Goal: Task Accomplishment & Management: Use online tool/utility

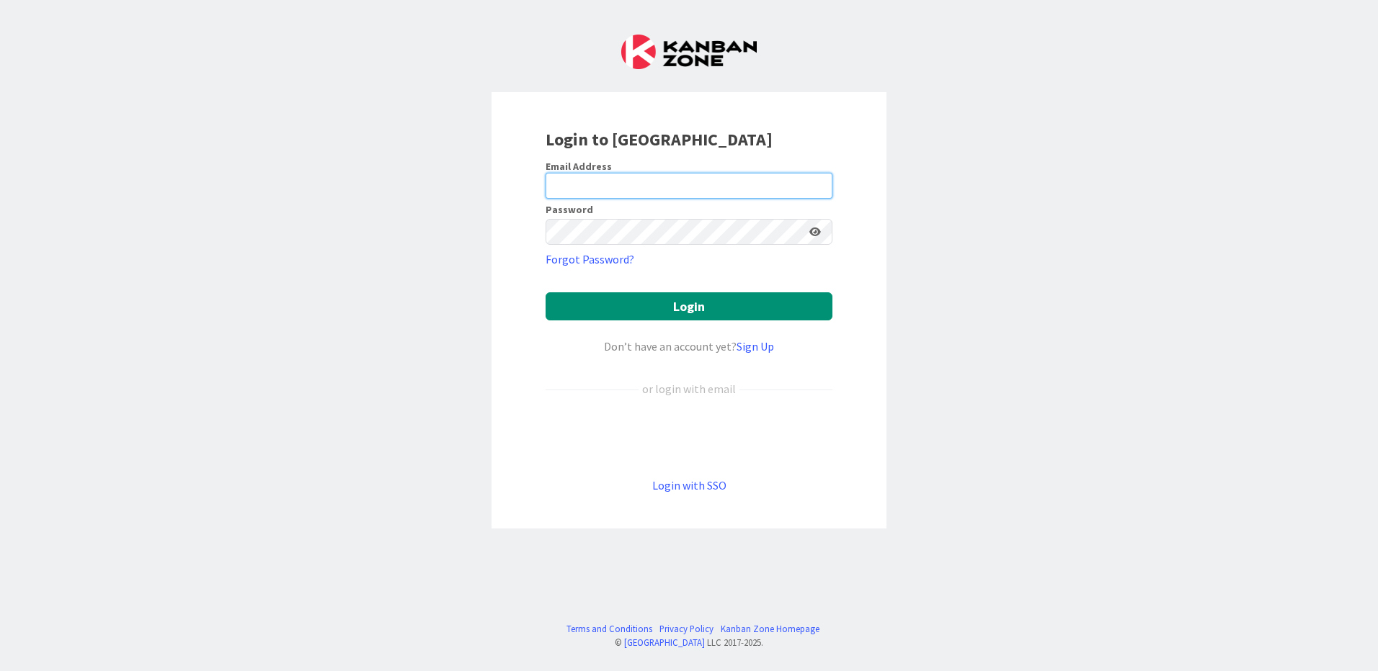
click at [600, 184] on input "email" at bounding box center [688, 186] width 287 height 26
type input "[EMAIL_ADDRESS][DOMAIN_NAME]"
click at [545, 293] on button "Login" at bounding box center [688, 307] width 287 height 28
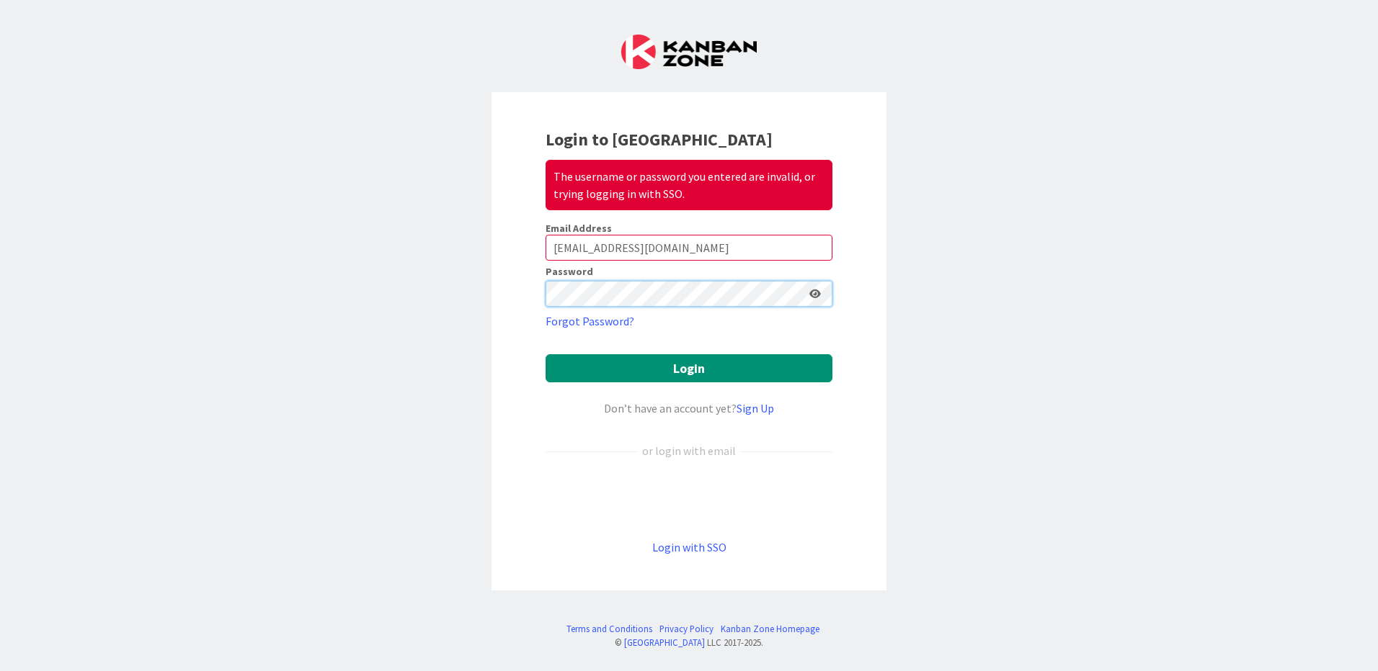
click at [498, 301] on div "Login to Kanban Zone The username or password you entered are invalid, or tryin…" at bounding box center [688, 341] width 395 height 499
drag, startPoint x: 704, startPoint y: 238, endPoint x: 711, endPoint y: 245, distance: 10.2
click at [704, 238] on input "[EMAIL_ADDRESS][DOMAIN_NAME]" at bounding box center [688, 248] width 287 height 26
drag, startPoint x: 713, startPoint y: 247, endPoint x: 388, endPoint y: 226, distance: 325.7
click at [388, 226] on div "Login to Kanban Zone The username or password you entered are invalid, or tryin…" at bounding box center [689, 335] width 1378 height 671
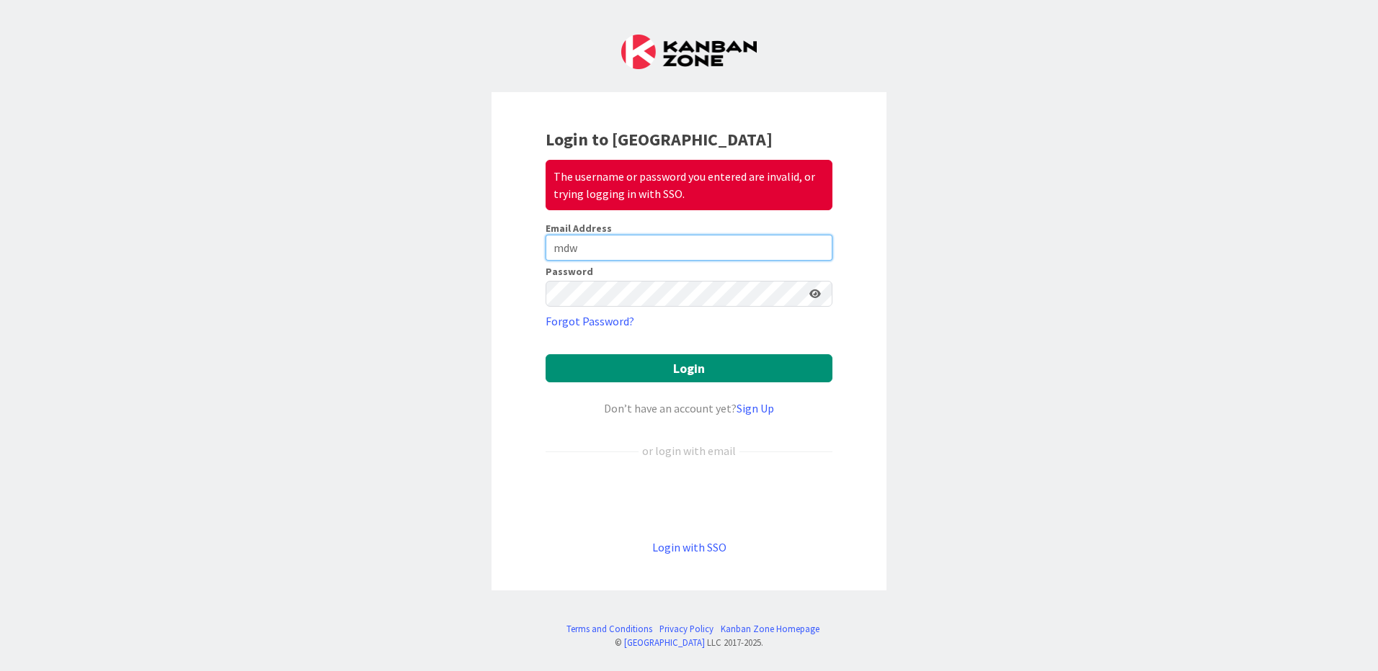
type input "[EMAIL_ADDRESS][PERSON_NAME][DOMAIN_NAME]"
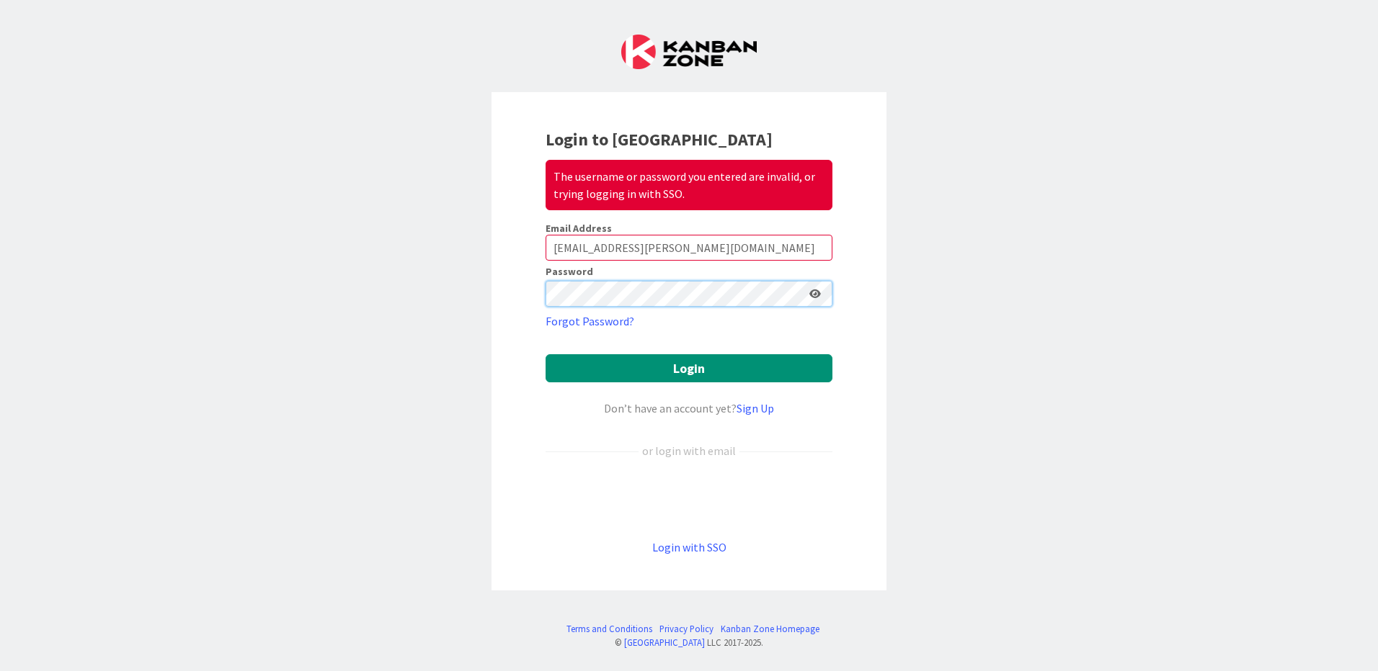
click at [545, 354] on button "Login" at bounding box center [688, 368] width 287 height 28
click at [811, 294] on icon at bounding box center [815, 294] width 12 height 10
click at [314, 259] on div "Login to Kanban Zone The username or password you entered are invalid, or tryin…" at bounding box center [689, 335] width 1378 height 671
click at [545, 354] on button "Login" at bounding box center [688, 368] width 287 height 28
click at [702, 381] on button "Login" at bounding box center [688, 368] width 287 height 28
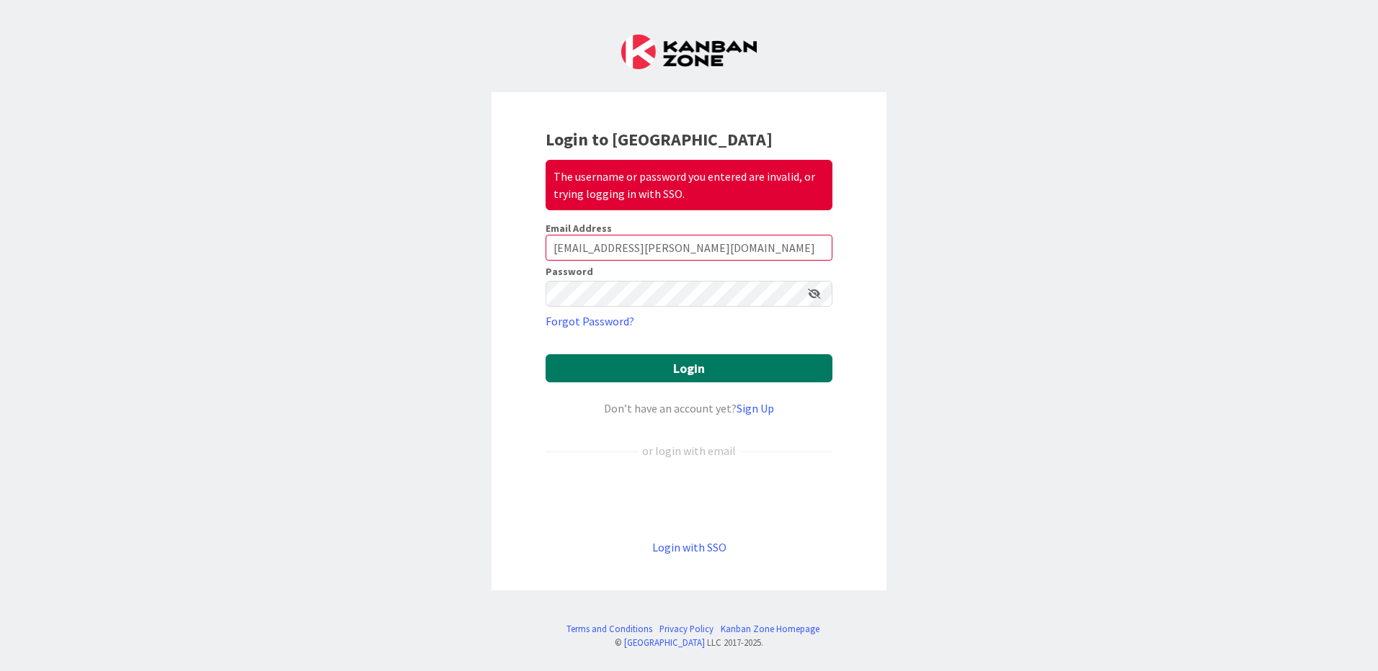
click at [679, 368] on button "Login" at bounding box center [688, 368] width 287 height 28
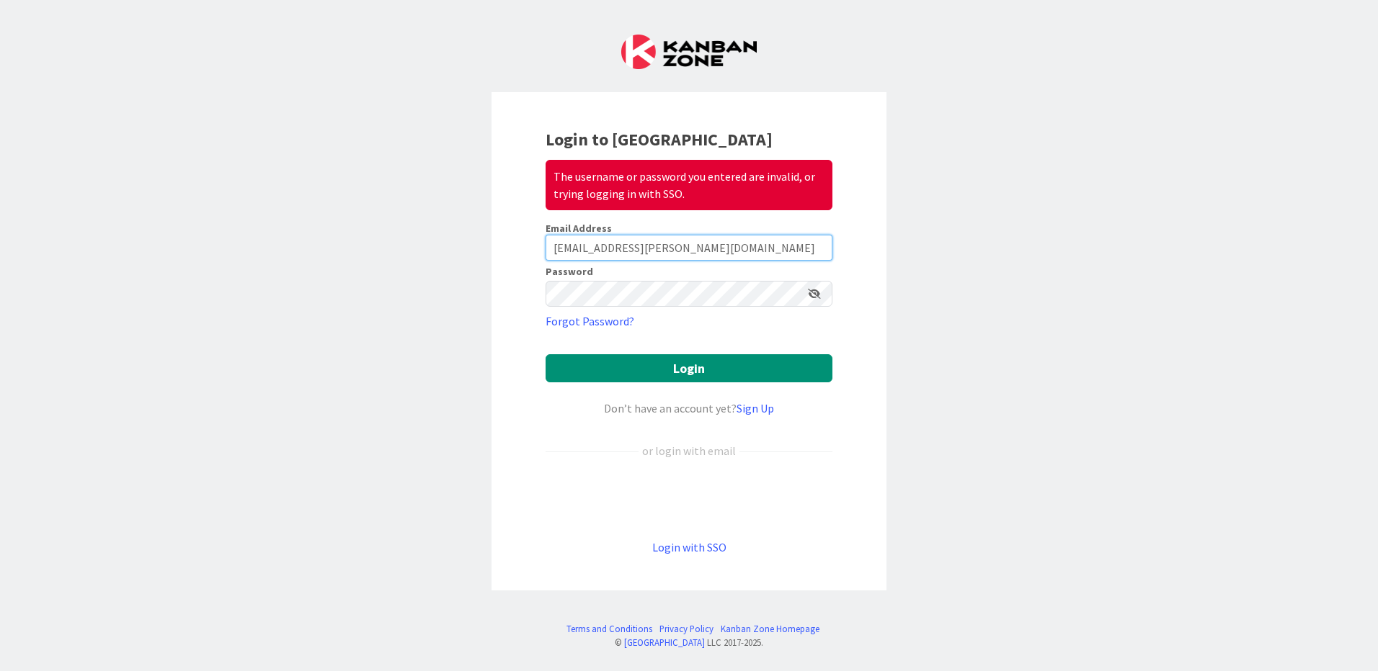
drag, startPoint x: 705, startPoint y: 249, endPoint x: 429, endPoint y: 249, distance: 275.9
click at [430, 249] on div "Login to Kanban Zone The username or password you entered are invalid, or tryin…" at bounding box center [689, 335] width 1378 height 671
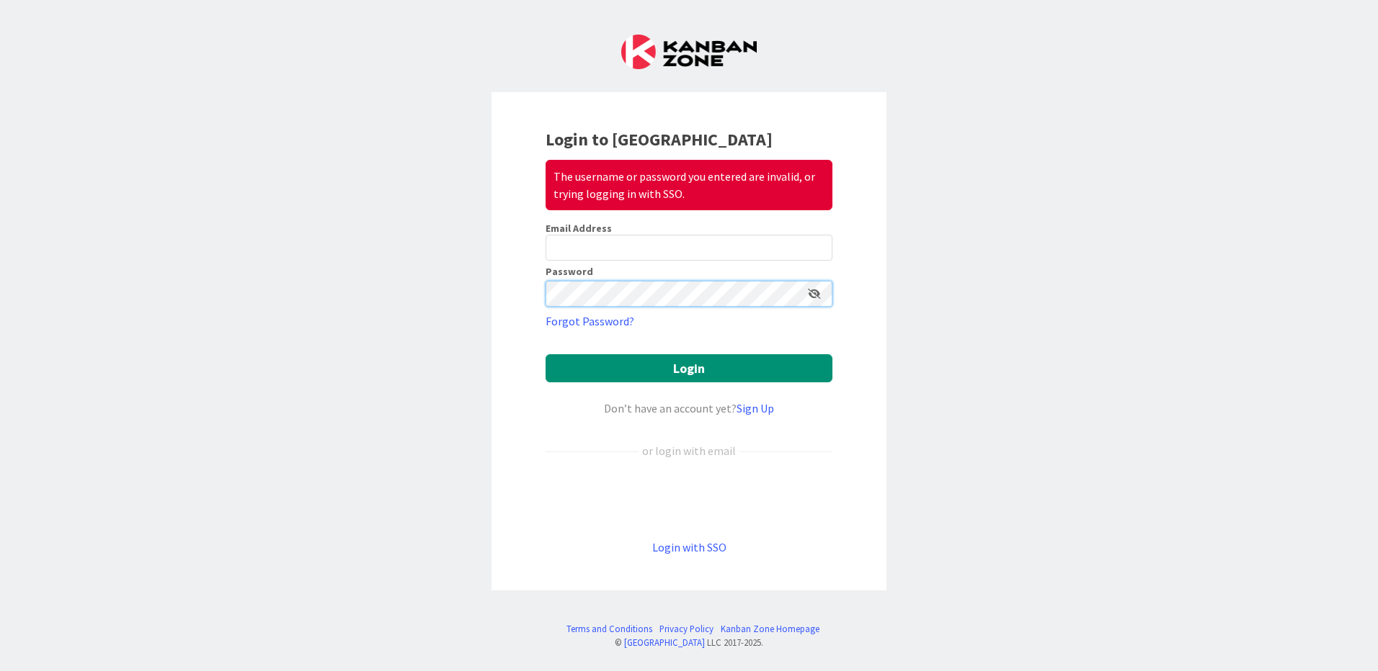
click at [392, 289] on div "Login to Kanban Zone The username or password you entered are invalid, or tryin…" at bounding box center [689, 335] width 1378 height 671
click at [391, 293] on div "Login to Kanban Zone The username or password you entered are invalid, or tryin…" at bounding box center [689, 335] width 1378 height 671
click at [589, 241] on input "email" at bounding box center [688, 248] width 287 height 26
click at [1114, 370] on div "Login to Kanban Zone The username or password you entered are invalid, or tryin…" at bounding box center [689, 335] width 1378 height 671
click at [682, 546] on link "Login with SSO" at bounding box center [689, 547] width 74 height 14
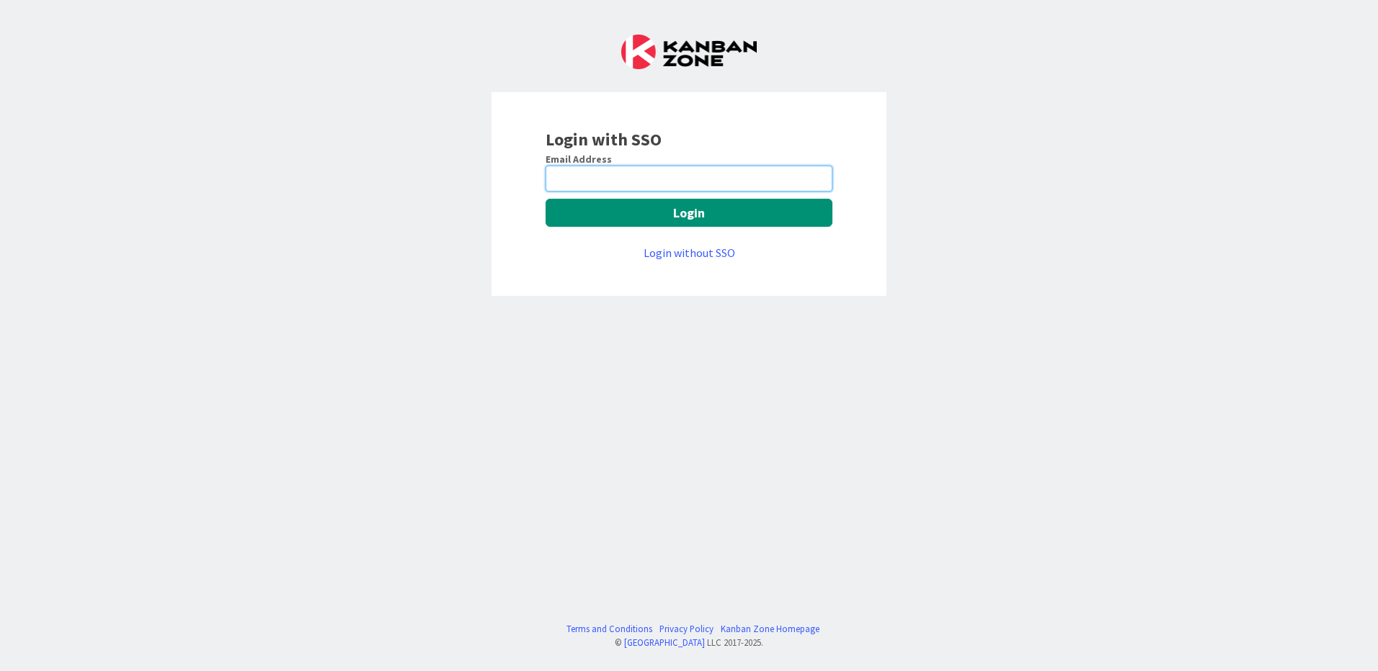
click at [653, 176] on input "email" at bounding box center [688, 179] width 287 height 26
type input "[EMAIL_ADDRESS][PERSON_NAME][DOMAIN_NAME]"
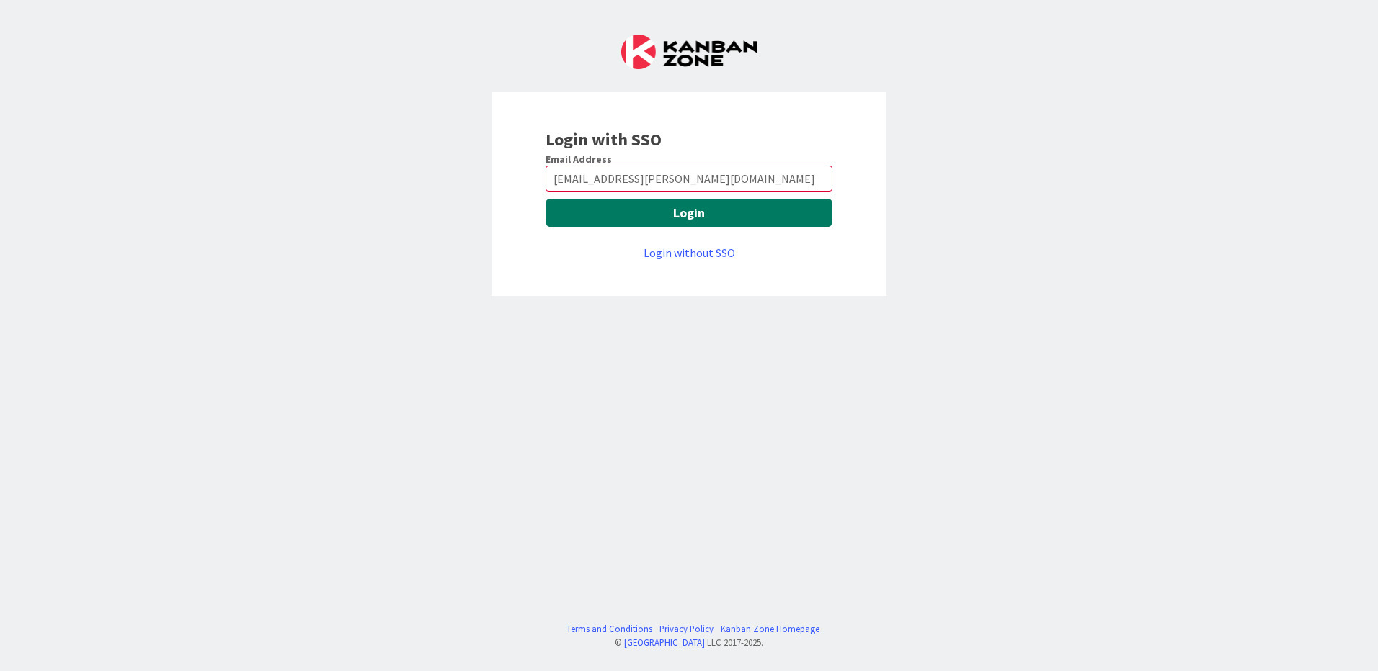
click at [687, 210] on button "Login" at bounding box center [688, 213] width 287 height 28
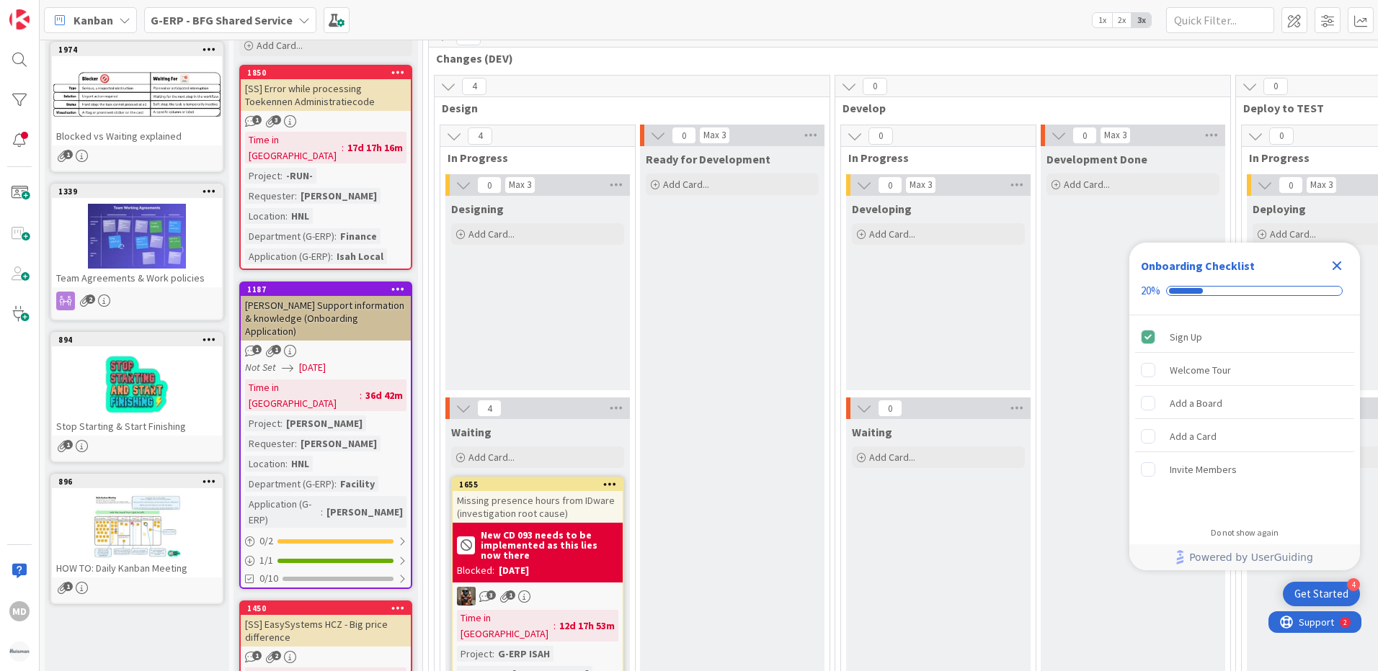
scroll to position [72, 0]
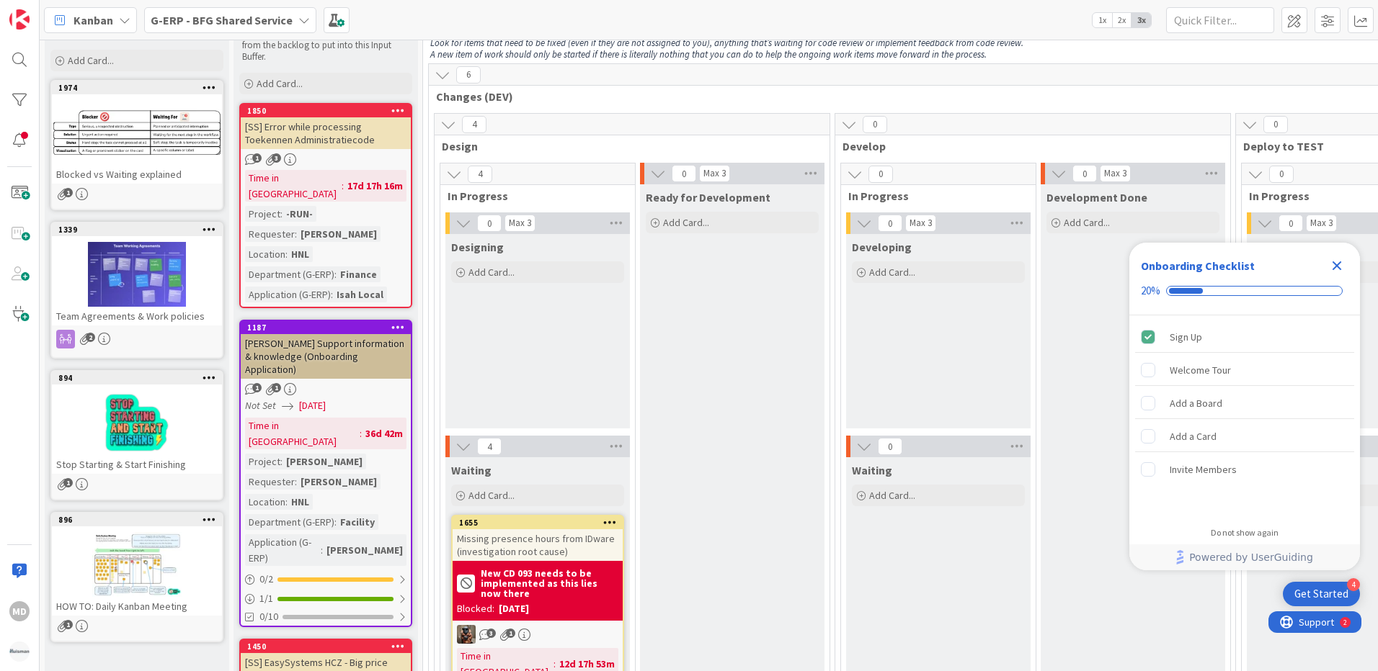
click at [1336, 264] on icon "Close Checklist" at bounding box center [1336, 266] width 9 height 9
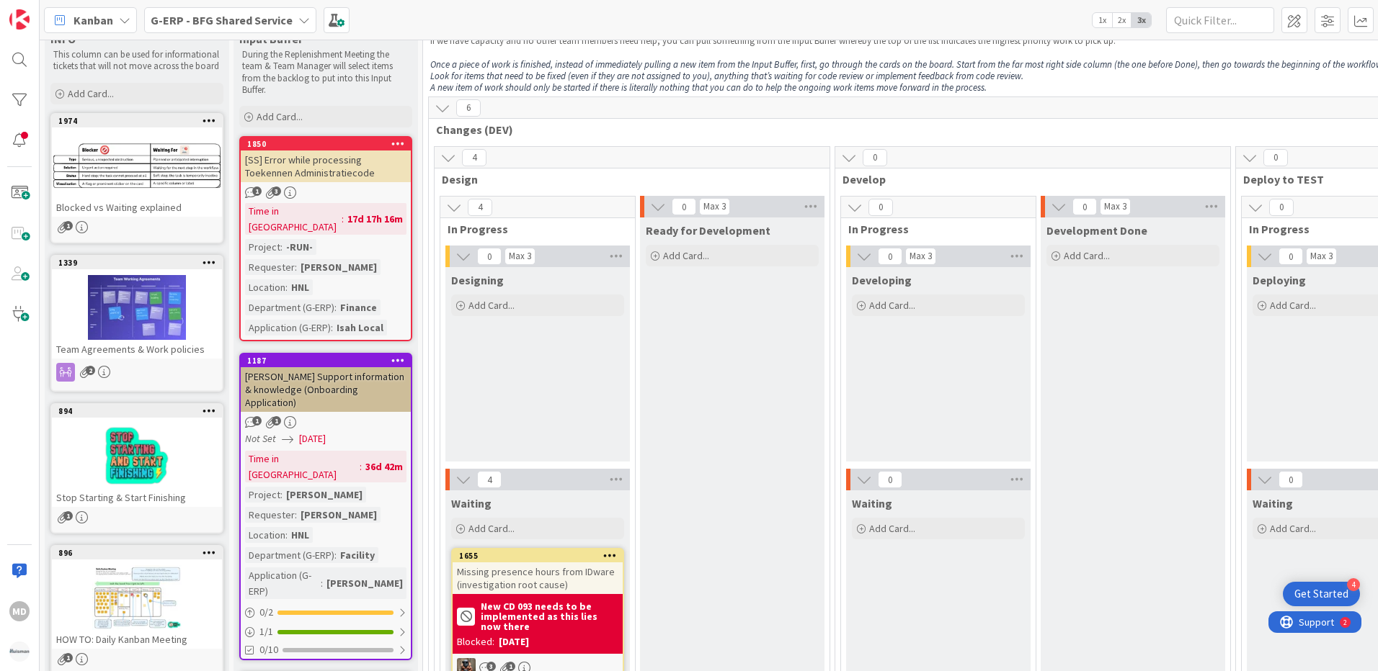
scroll to position [0, 0]
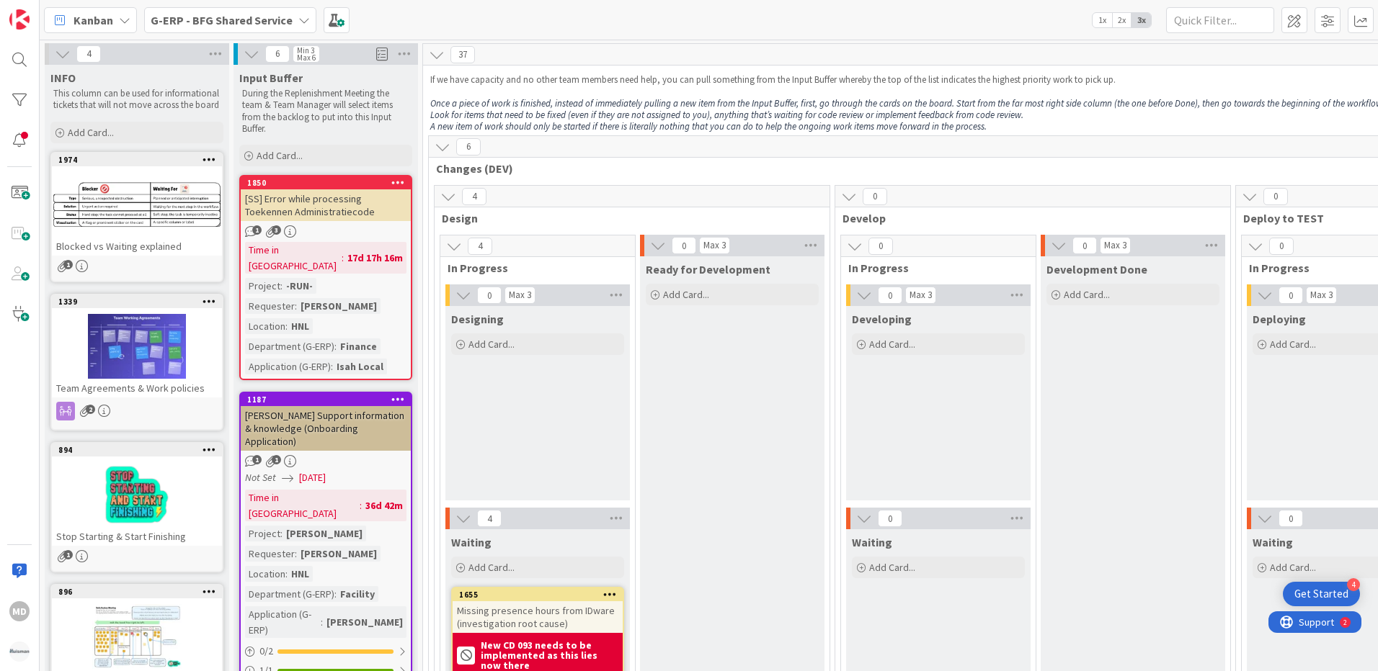
click at [450, 153] on icon at bounding box center [442, 147] width 16 height 16
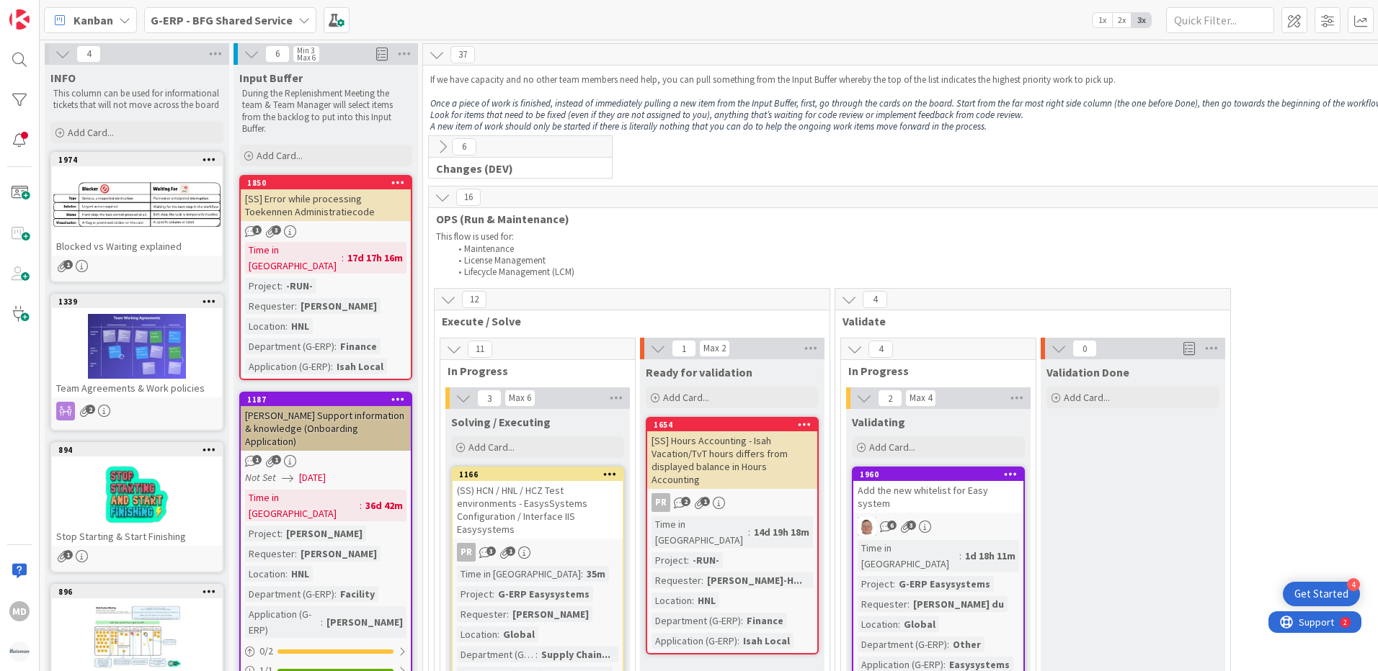
click at [442, 300] on icon at bounding box center [448, 300] width 16 height 16
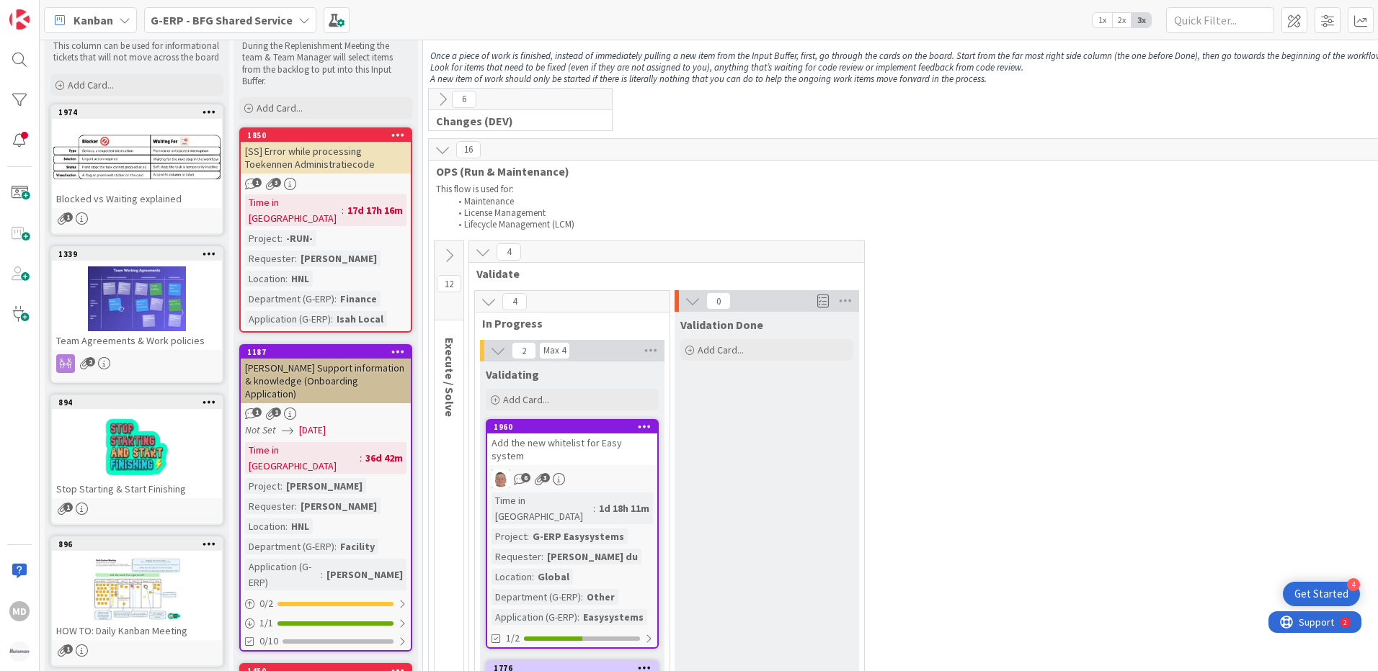
scroll to position [144, 0]
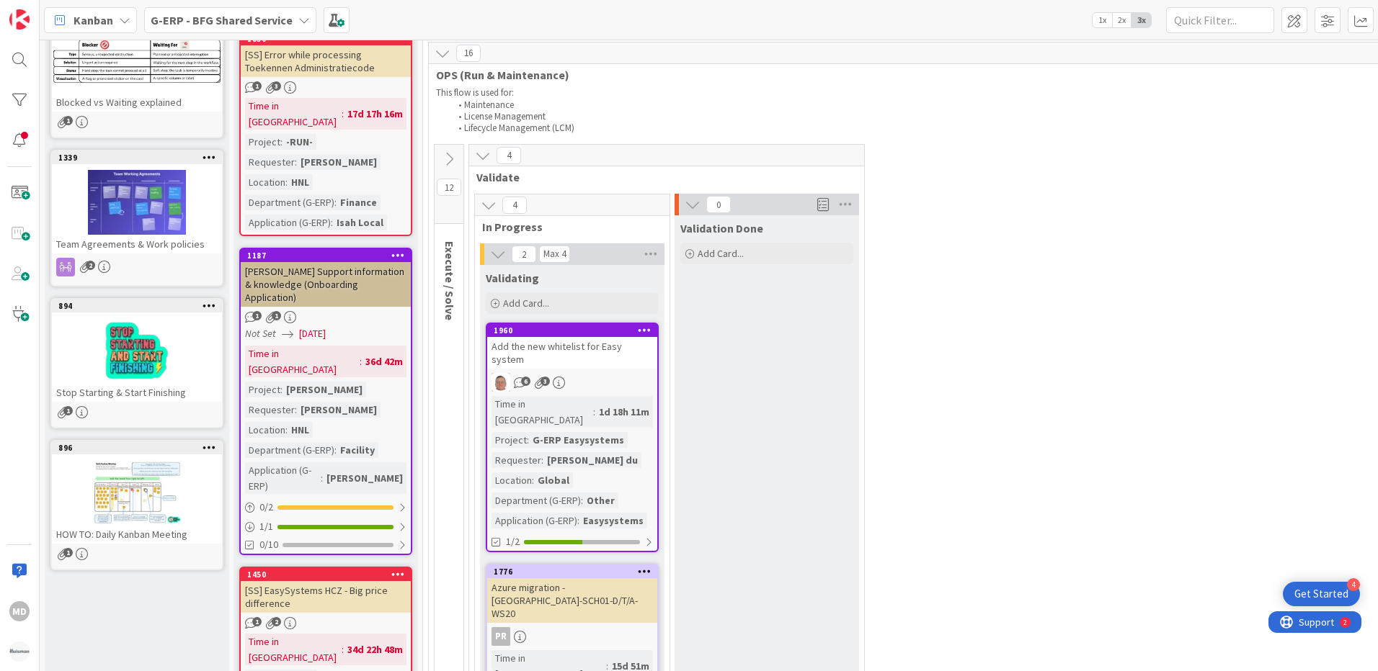
click at [483, 205] on icon at bounding box center [489, 205] width 16 height 16
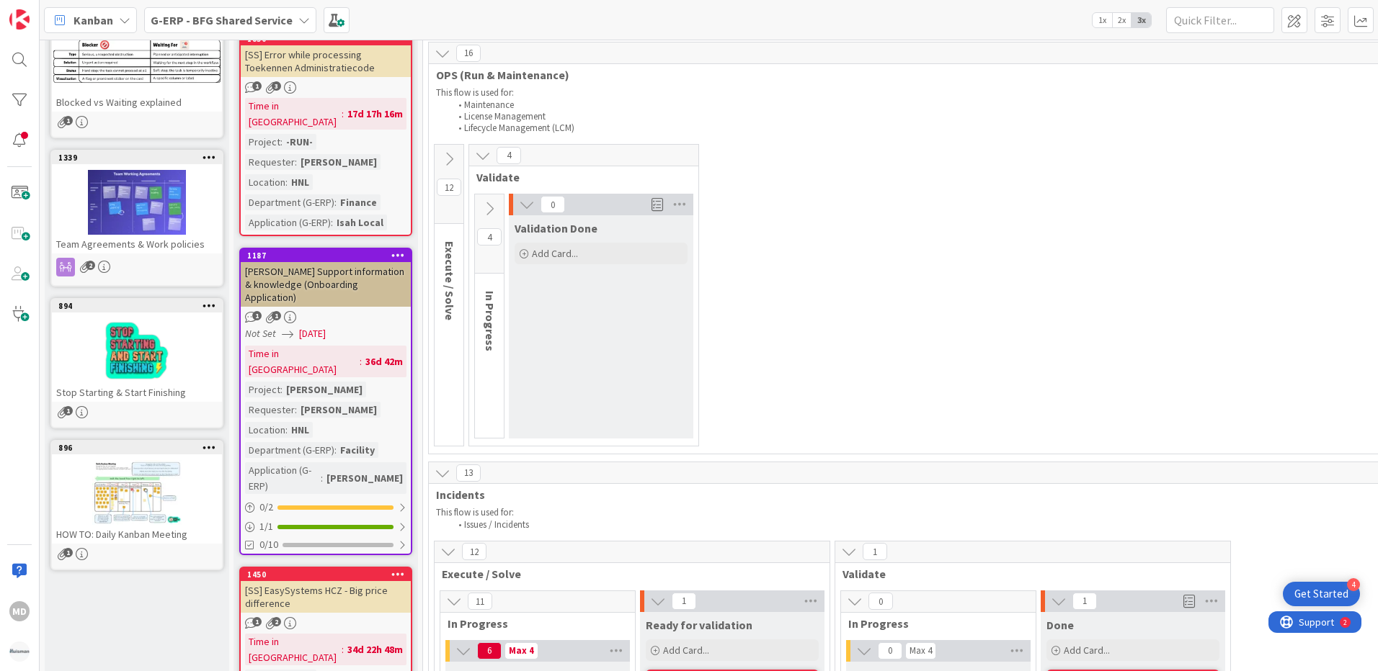
click at [484, 203] on icon at bounding box center [489, 209] width 16 height 16
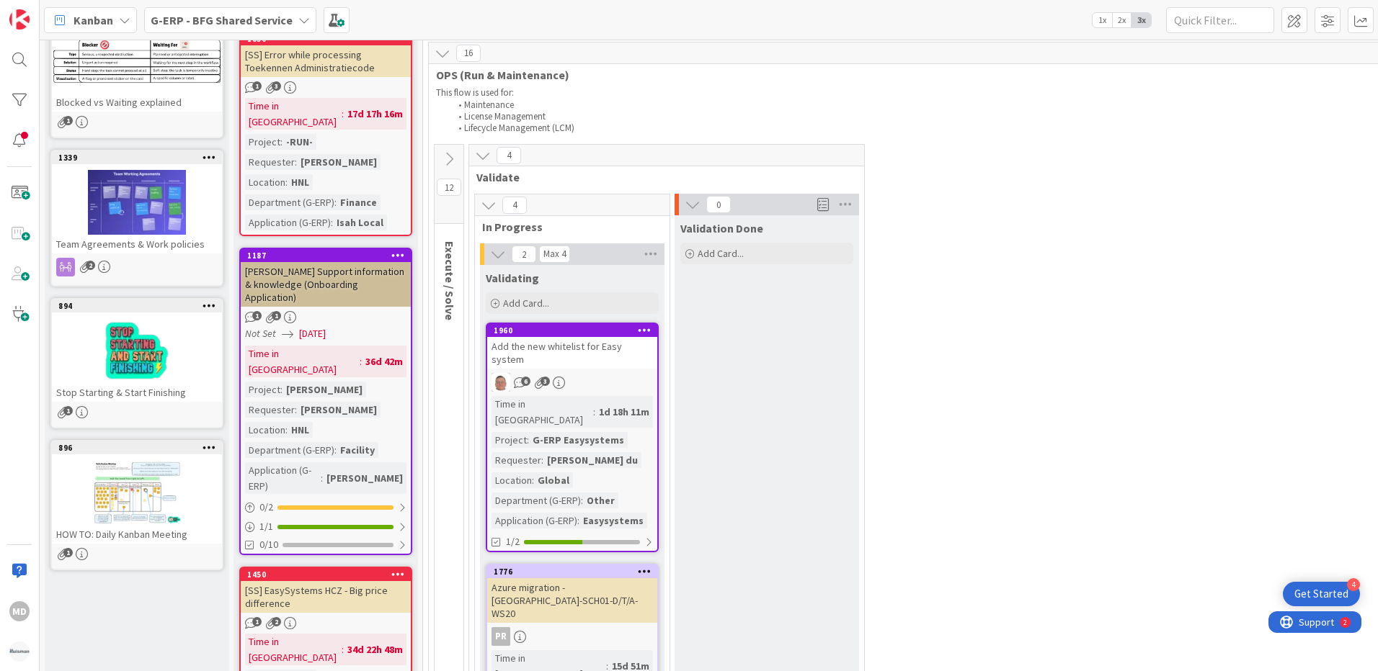
click at [484, 146] on button at bounding box center [482, 155] width 19 height 19
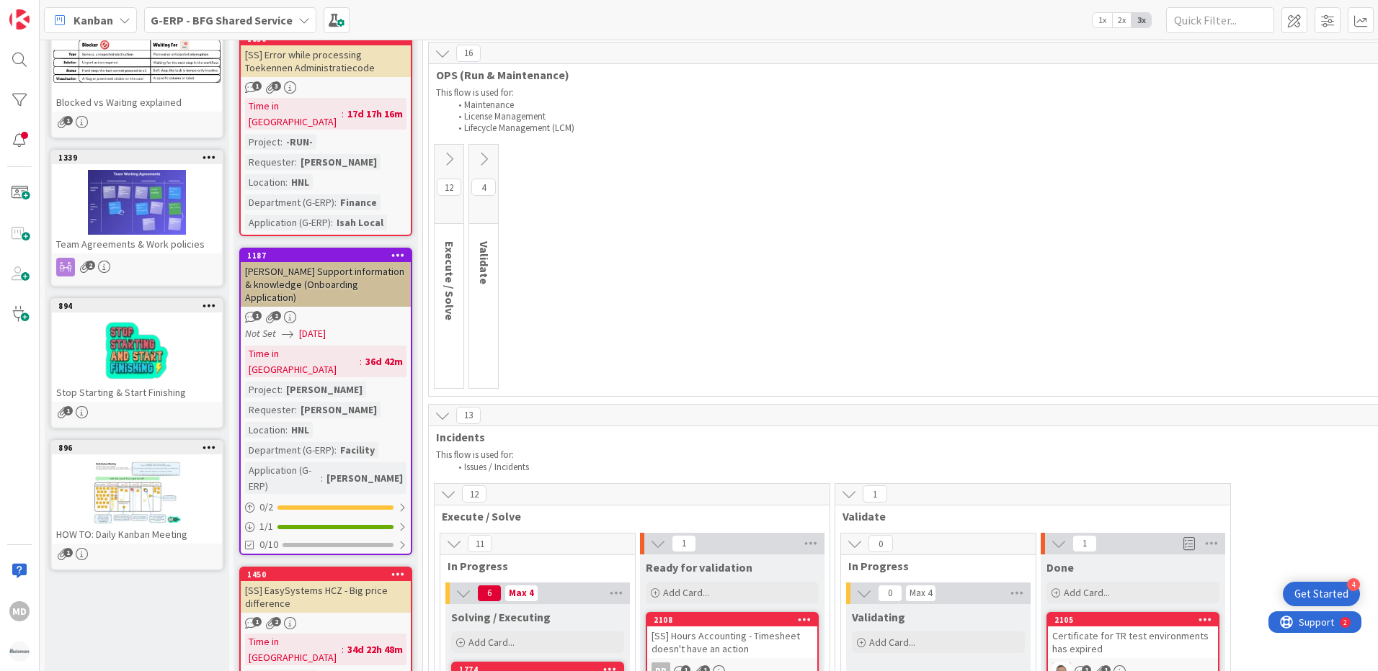
click at [483, 151] on icon at bounding box center [484, 159] width 16 height 16
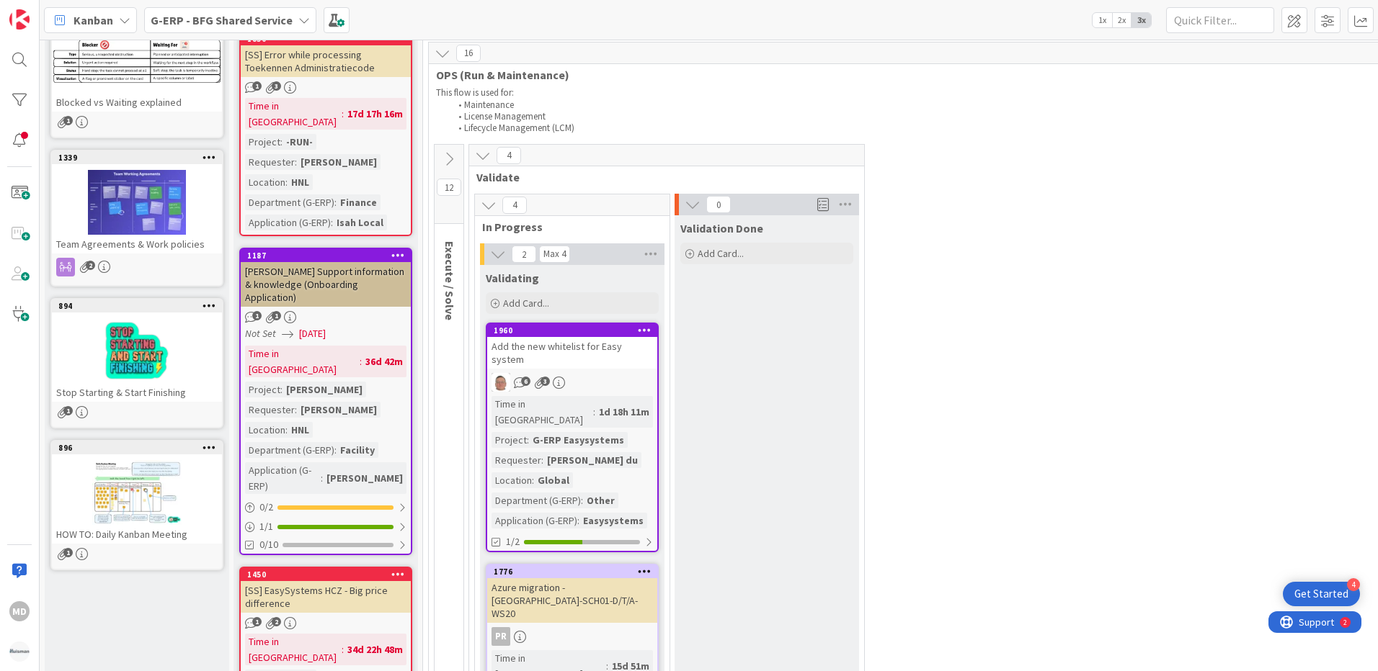
click at [451, 159] on icon at bounding box center [449, 159] width 16 height 16
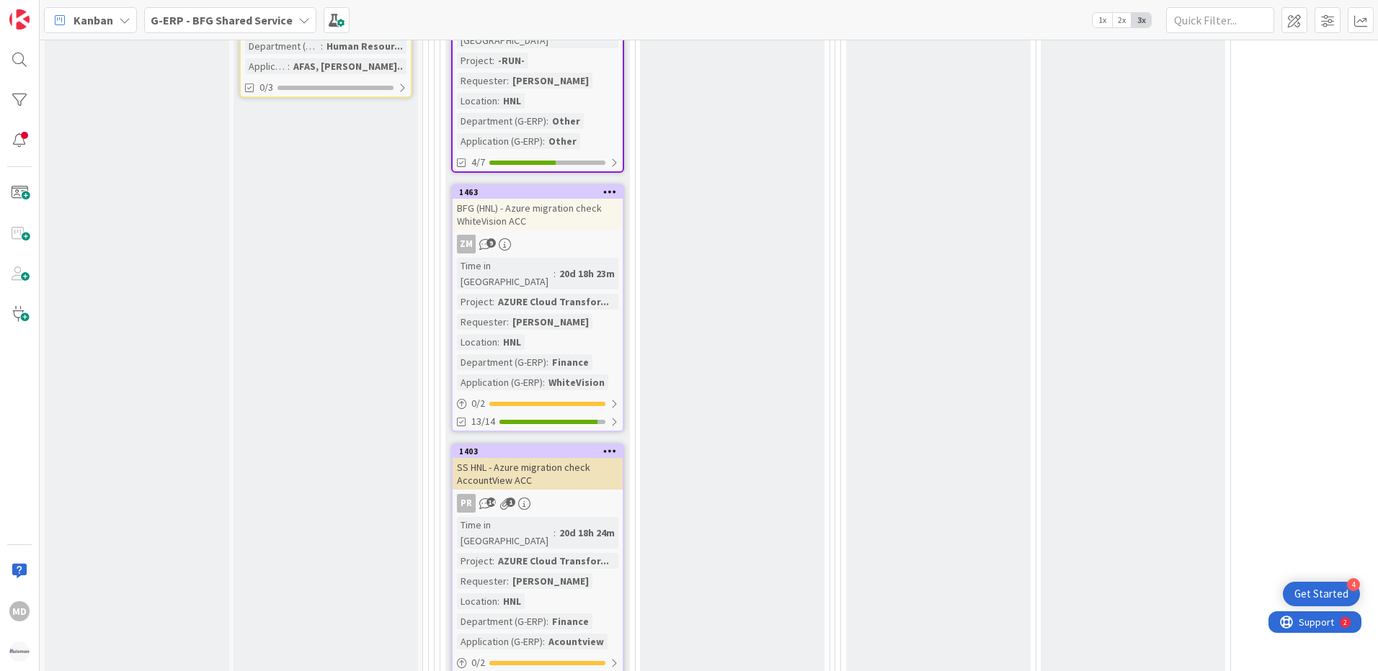
scroll to position [1585, 0]
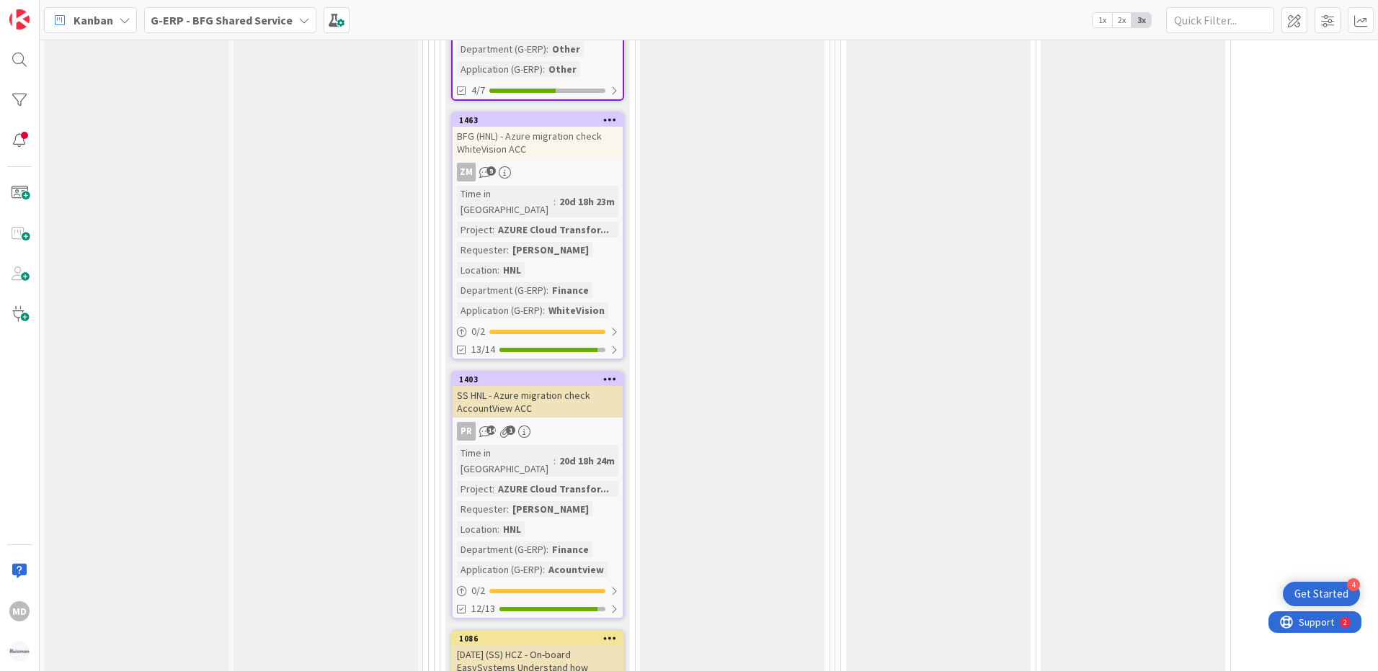
click at [486, 166] on span "9" at bounding box center [490, 170] width 9 height 9
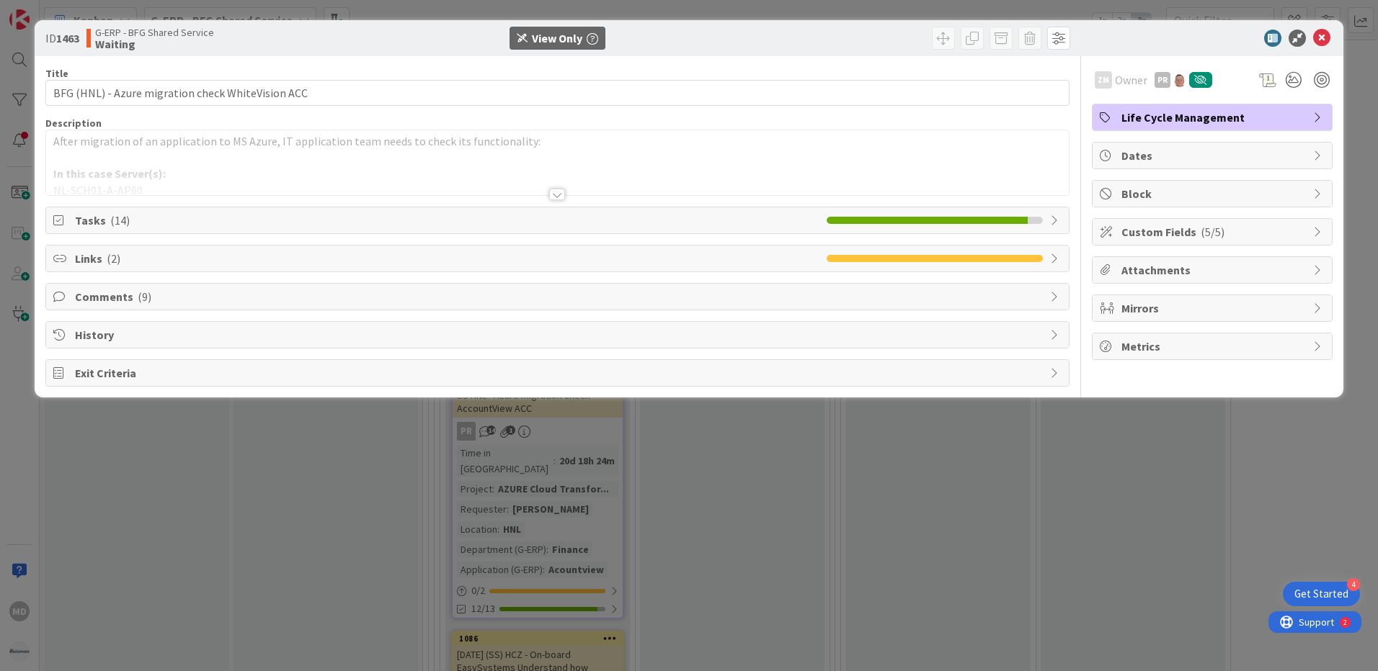
click at [120, 295] on span "Comments ( 9 )" at bounding box center [559, 296] width 968 height 17
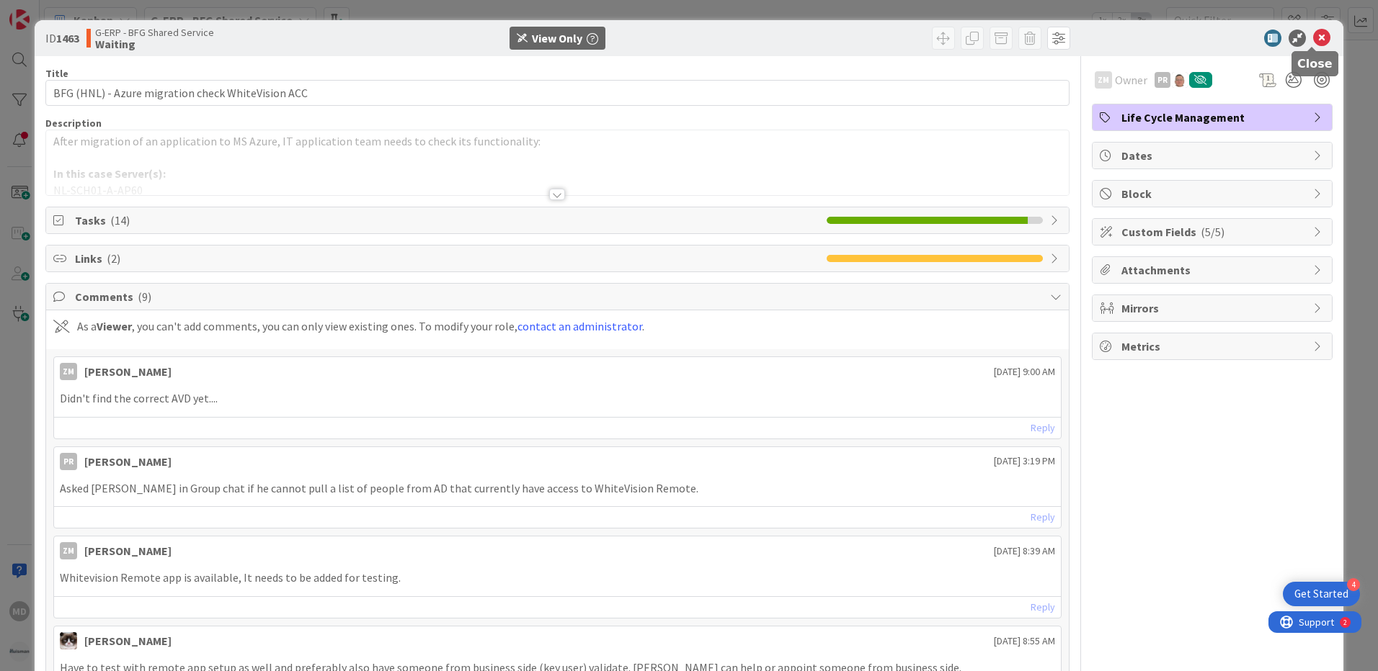
click at [1313, 36] on icon at bounding box center [1321, 38] width 17 height 17
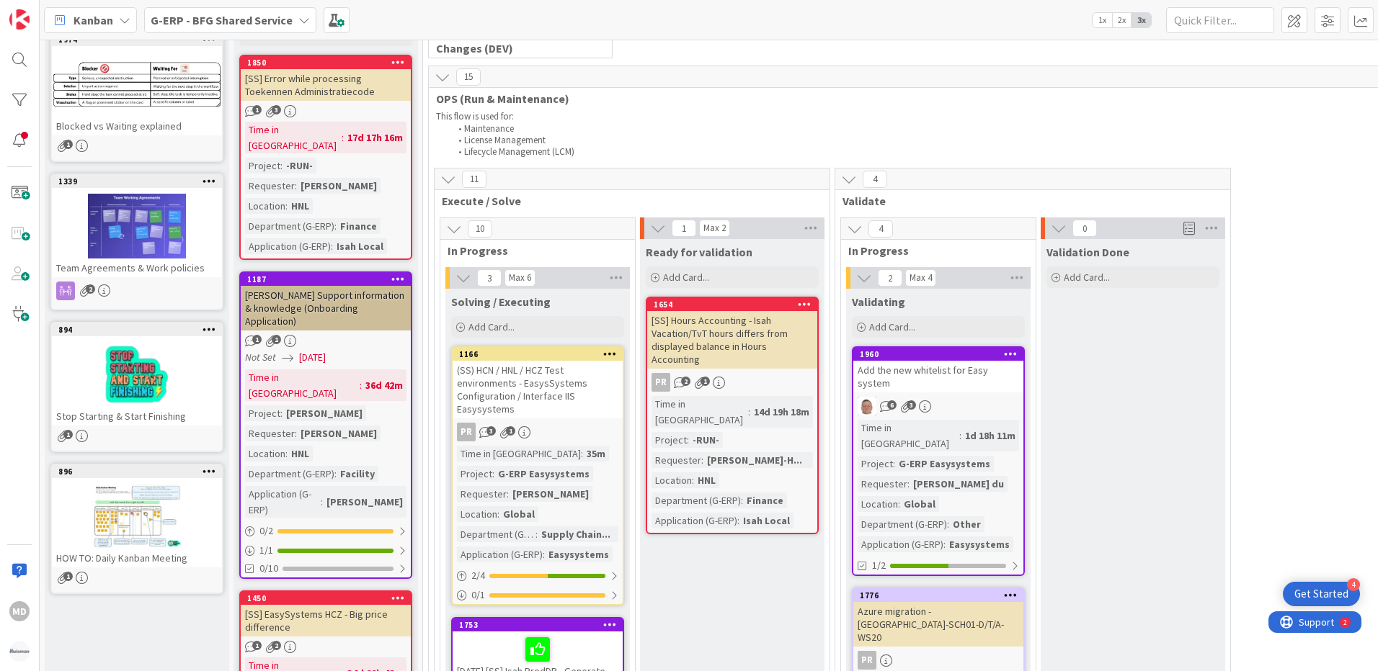
scroll to position [144, 0]
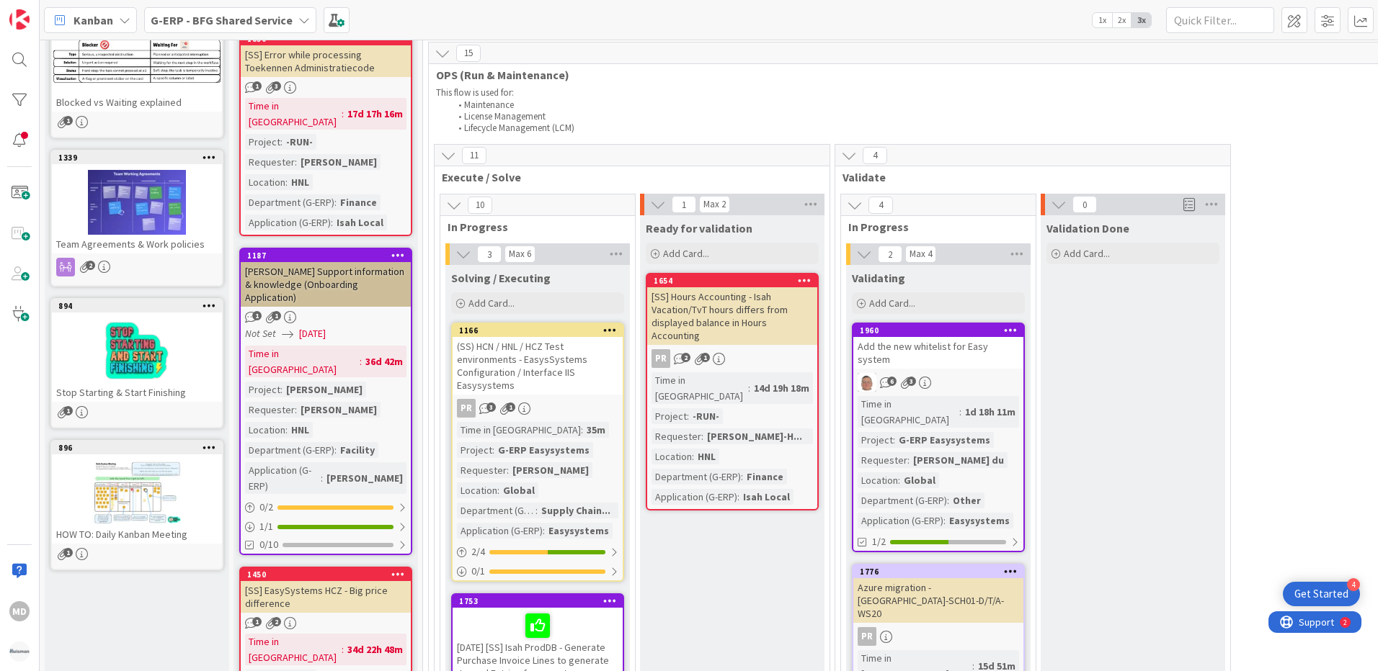
click at [453, 149] on icon at bounding box center [448, 156] width 16 height 16
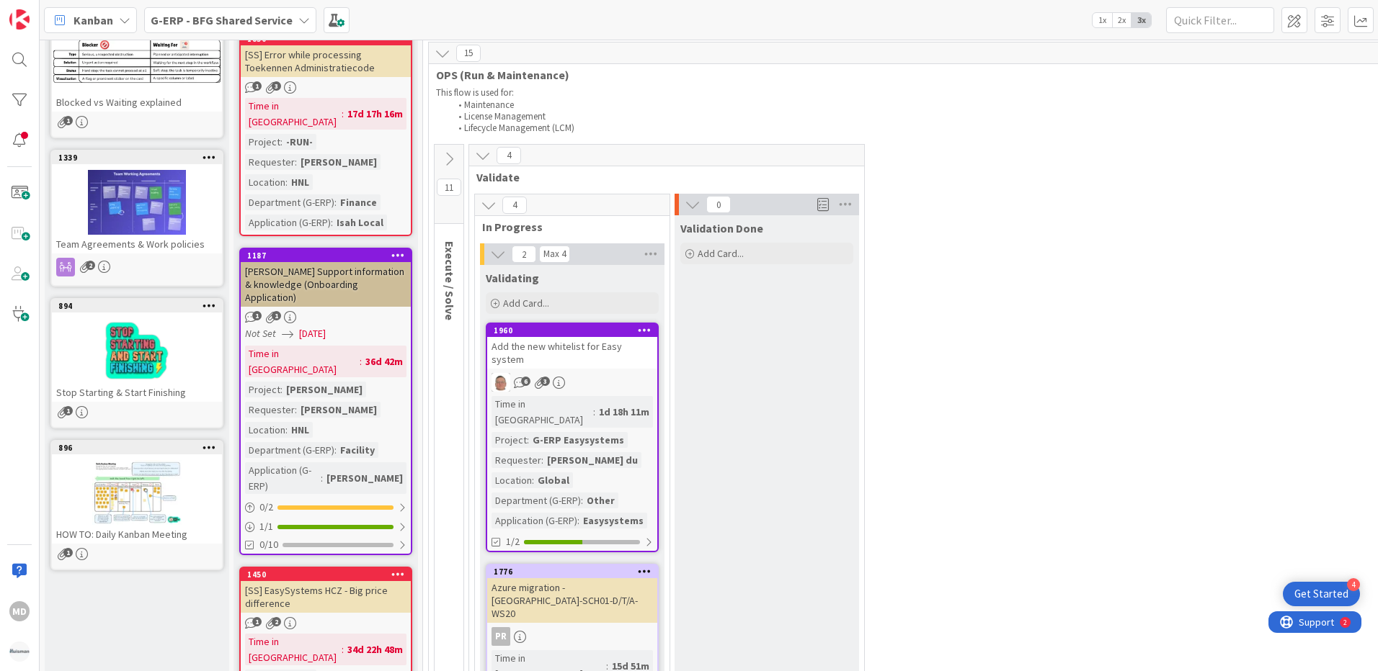
click at [449, 156] on icon at bounding box center [449, 159] width 16 height 16
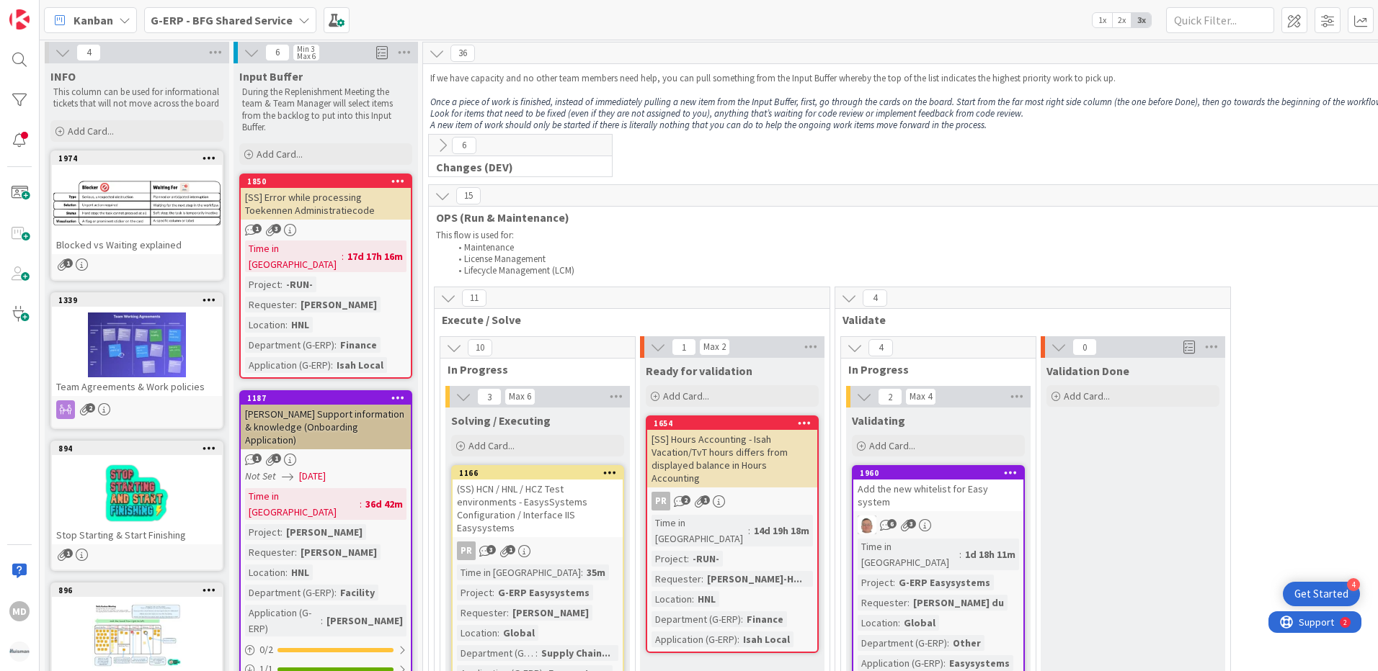
scroll to position [0, 0]
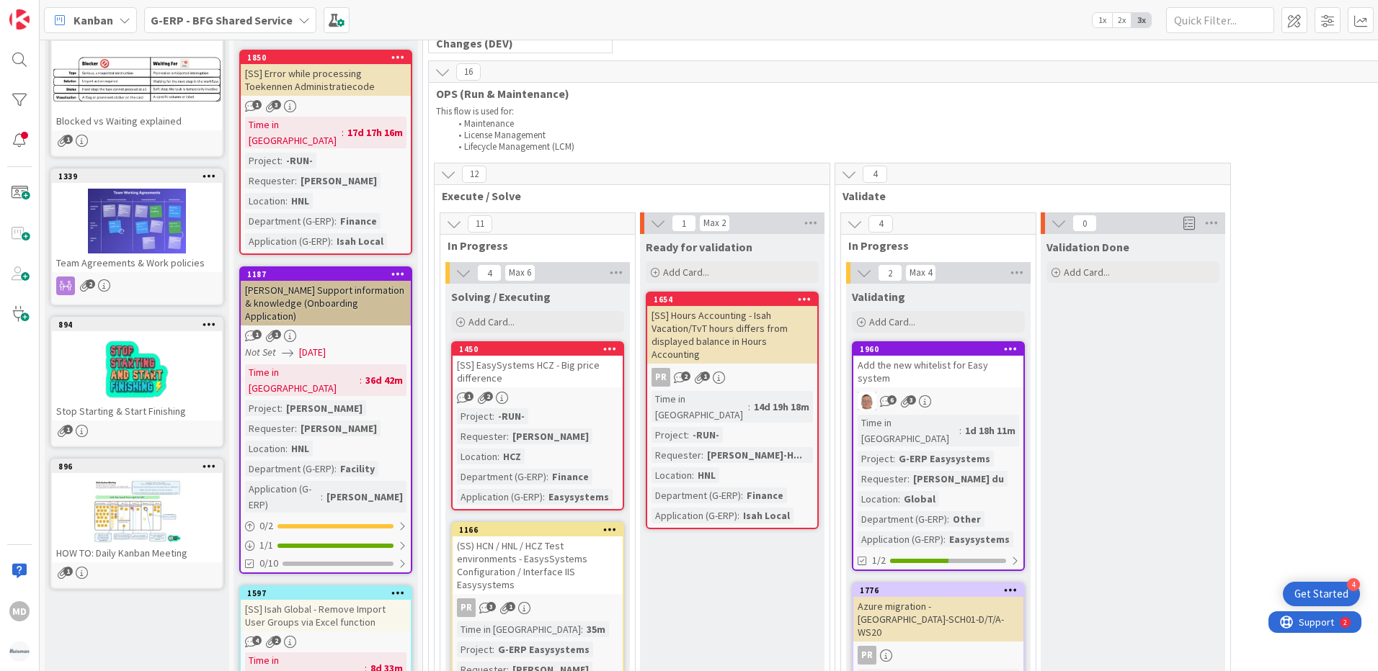
scroll to position [144, 0]
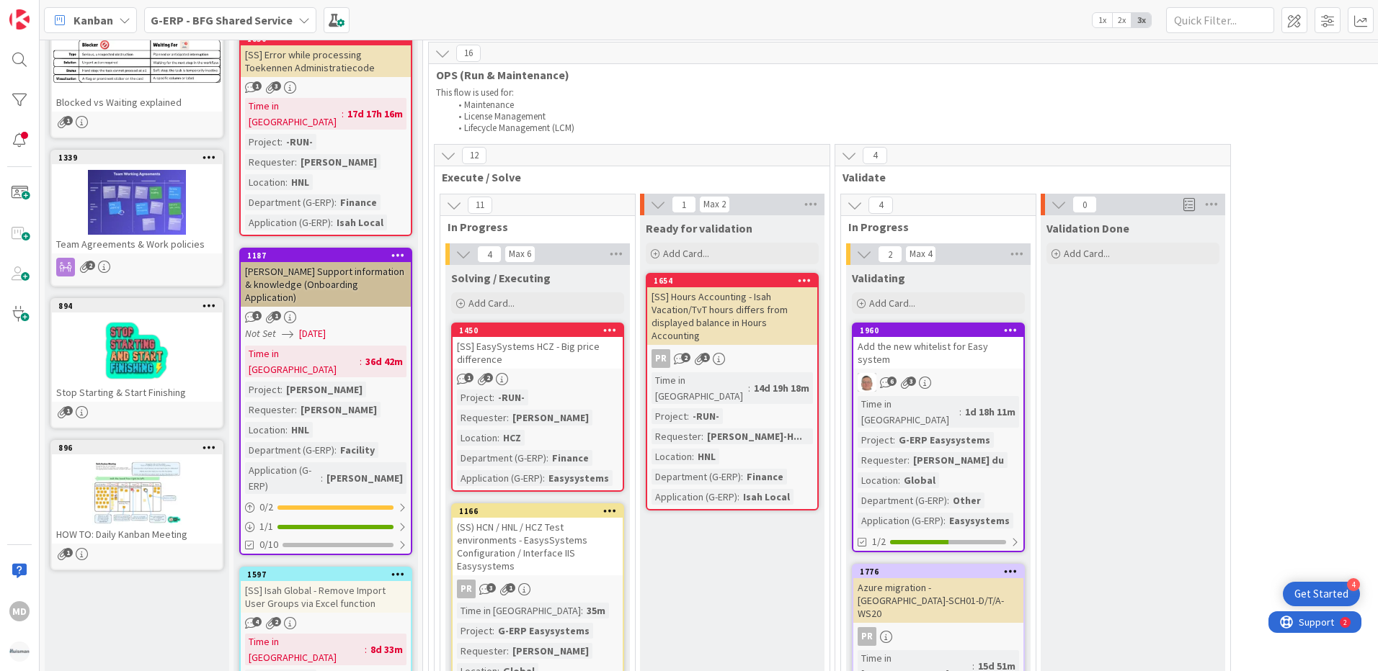
click at [287, 21] on b "G-ERP - BFG Shared Service" at bounding box center [222, 20] width 142 height 14
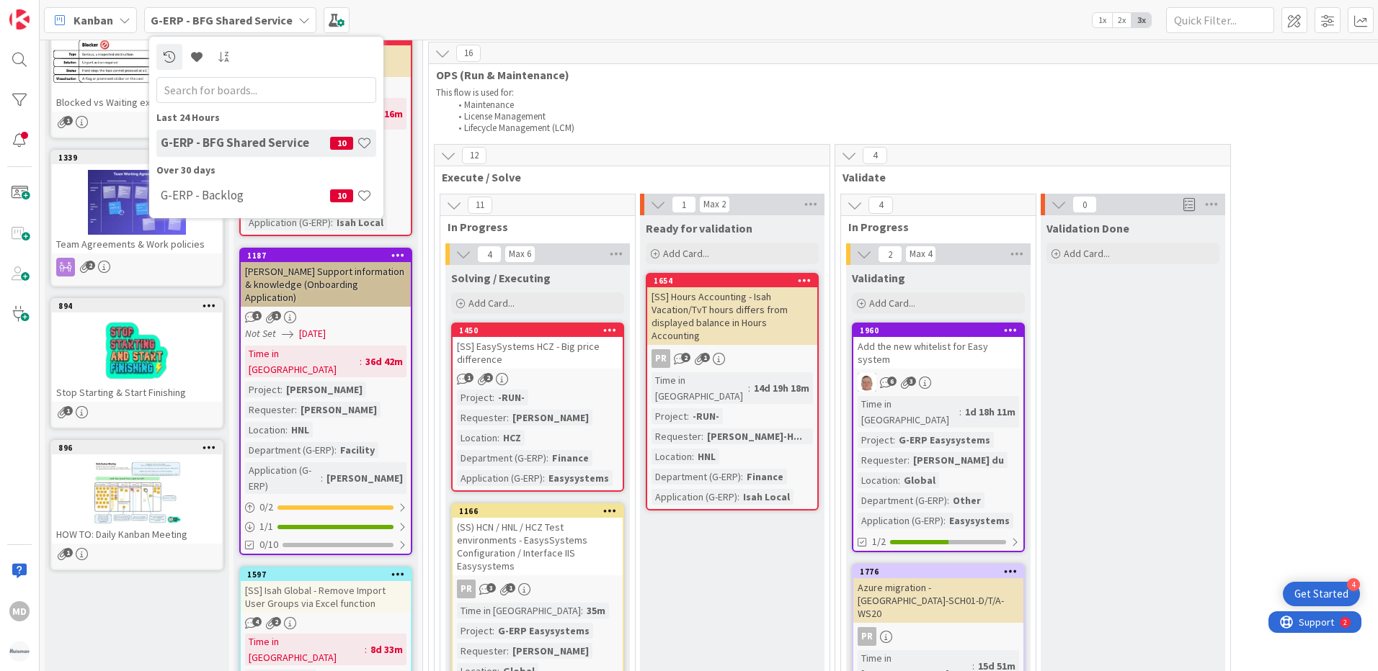
click at [376, 17] on div "Kanban G-ERP - BFG Shared Service Last 24 Hours G-ERP - BFG Shared Service 10 O…" at bounding box center [709, 20] width 1338 height 40
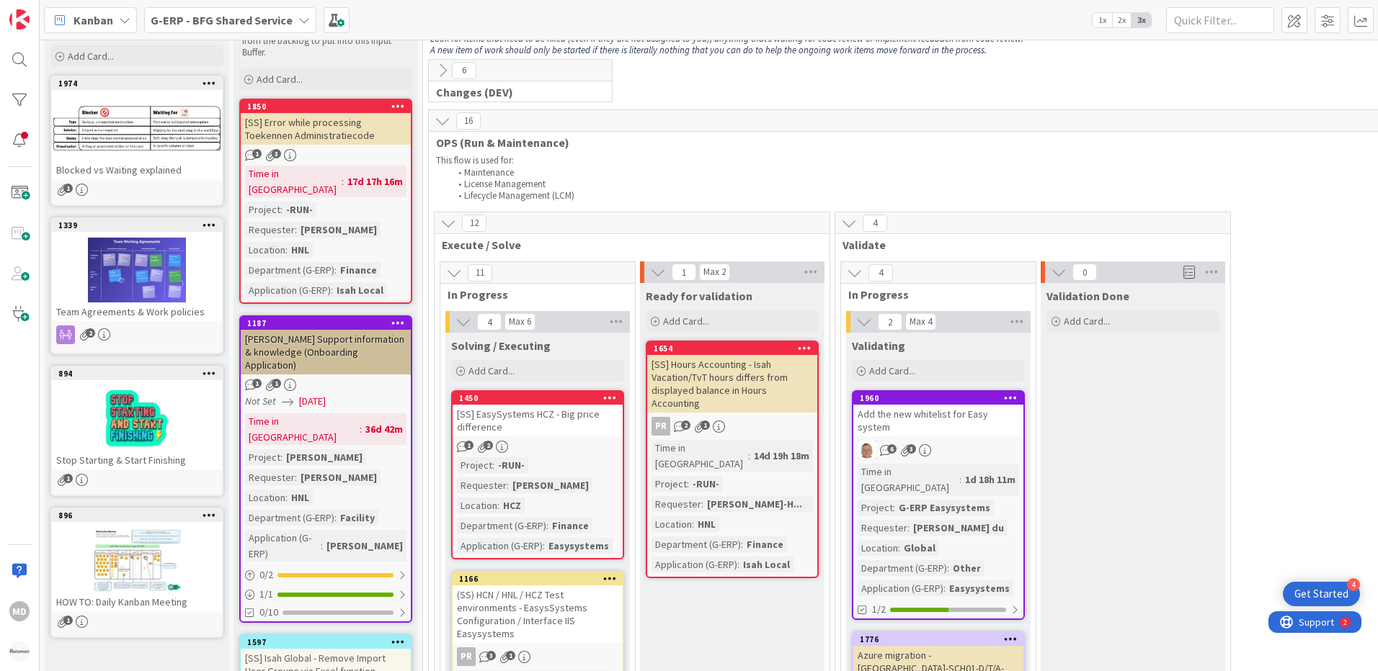
scroll to position [0, 0]
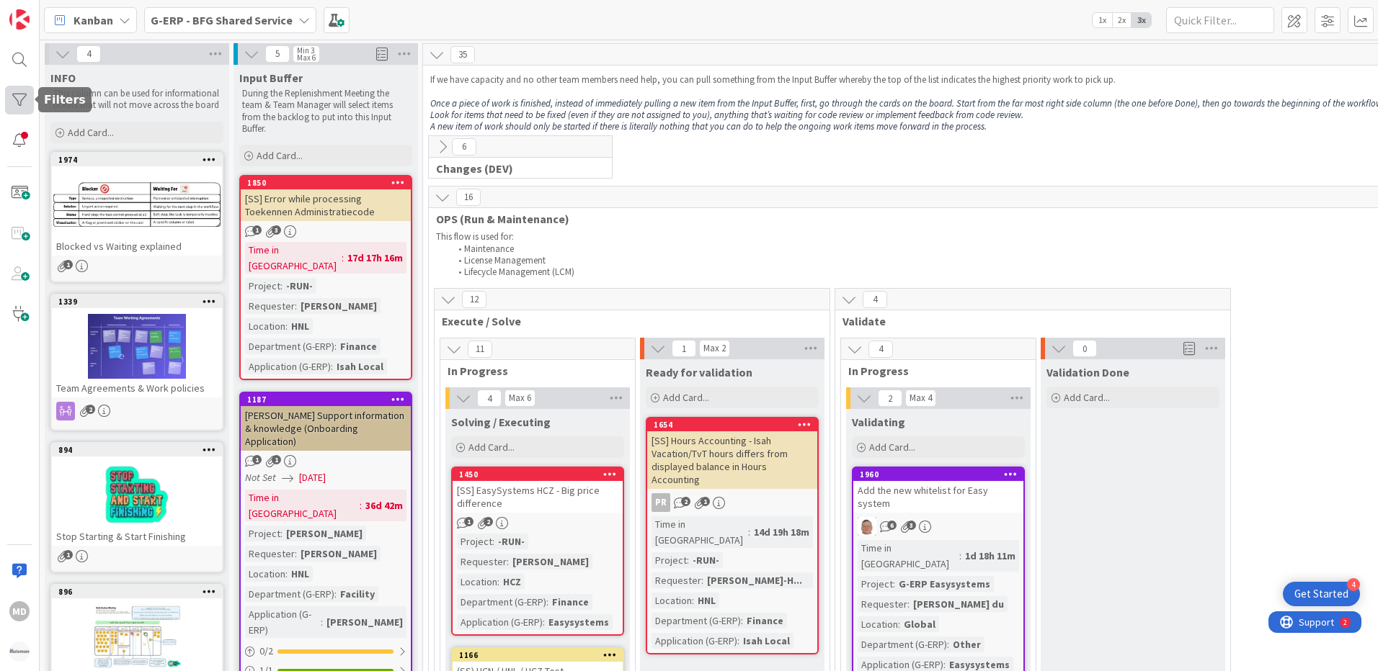
click at [18, 97] on div at bounding box center [19, 100] width 29 height 29
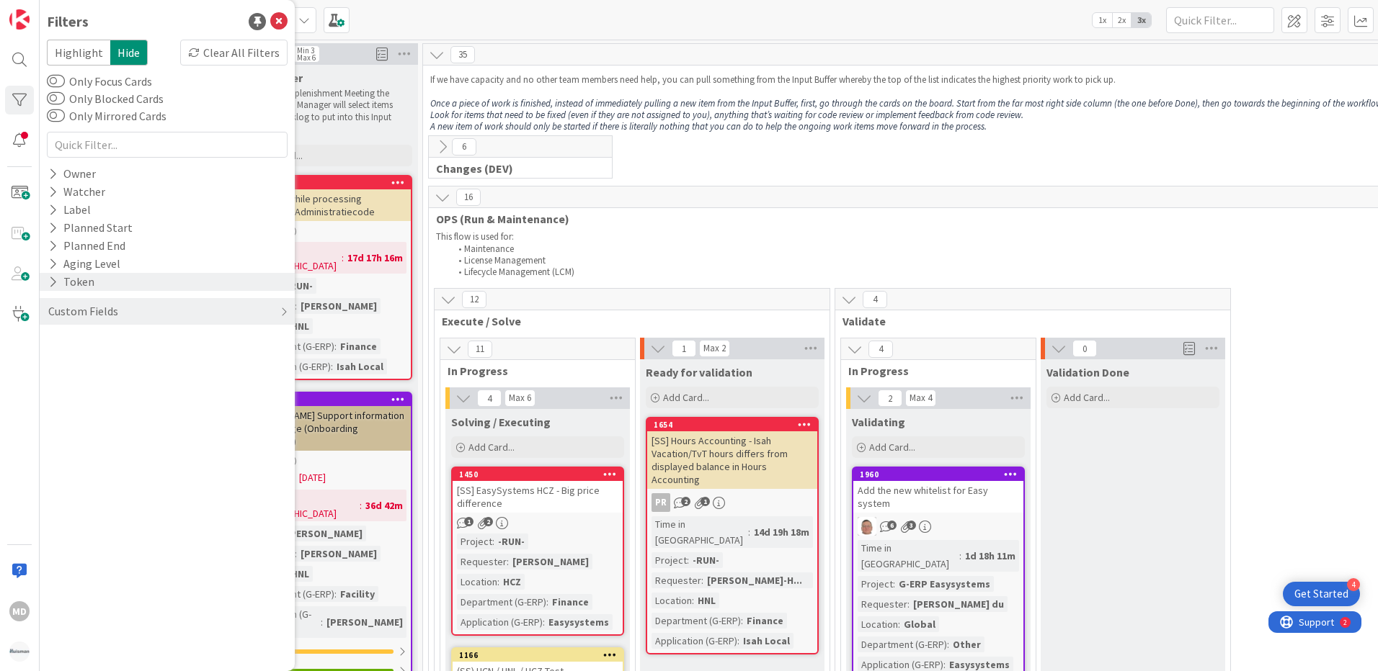
click at [55, 277] on icon at bounding box center [52, 282] width 9 height 12
click at [55, 277] on icon at bounding box center [54, 282] width 13 height 12
click at [16, 91] on div at bounding box center [19, 100] width 29 height 29
click at [87, 51] on span "Highlight" at bounding box center [78, 53] width 63 height 26
click at [117, 51] on span "Hide" at bounding box center [128, 53] width 37 height 26
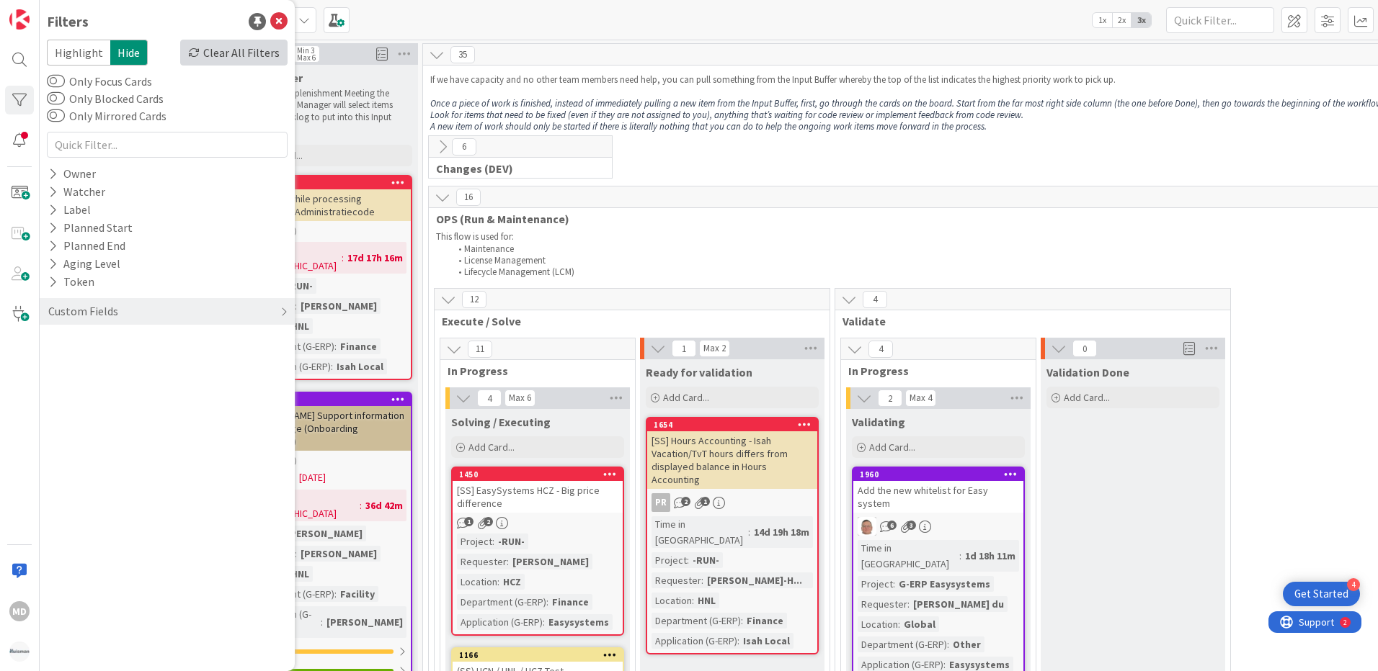
click at [232, 52] on div "Clear All Filters" at bounding box center [233, 53] width 107 height 26
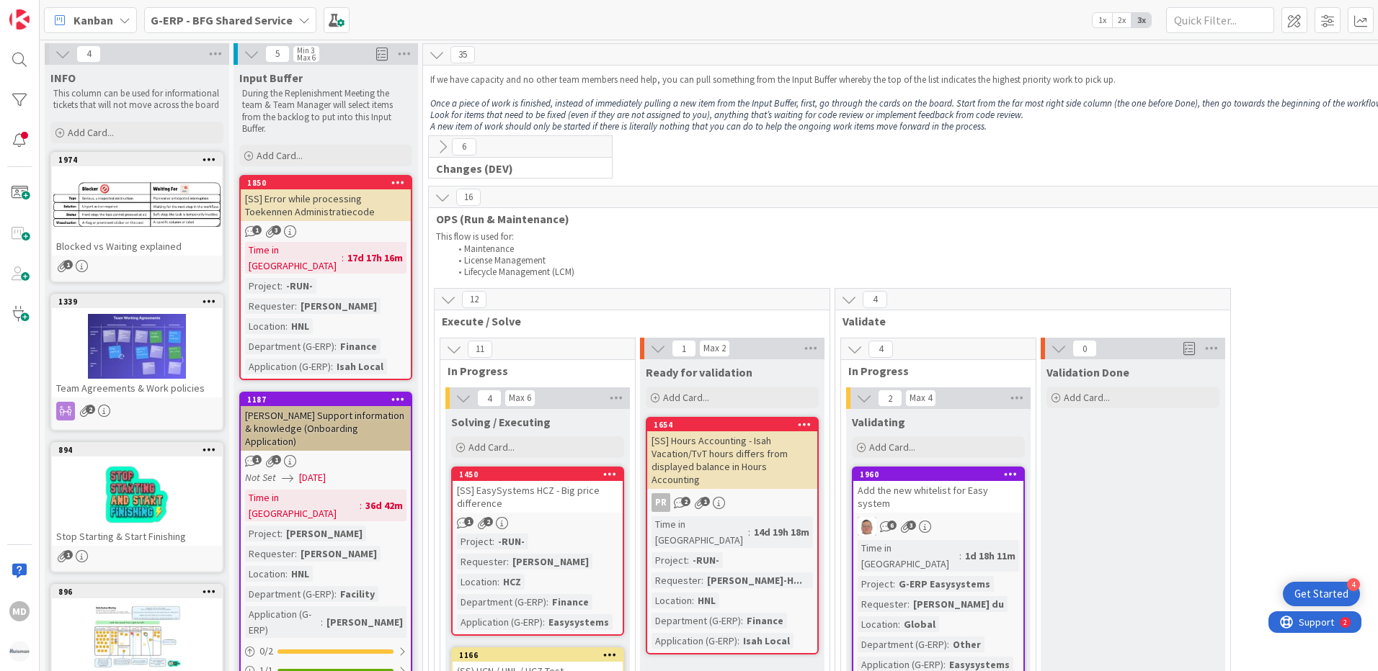
click at [298, 22] on icon at bounding box center [304, 20] width 12 height 12
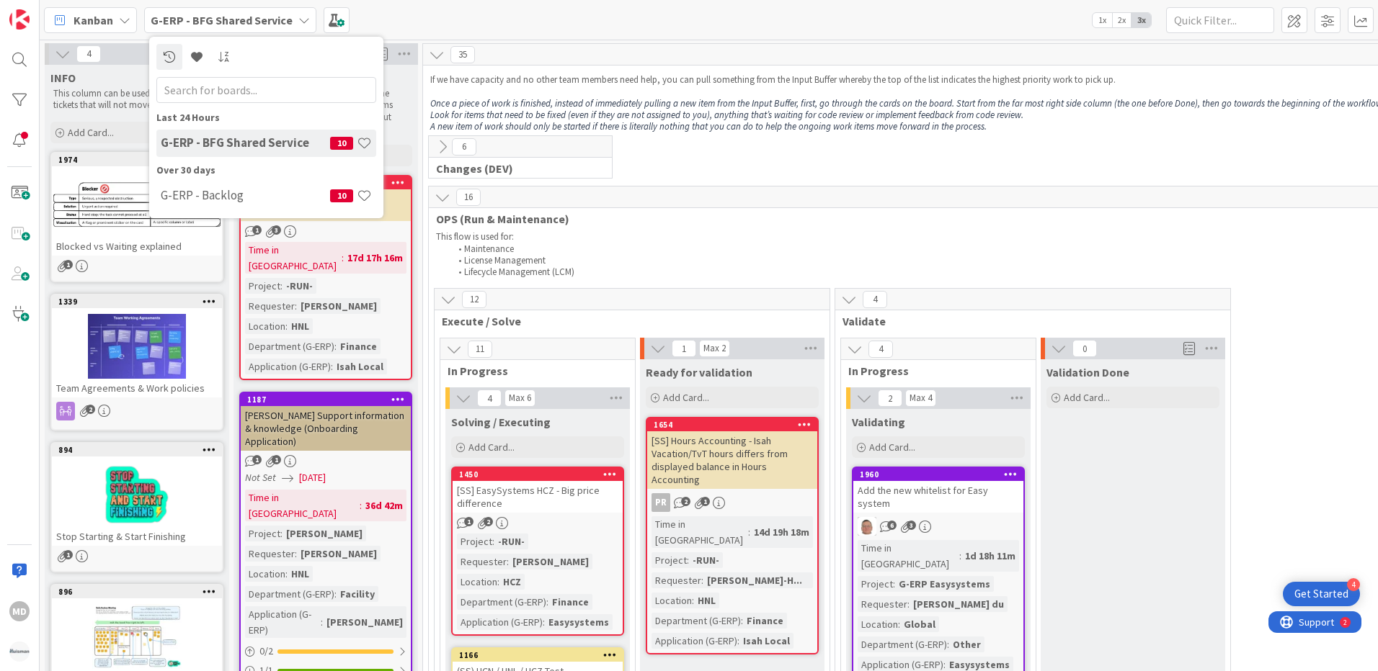
click at [298, 22] on icon at bounding box center [304, 20] width 12 height 12
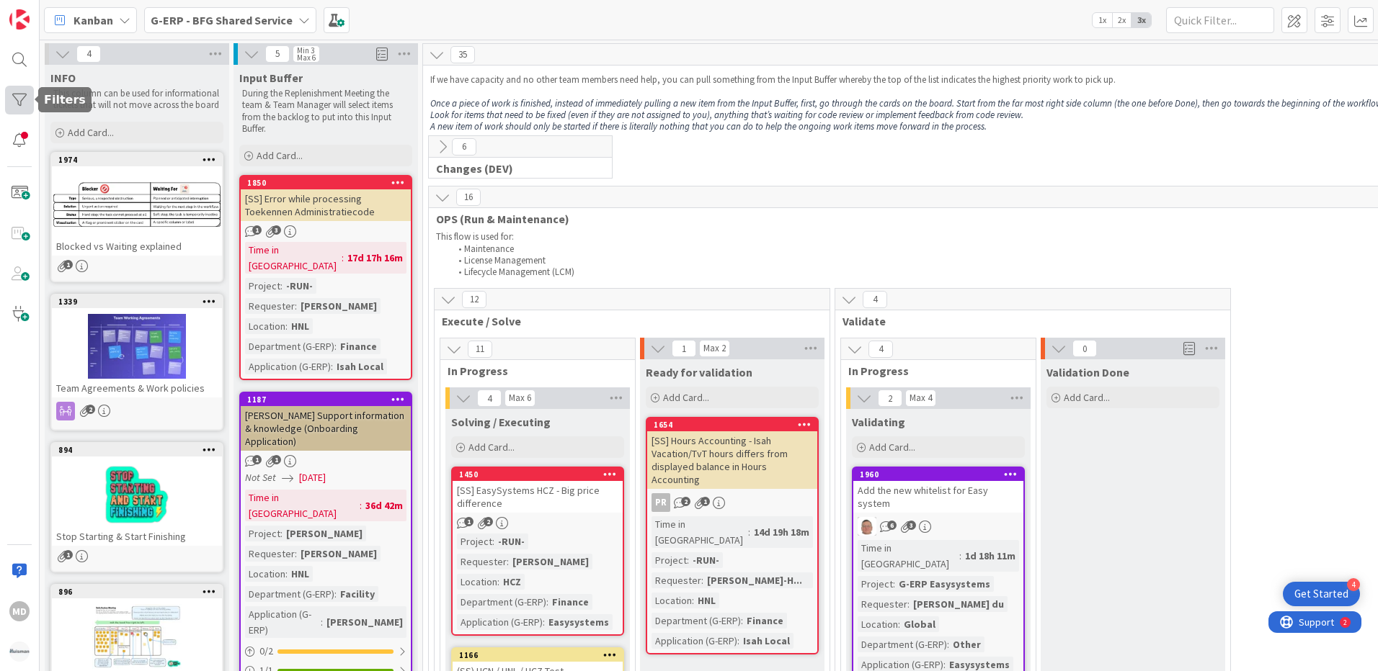
click at [14, 94] on div at bounding box center [19, 100] width 29 height 29
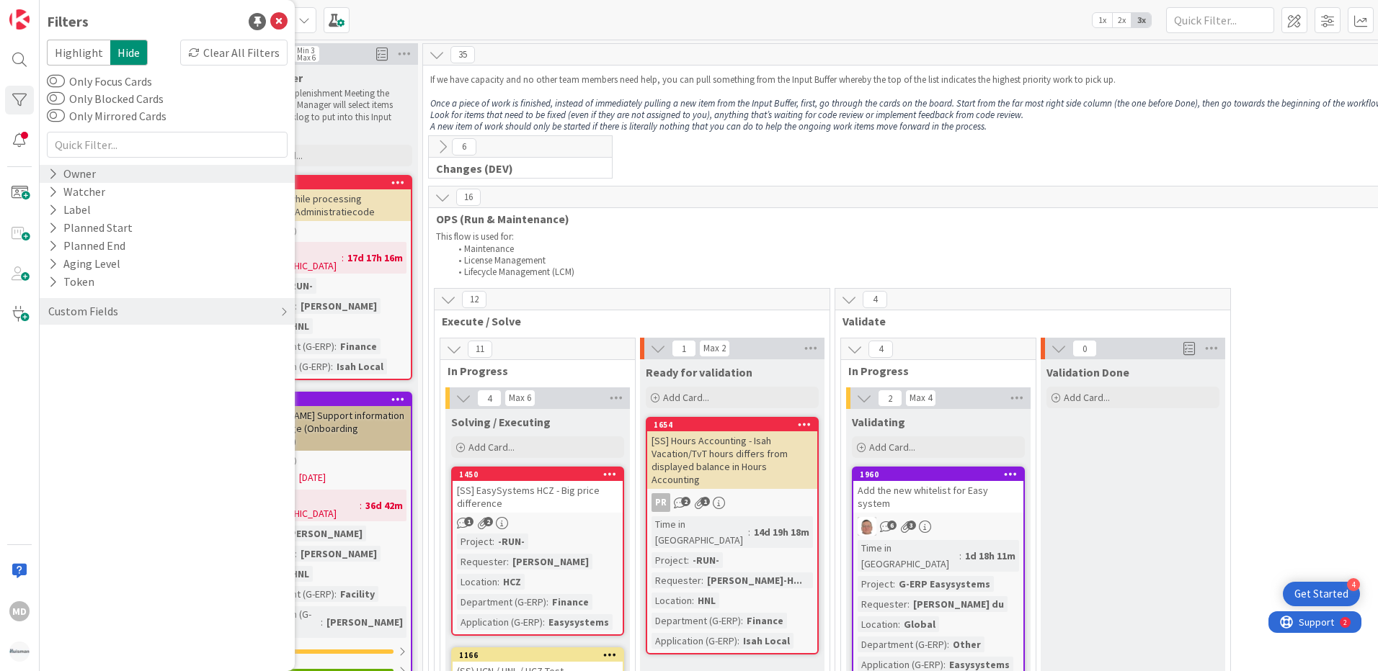
click at [50, 174] on icon at bounding box center [52, 174] width 9 height 12
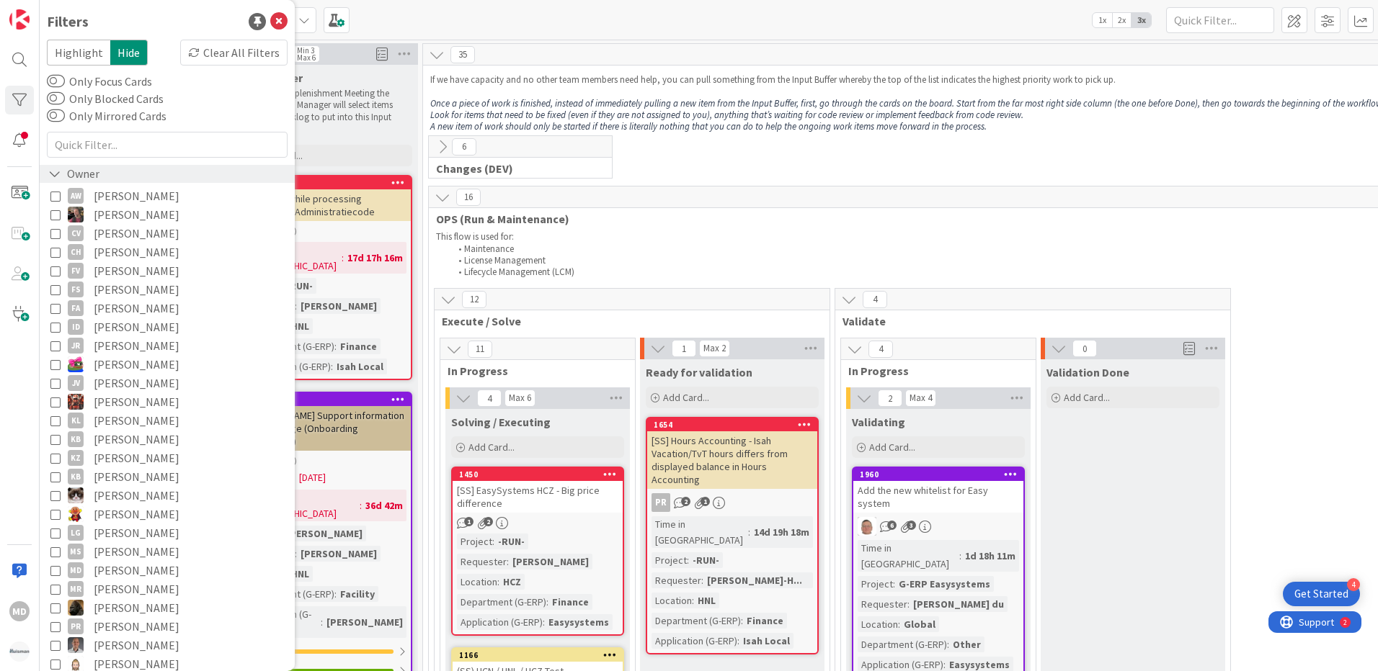
click at [53, 173] on icon at bounding box center [54, 174] width 13 height 12
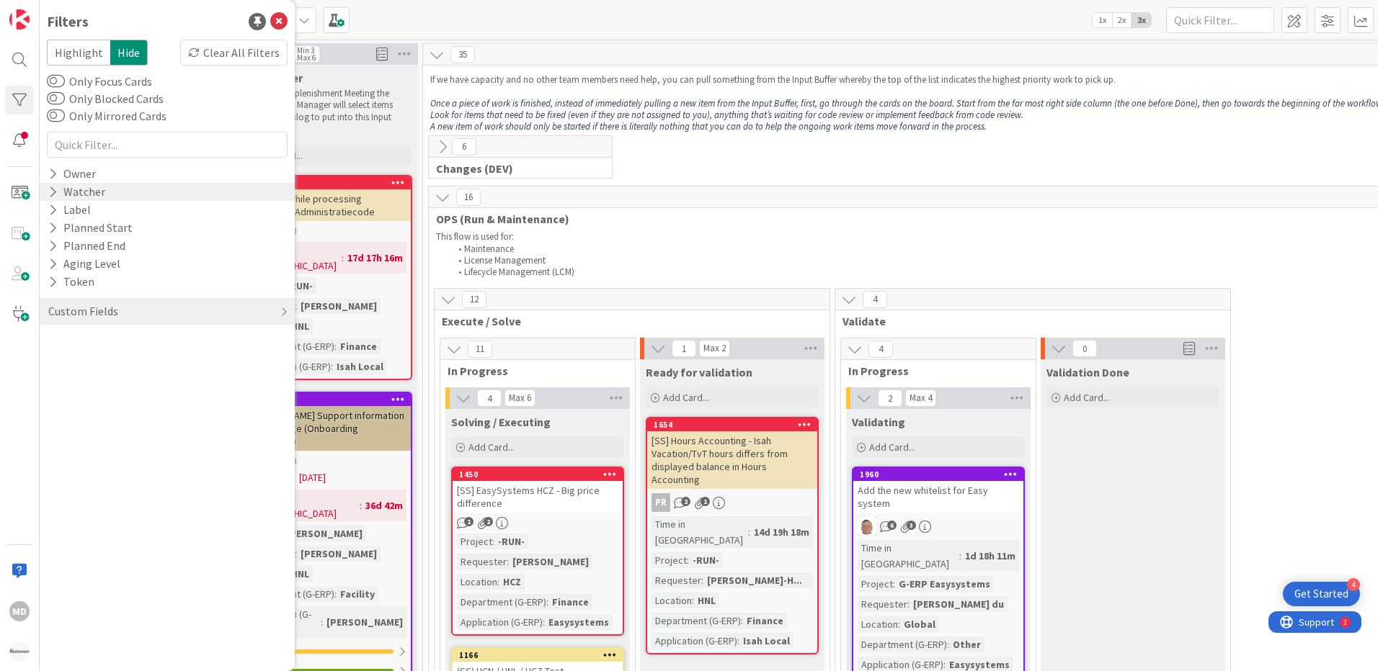
click at [53, 195] on icon at bounding box center [52, 192] width 9 height 12
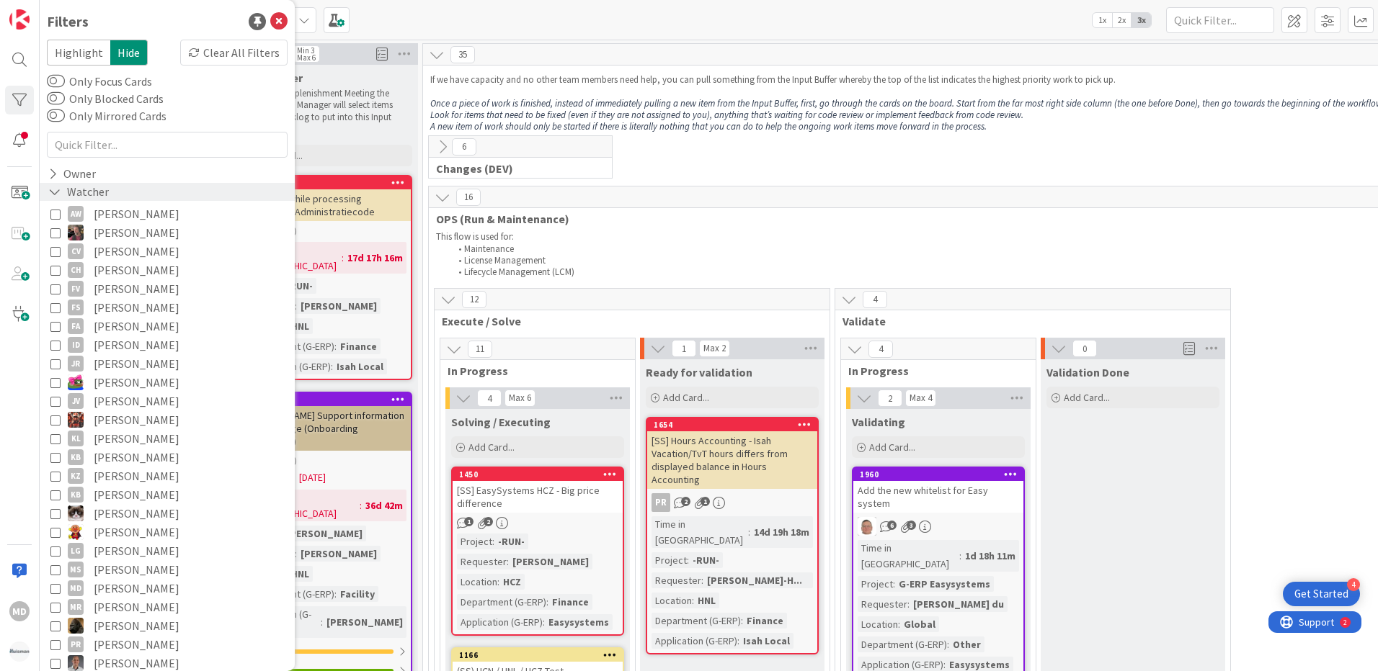
click at [53, 195] on icon at bounding box center [54, 192] width 13 height 12
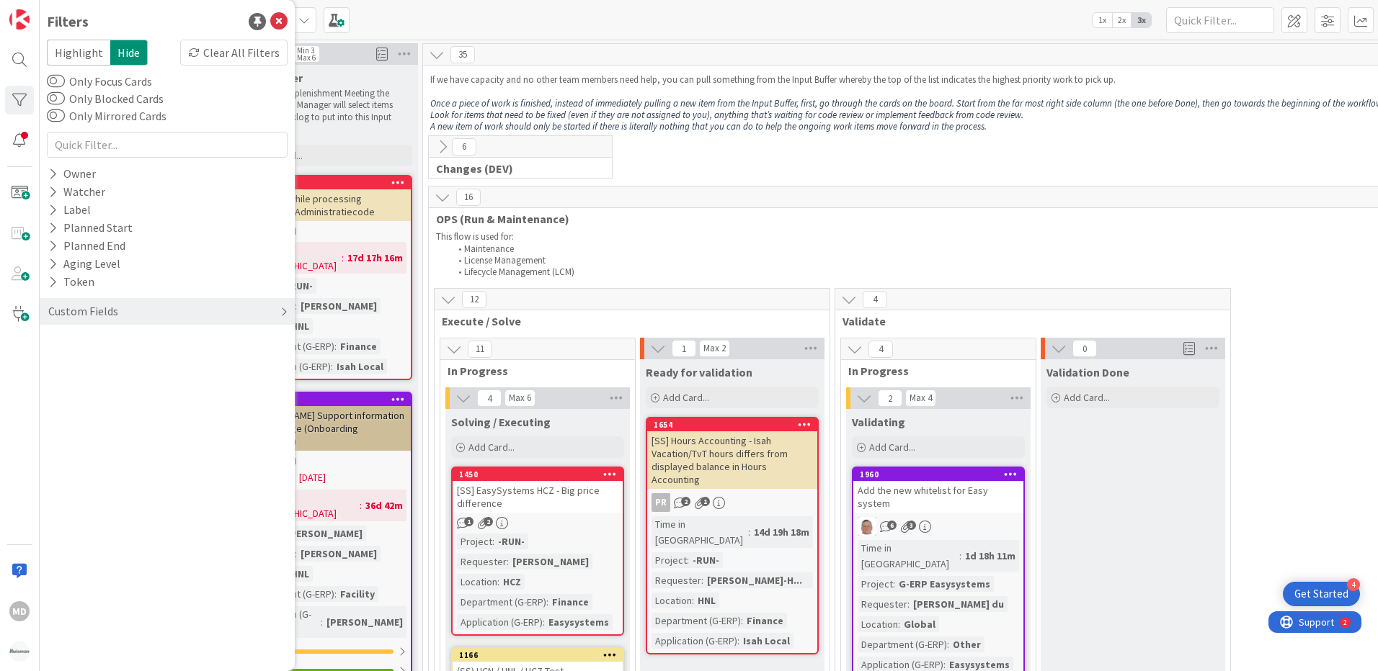
click at [77, 312] on div "Custom Fields" at bounding box center [83, 312] width 73 height 18
click at [55, 416] on icon at bounding box center [52, 413] width 9 height 12
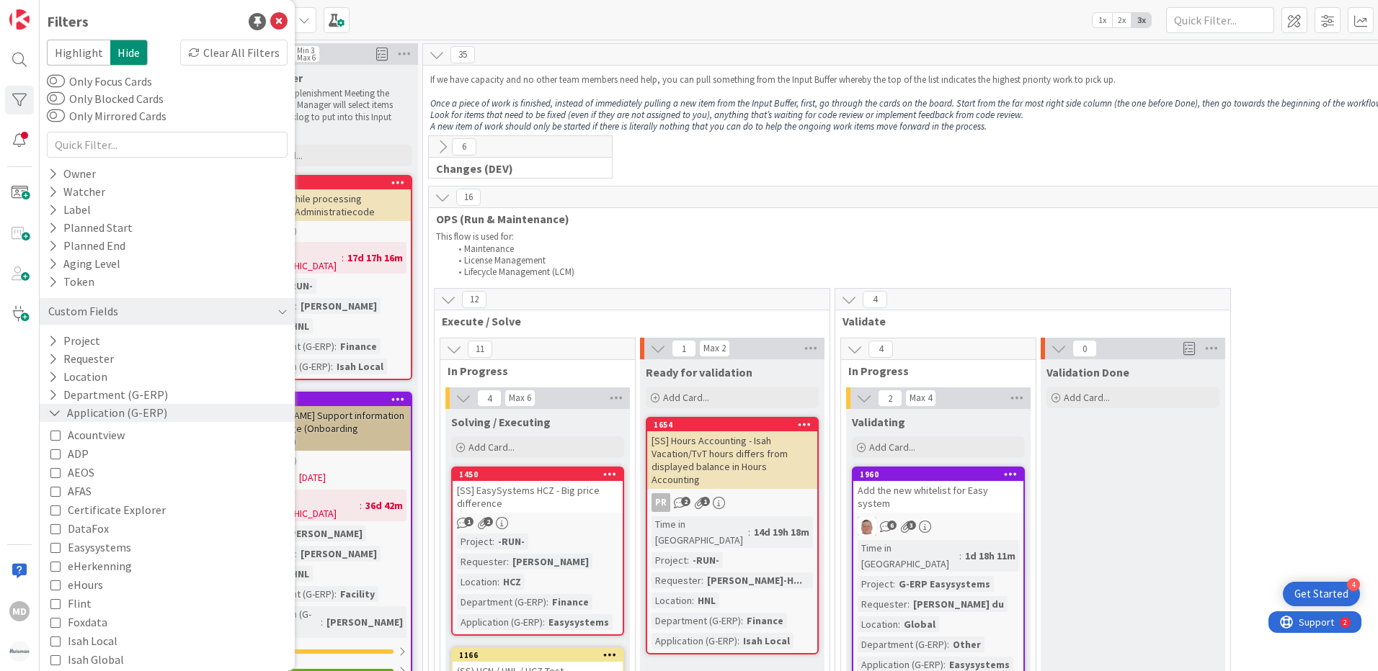
click at [56, 413] on icon at bounding box center [54, 413] width 13 height 12
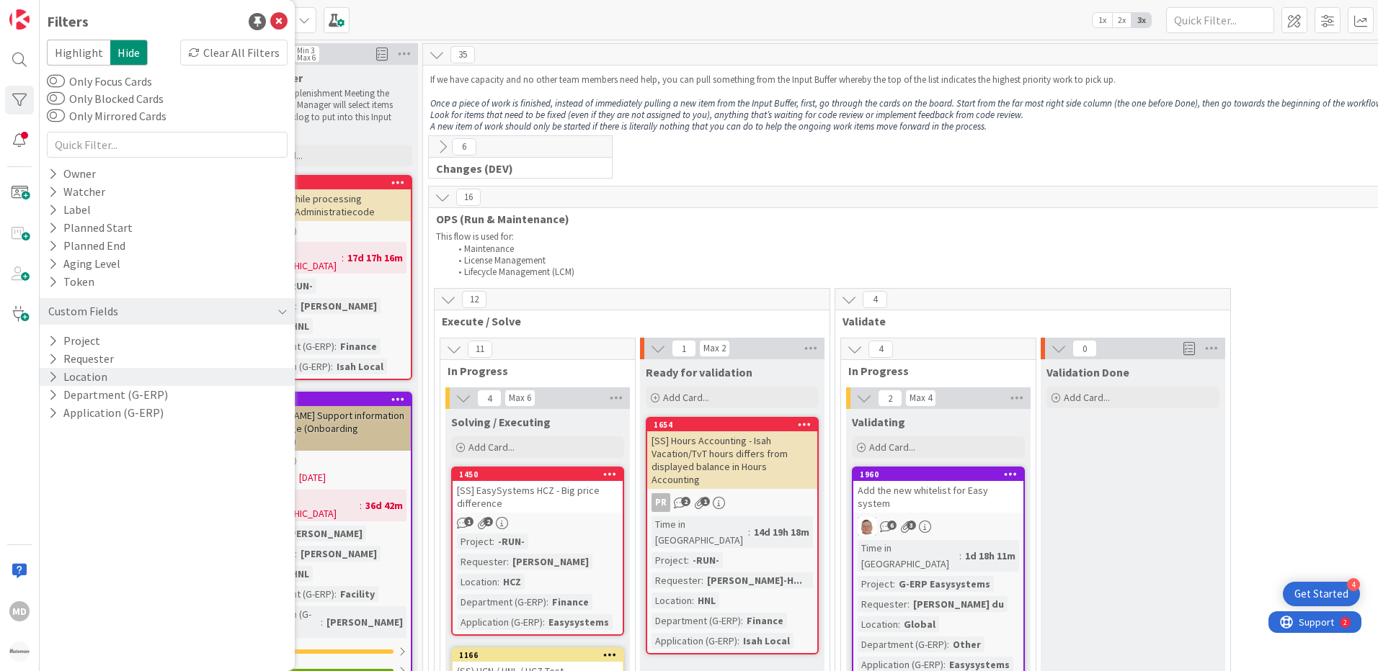
click at [52, 380] on icon at bounding box center [52, 377] width 9 height 12
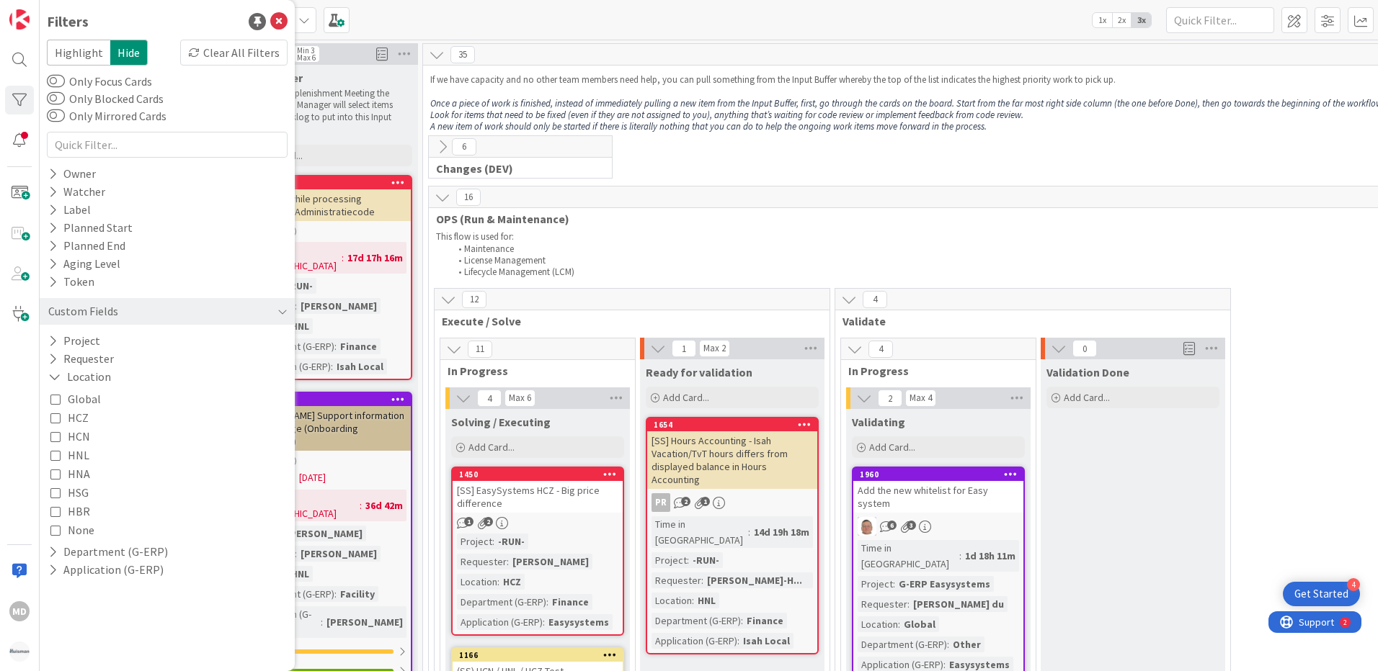
click at [55, 455] on icon at bounding box center [55, 455] width 10 height 10
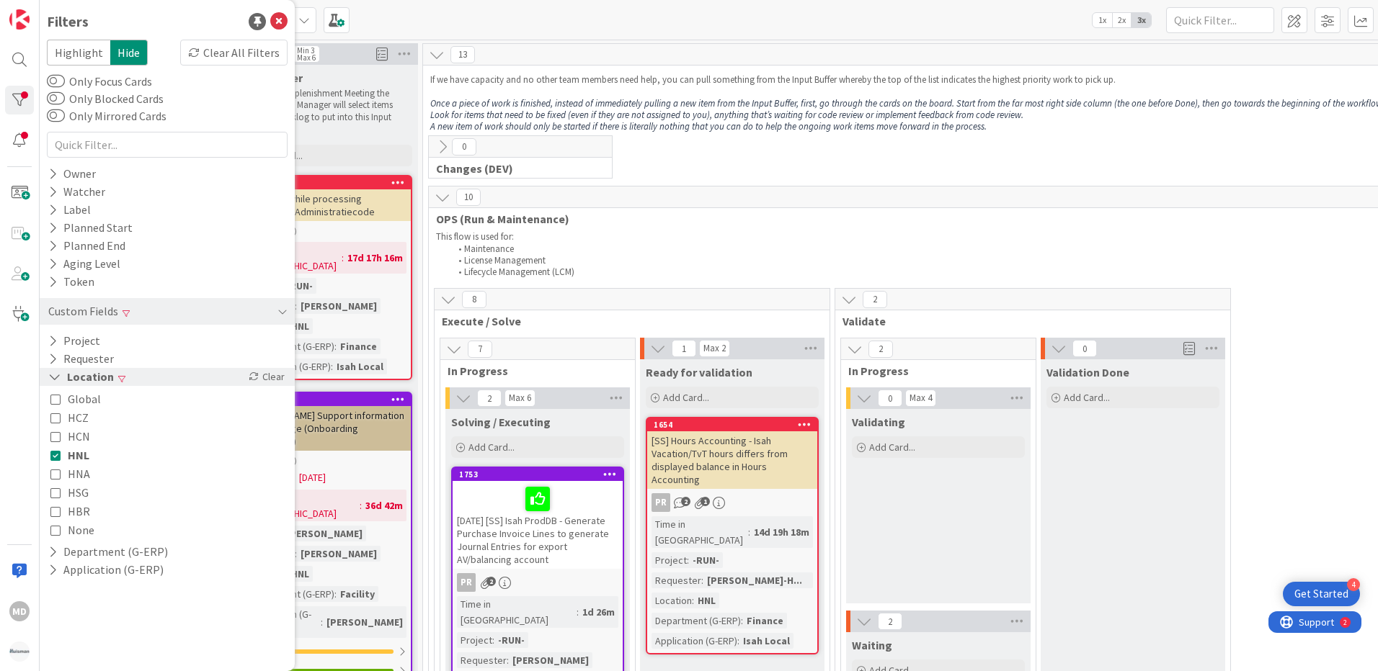
click at [53, 376] on icon at bounding box center [54, 377] width 13 height 12
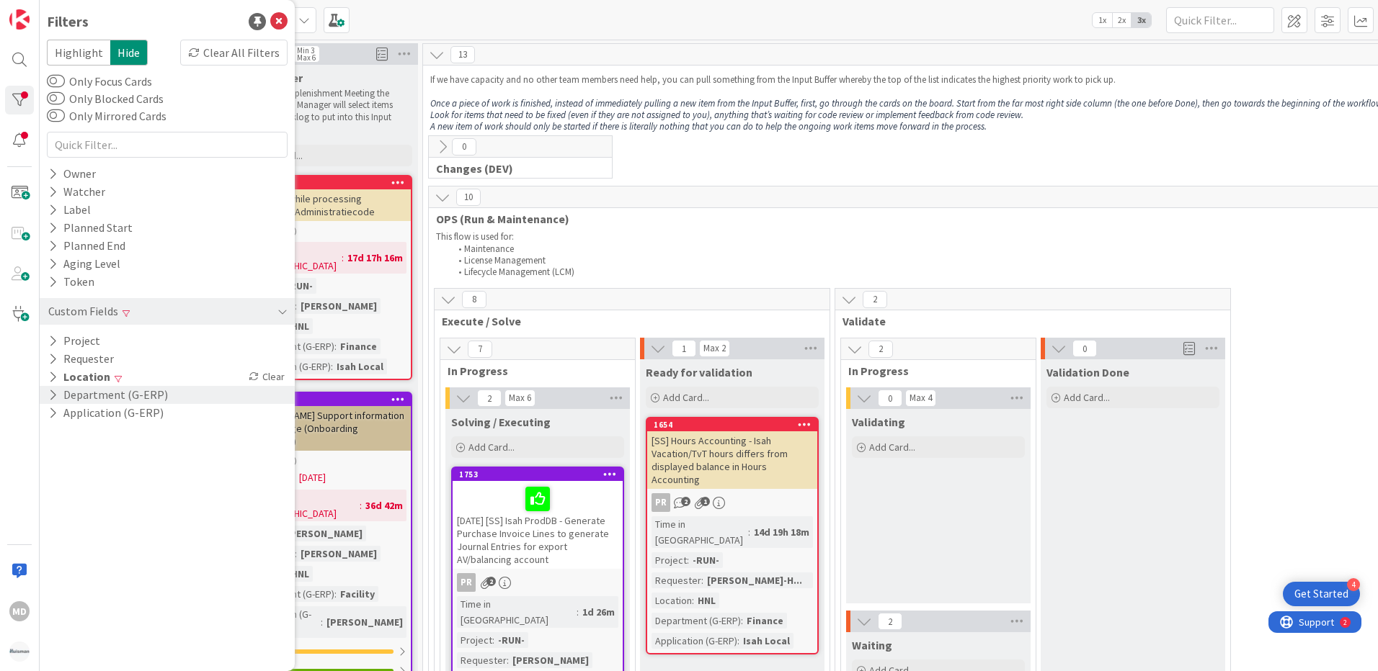
click at [51, 394] on icon at bounding box center [52, 395] width 9 height 12
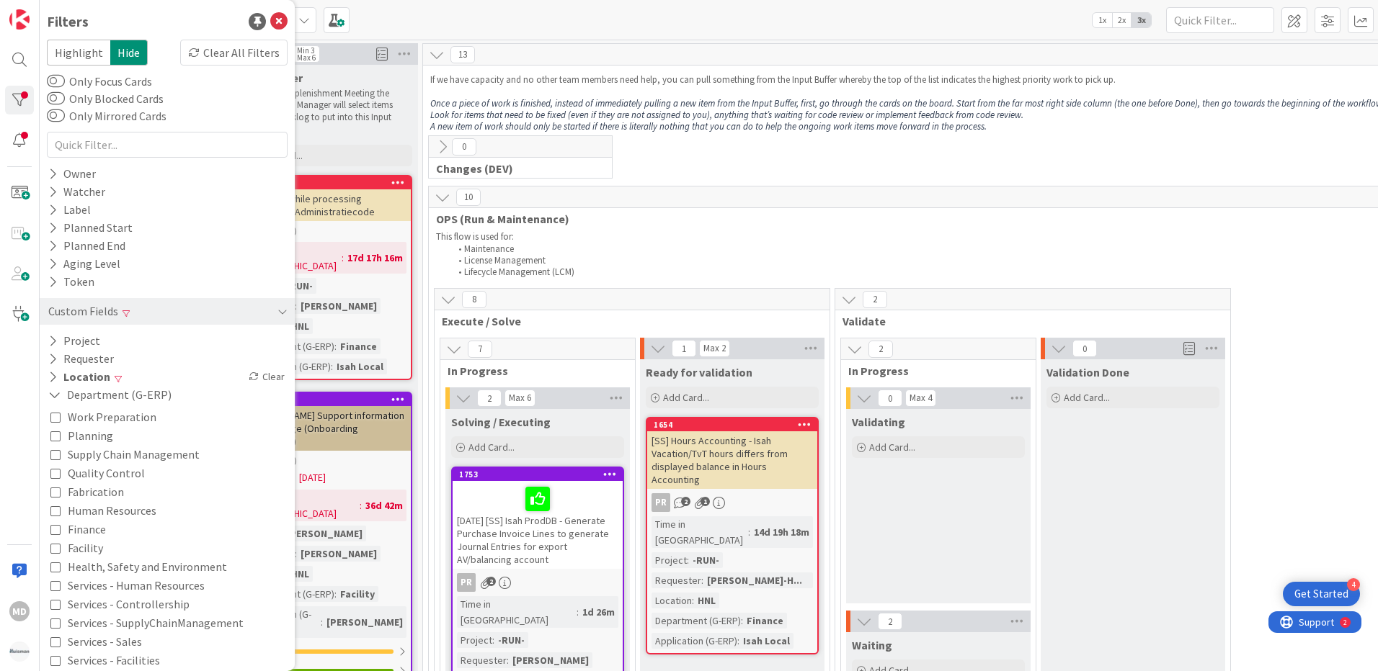
click at [55, 529] on icon at bounding box center [55, 530] width 10 height 10
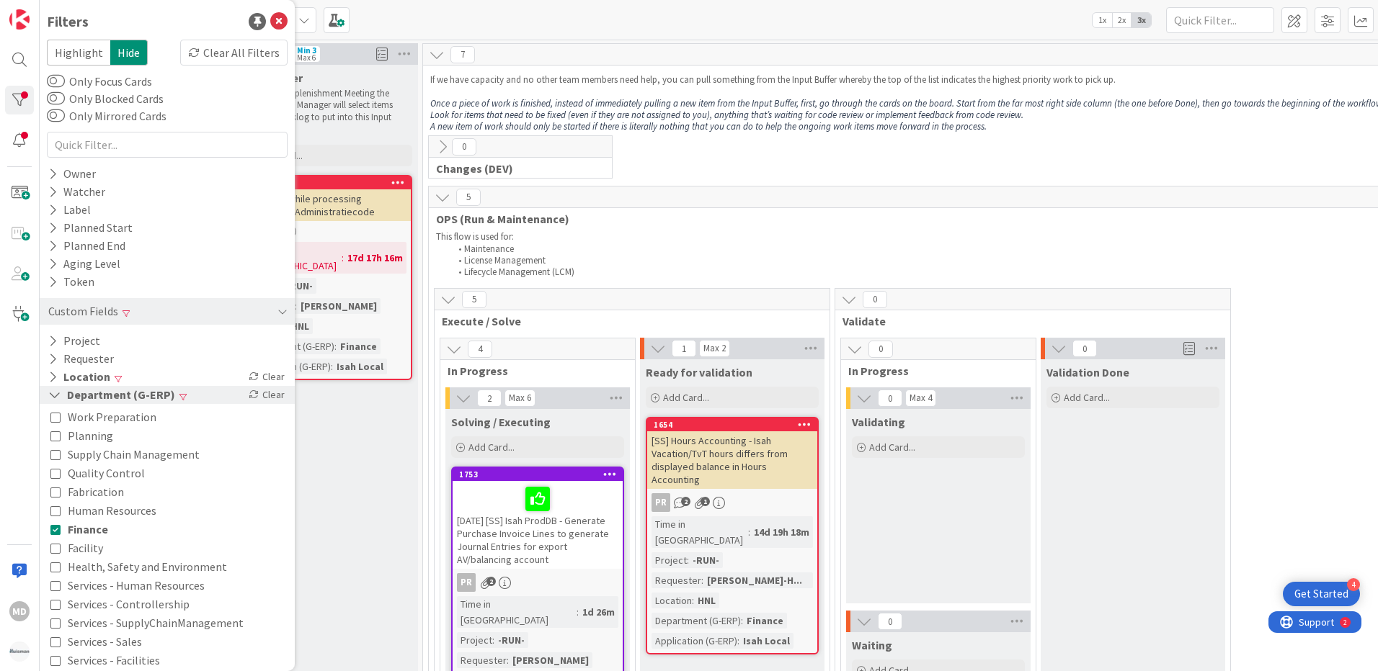
click at [57, 395] on icon at bounding box center [54, 395] width 13 height 12
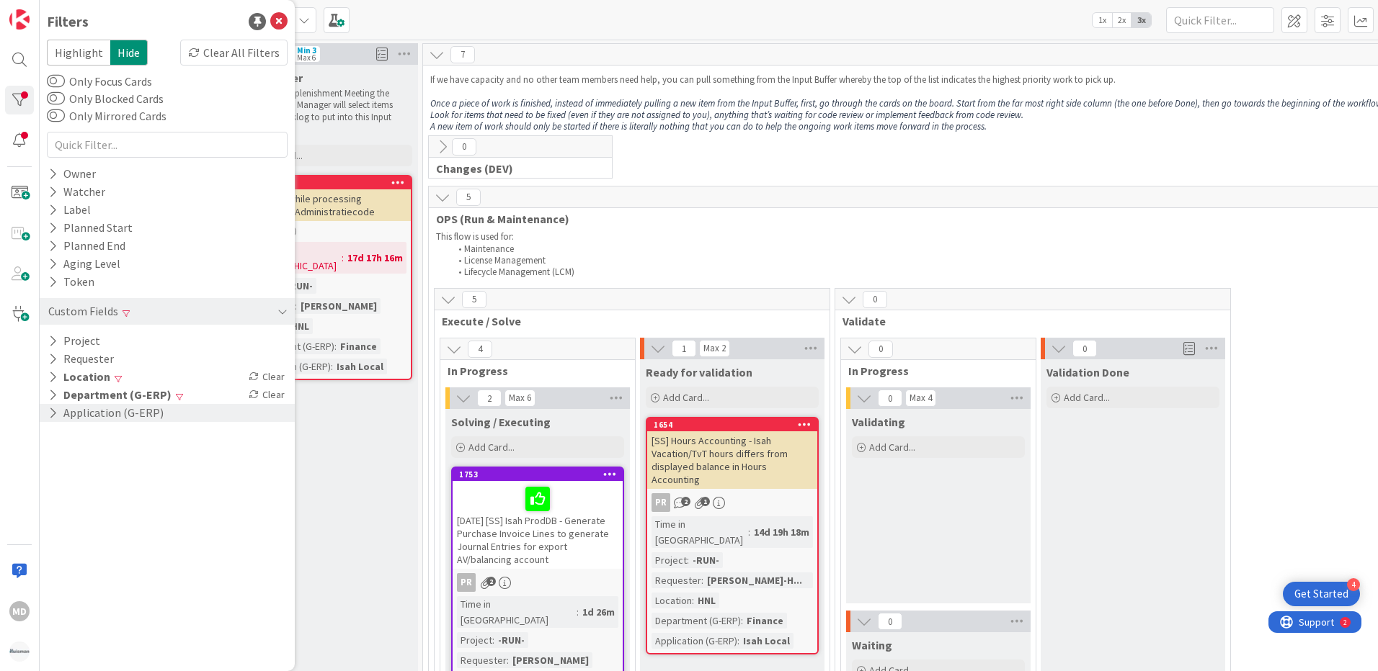
click at [53, 409] on icon at bounding box center [52, 413] width 9 height 12
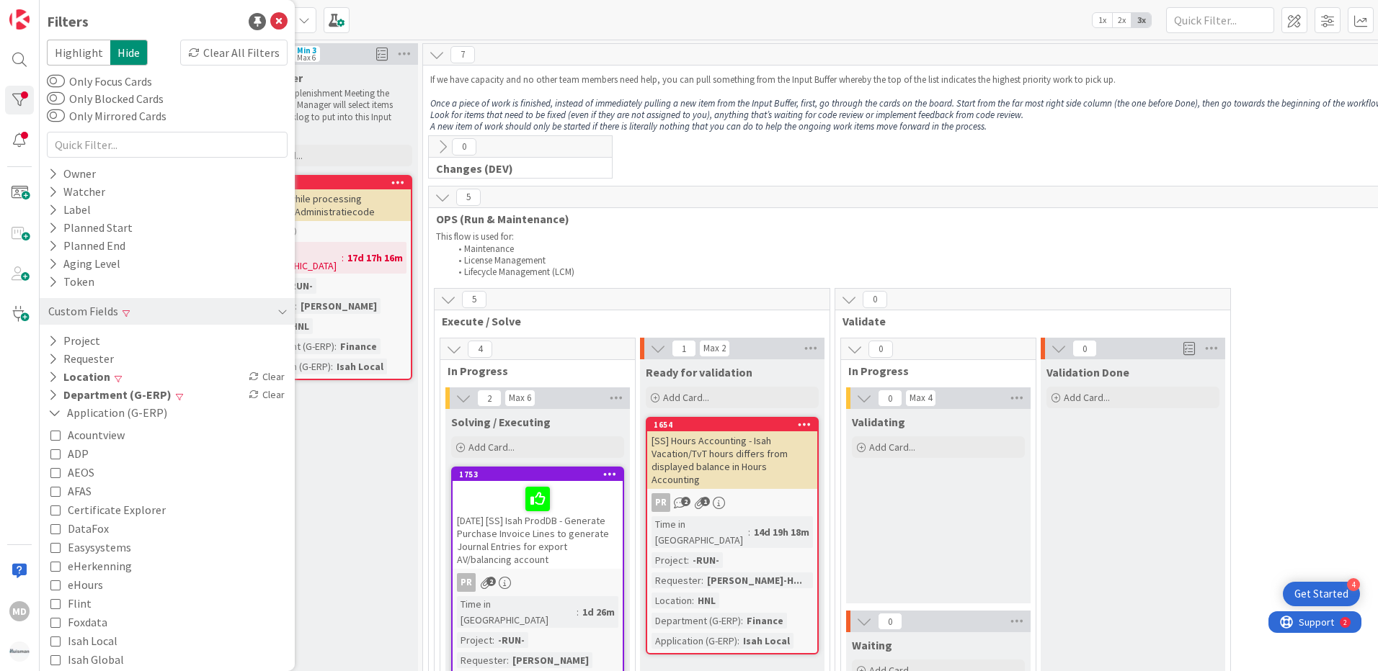
click at [58, 437] on icon at bounding box center [55, 435] width 10 height 10
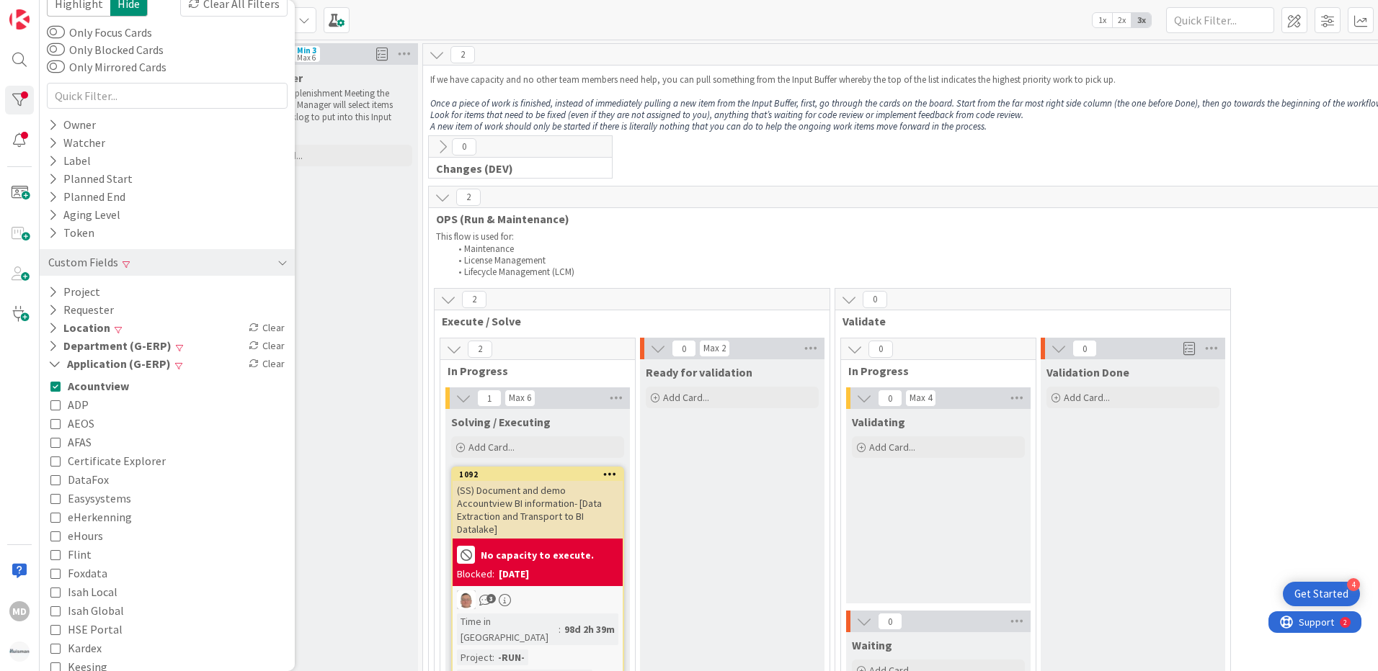
scroll to position [72, 0]
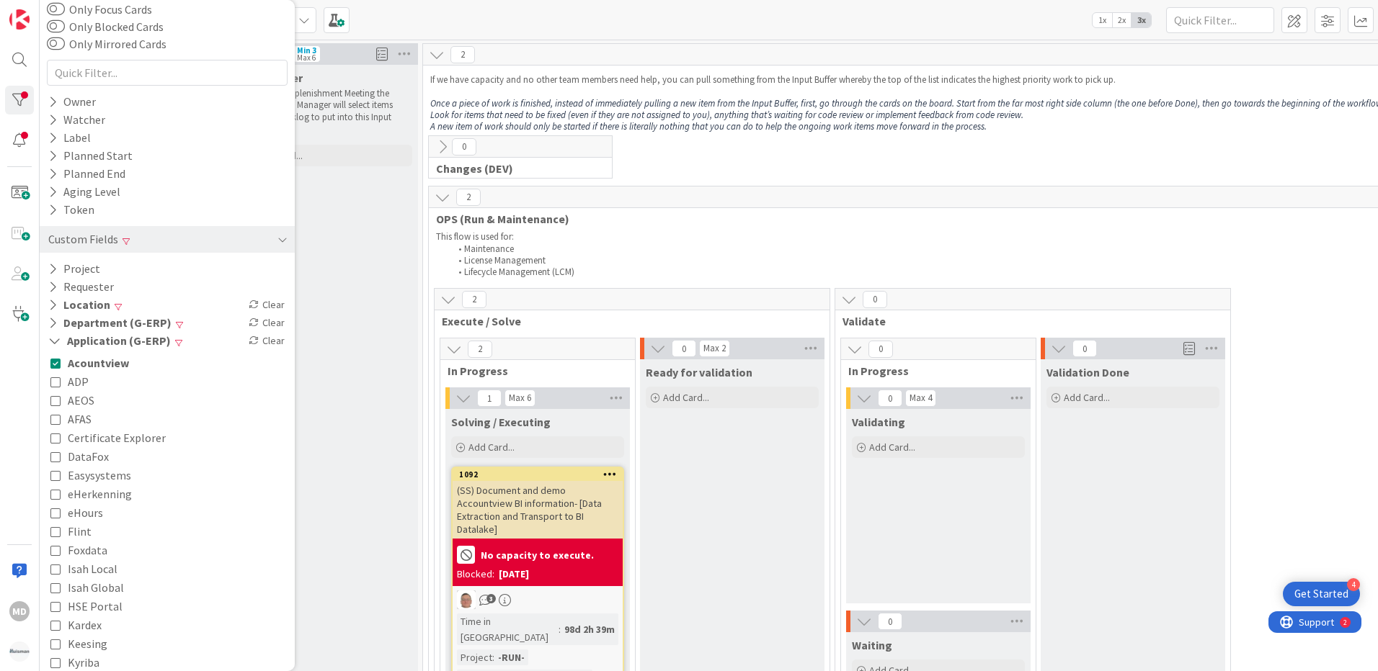
click at [53, 477] on icon at bounding box center [55, 475] width 10 height 10
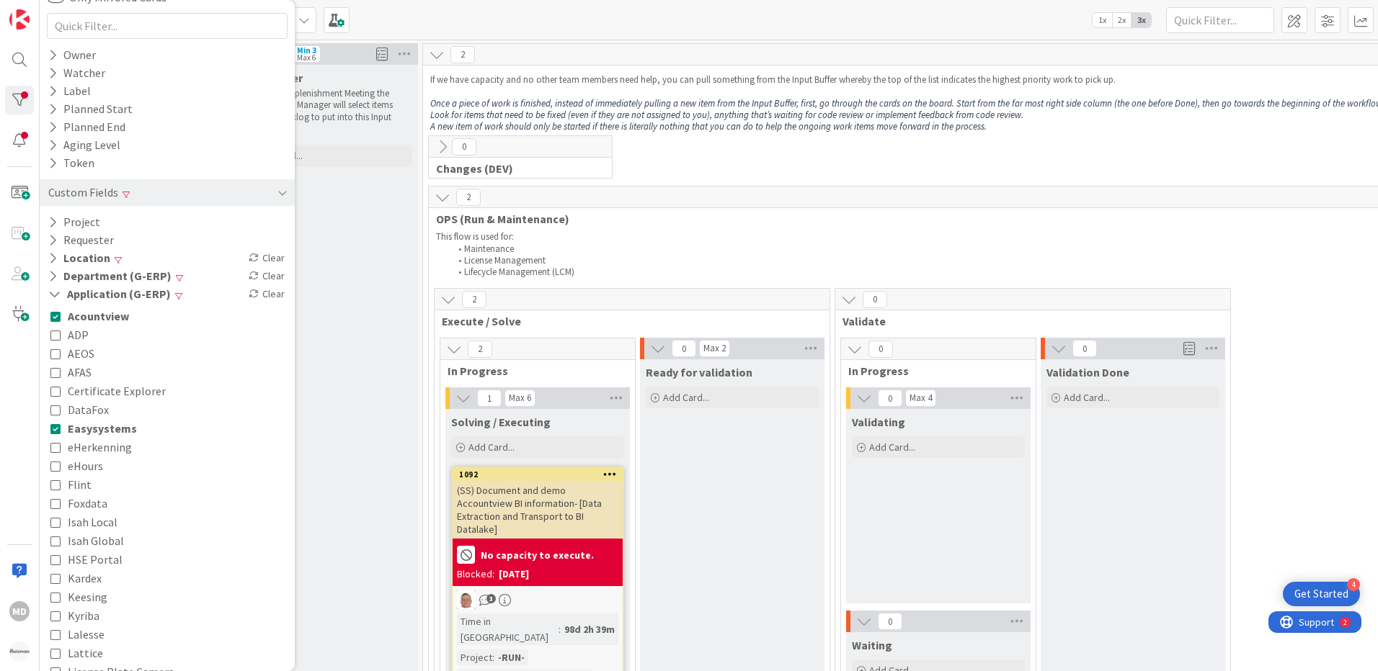
scroll to position [144, 0]
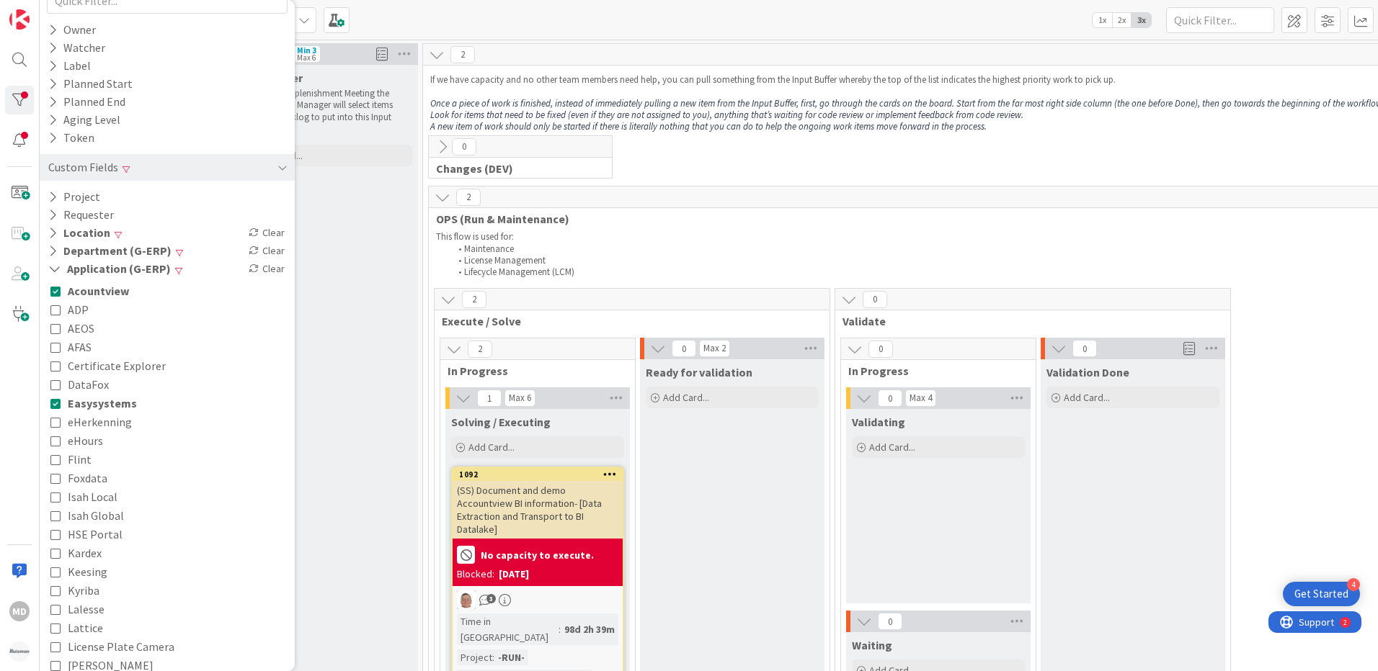
click at [57, 501] on icon at bounding box center [55, 497] width 10 height 10
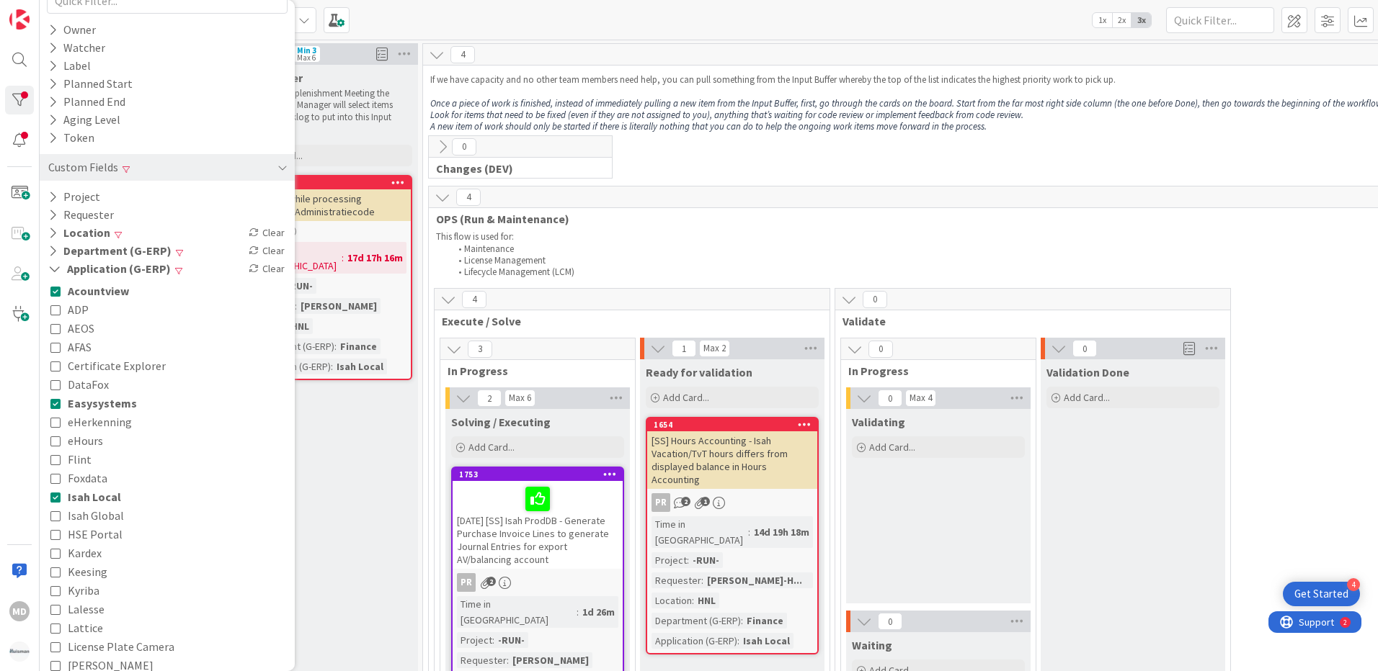
click at [54, 525] on button "Isah Global" at bounding box center [86, 515] width 73 height 19
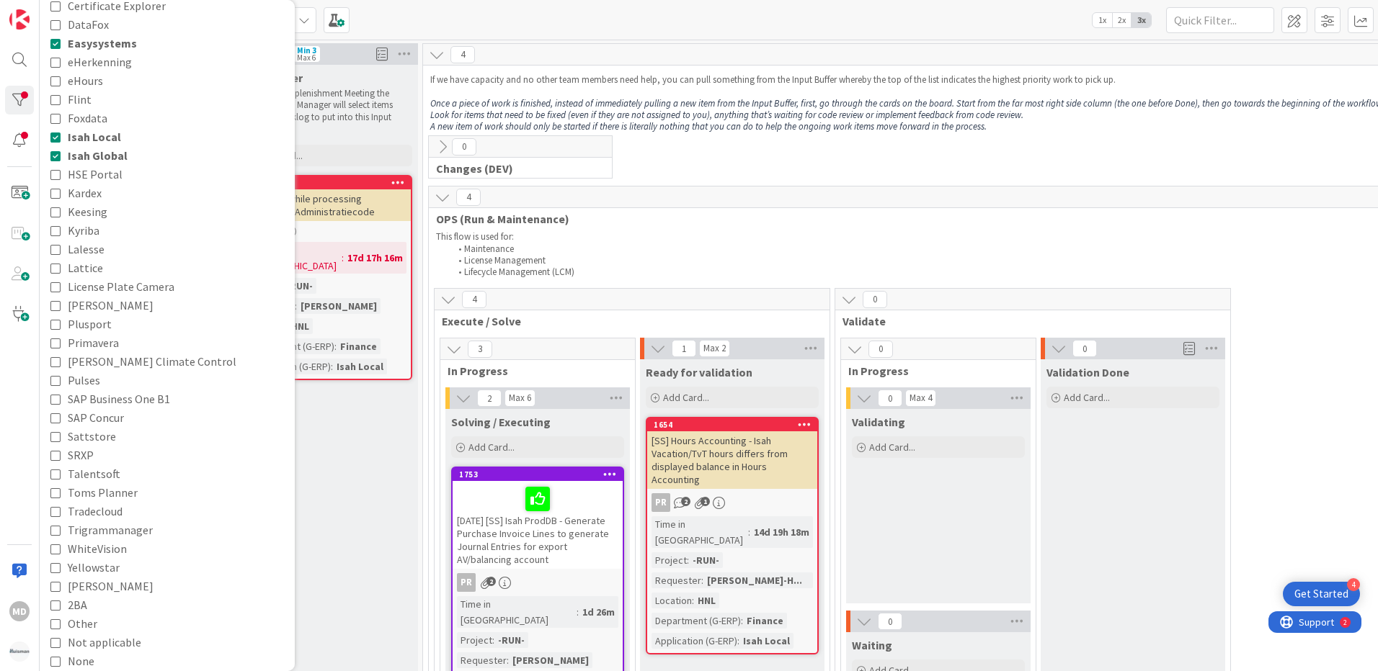
scroll to position [518, 0]
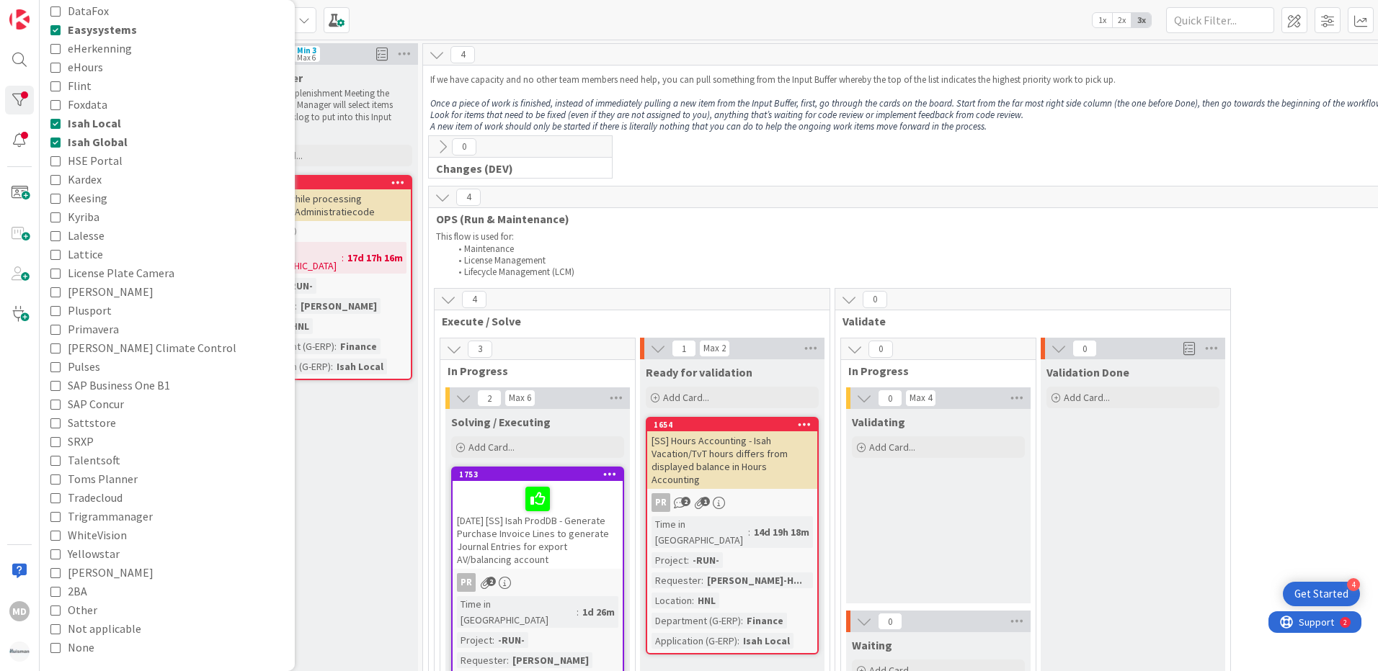
click at [57, 540] on icon at bounding box center [55, 535] width 10 height 10
click at [61, 439] on button "SRXP" at bounding box center [71, 441] width 43 height 19
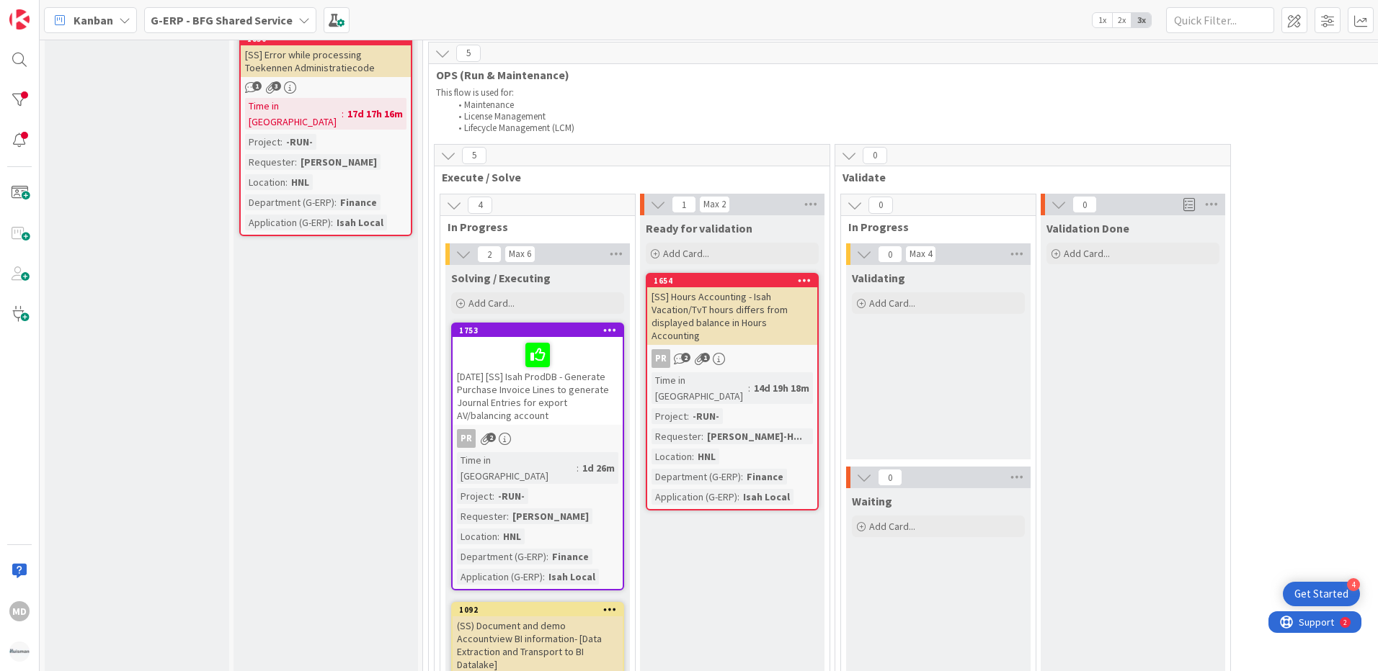
scroll to position [0, 0]
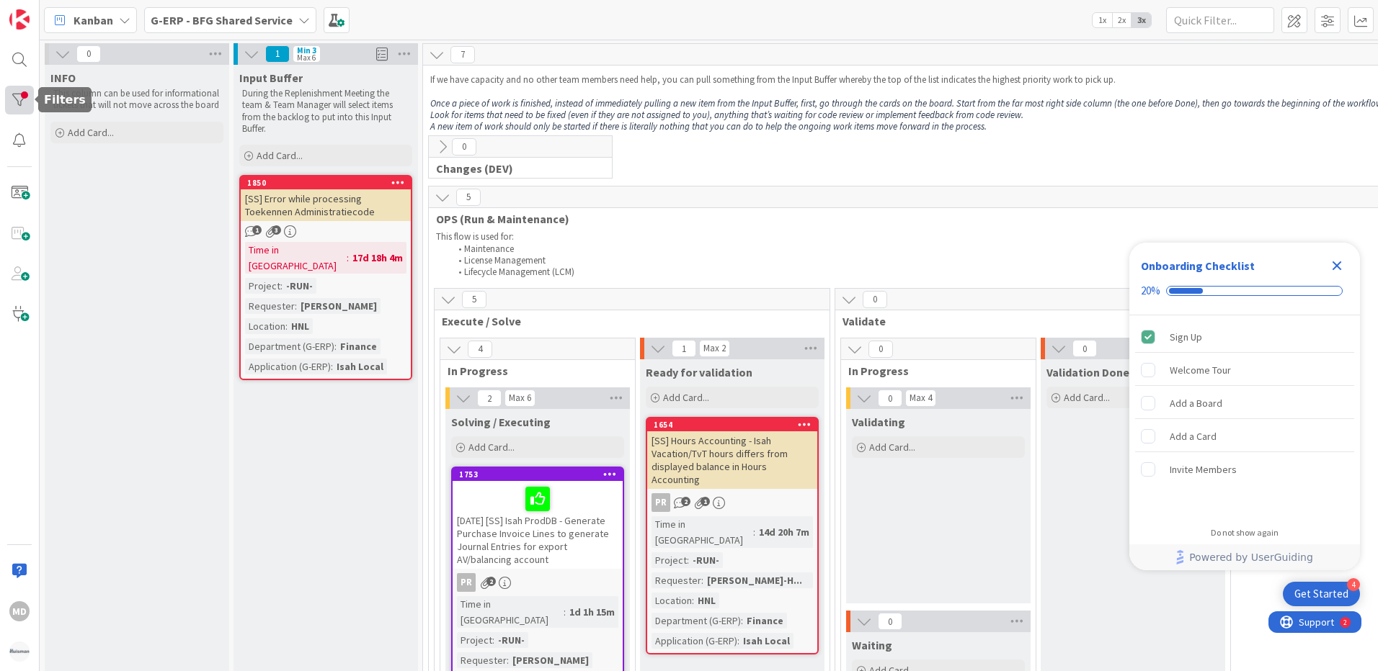
click at [20, 97] on div at bounding box center [19, 100] width 29 height 29
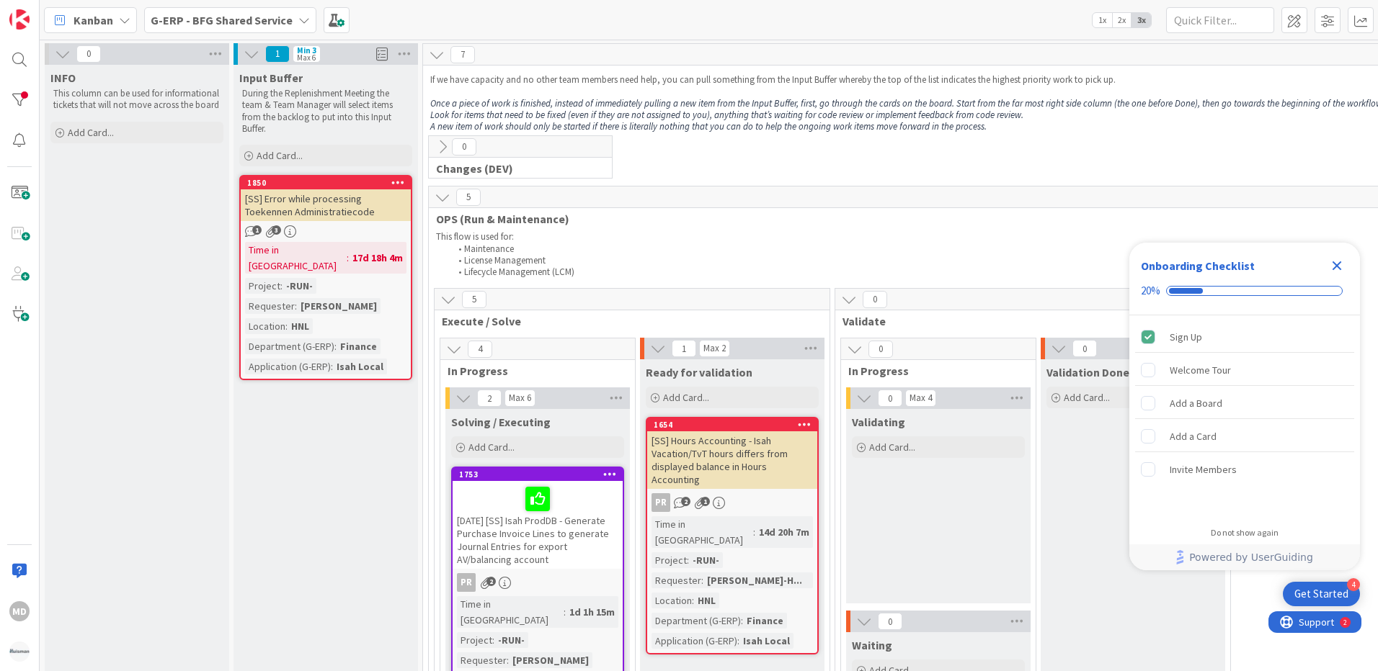
drag, startPoint x: 1340, startPoint y: 268, endPoint x: 1330, endPoint y: 269, distance: 10.1
click at [1339, 268] on icon "Close Checklist" at bounding box center [1336, 266] width 9 height 9
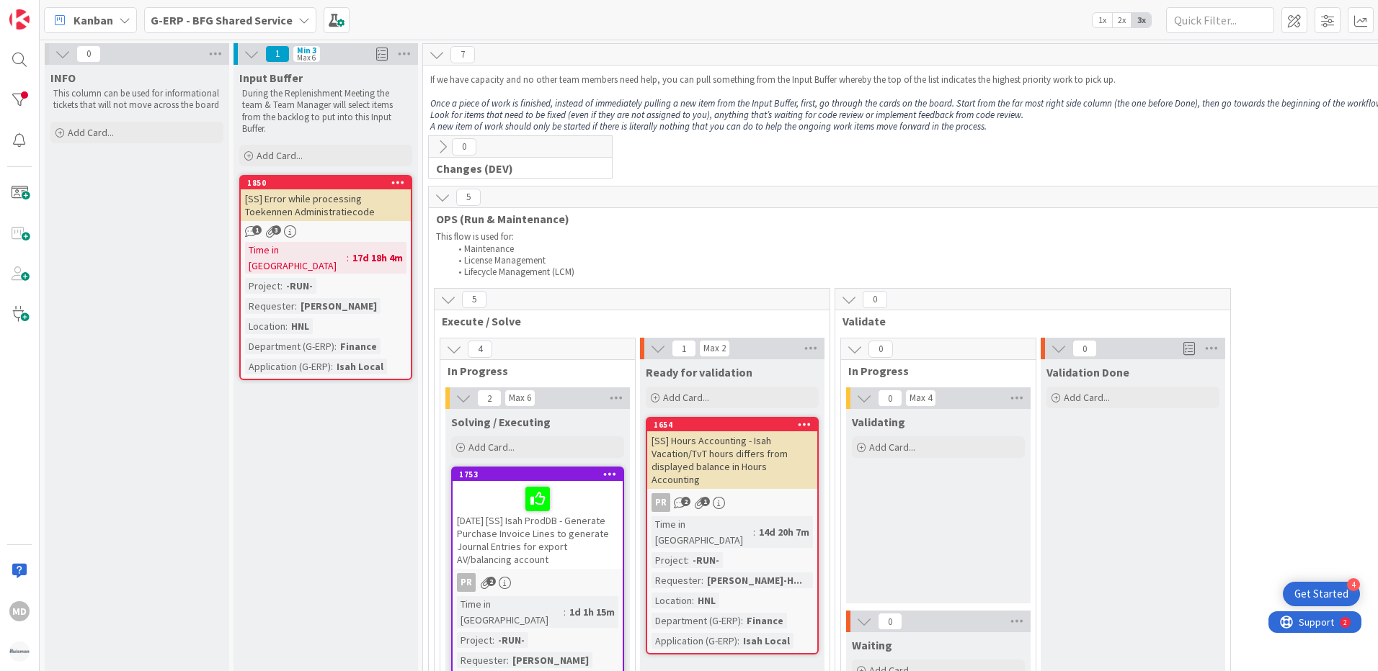
click at [466, 402] on icon at bounding box center [463, 398] width 16 height 16
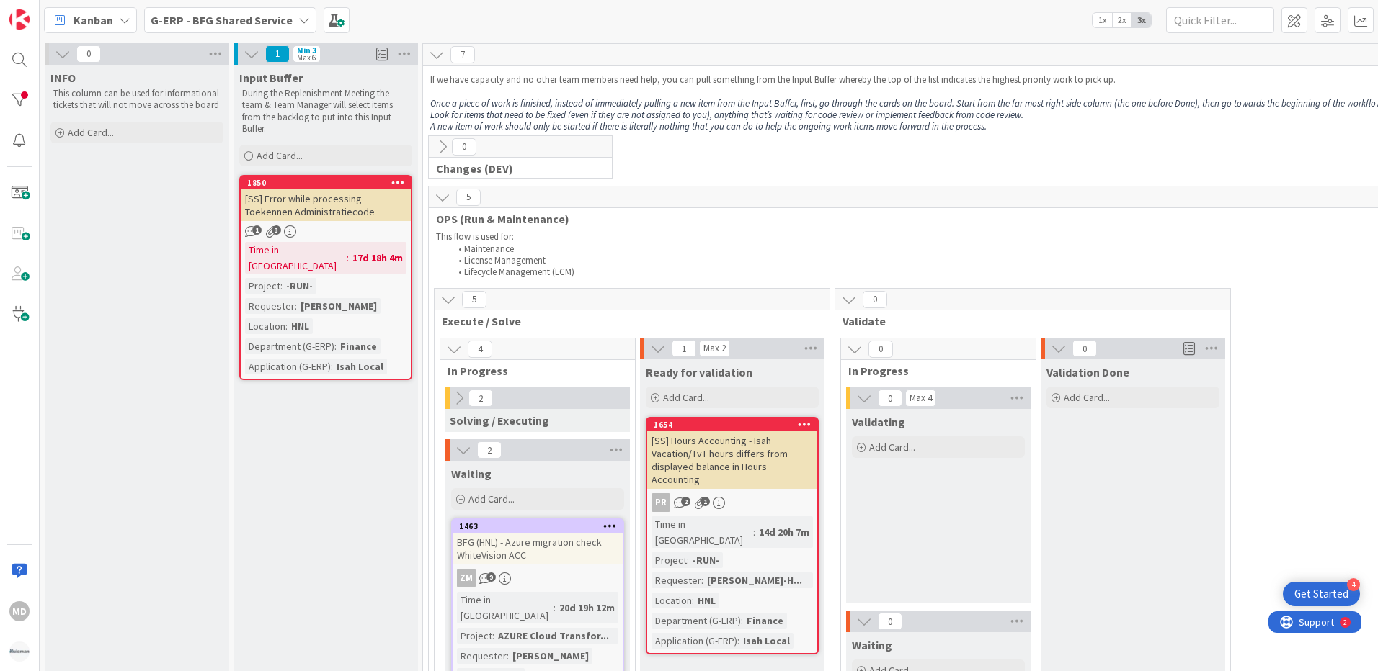
click at [462, 402] on icon at bounding box center [459, 398] width 16 height 16
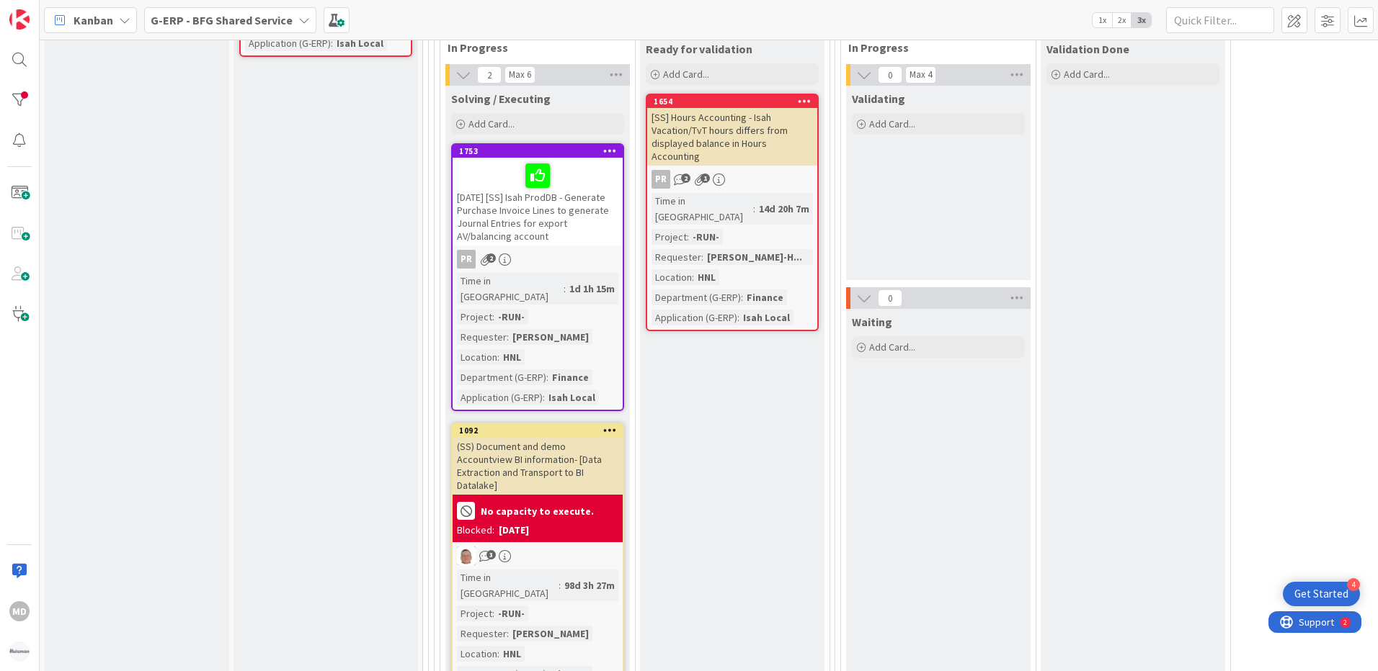
scroll to position [216, 0]
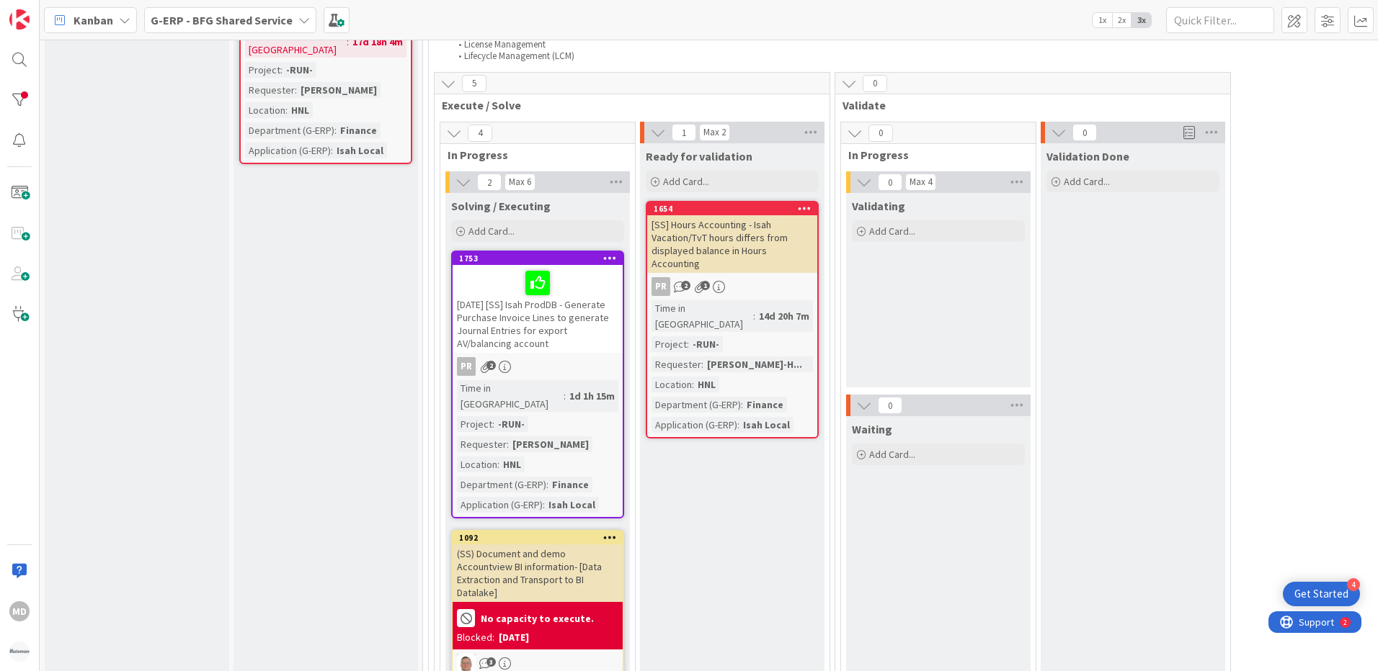
click at [714, 238] on div "[SS] Hours Accounting - Isah Vacation/TvT hours differs from displayed balance …" at bounding box center [732, 244] width 170 height 58
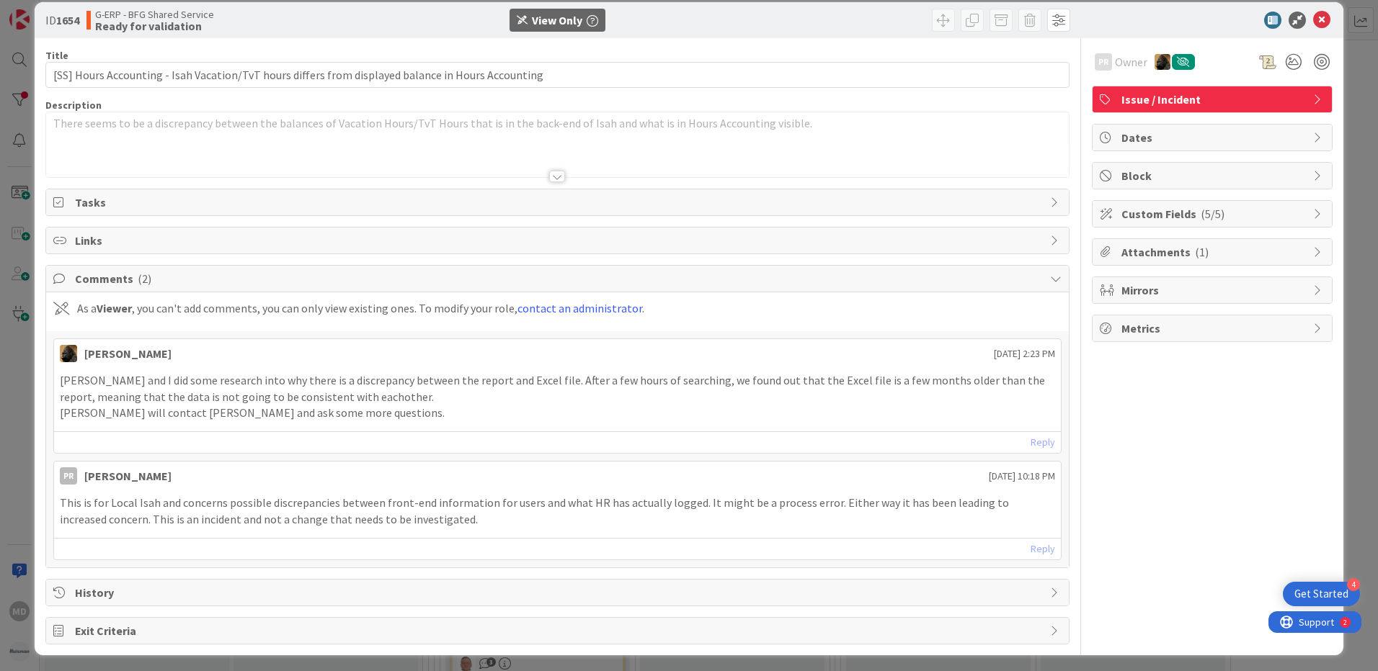
scroll to position [22, 0]
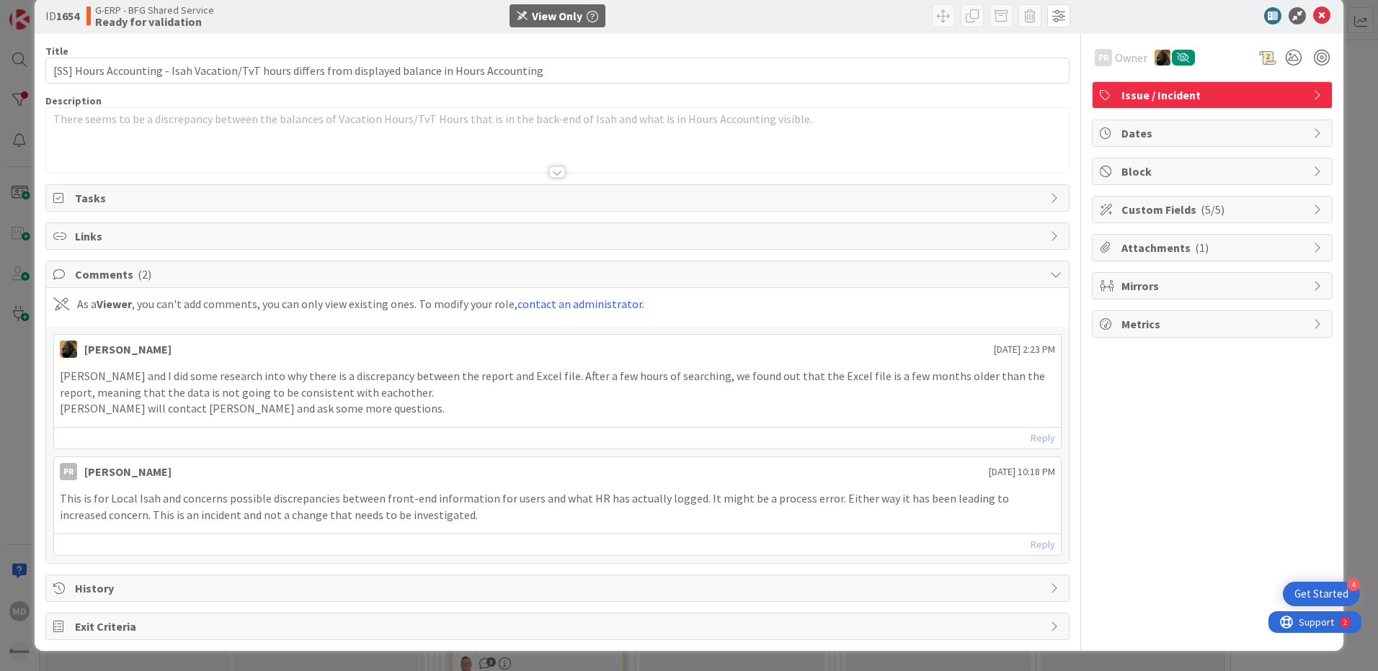
click at [1148, 245] on span "Attachments ( 1 )" at bounding box center [1213, 247] width 184 height 17
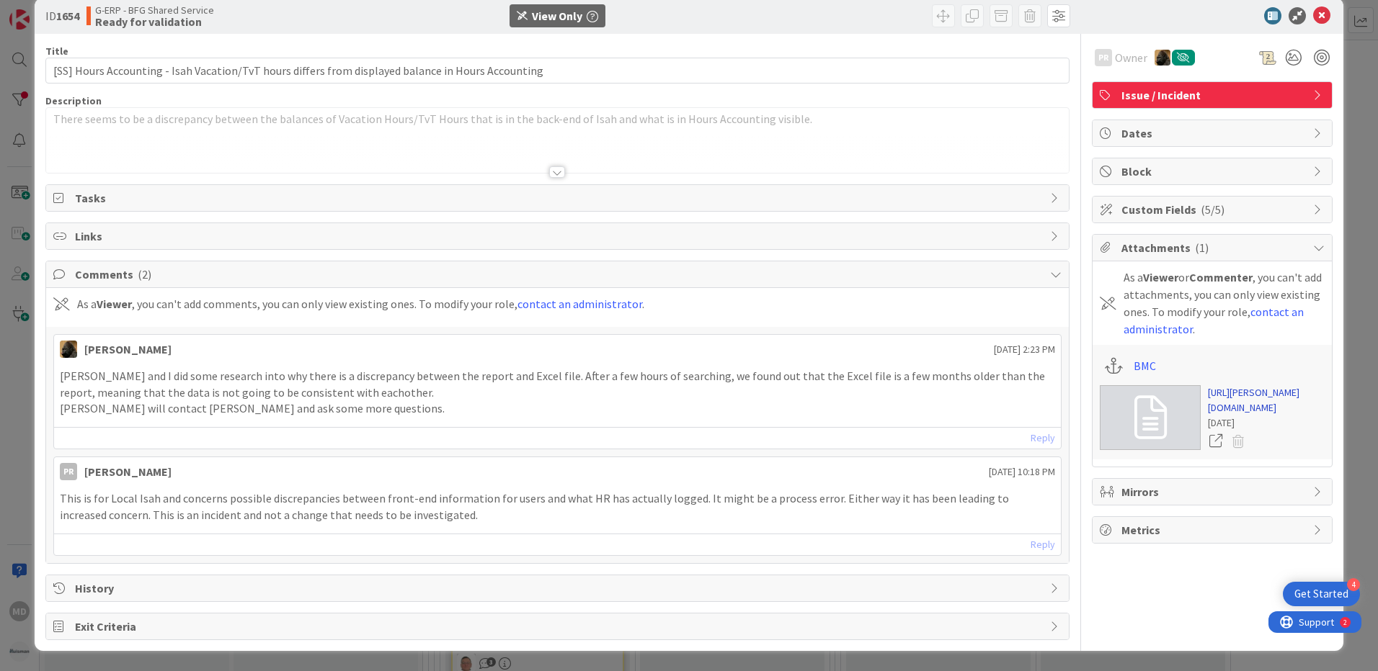
click at [1244, 414] on link "https://huisman-smartit.onbmc.com/smartit/app/#/incident/AGGEFRDUJONBTASYPZYKSY…" at bounding box center [1266, 400] width 117 height 30
click at [1313, 15] on icon at bounding box center [1321, 15] width 17 height 17
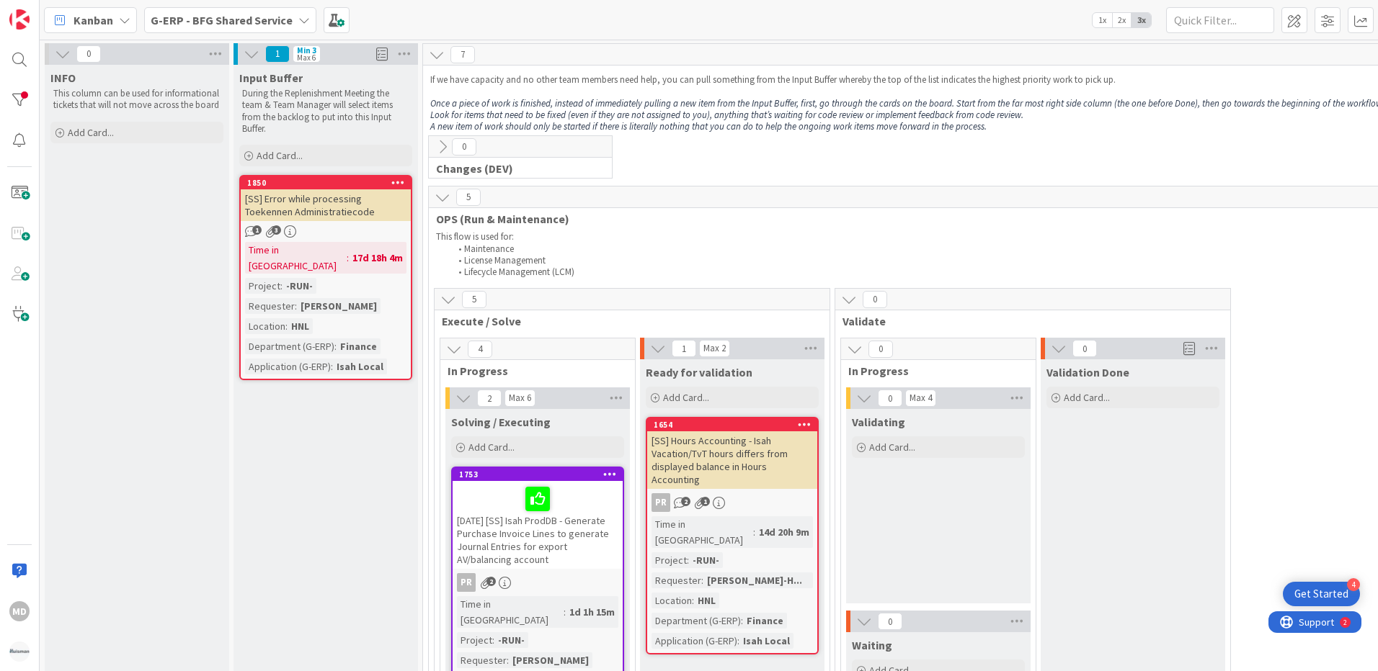
click at [452, 300] on icon at bounding box center [448, 300] width 16 height 16
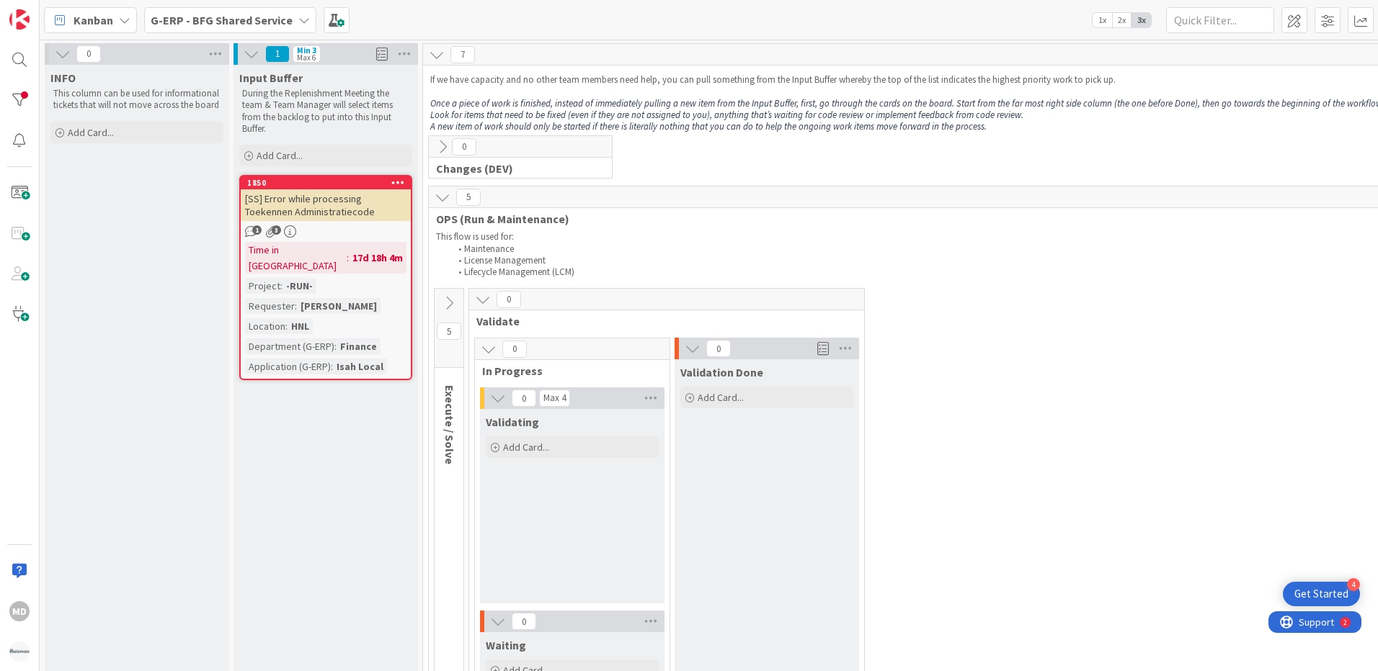
click at [452, 300] on icon at bounding box center [449, 303] width 16 height 16
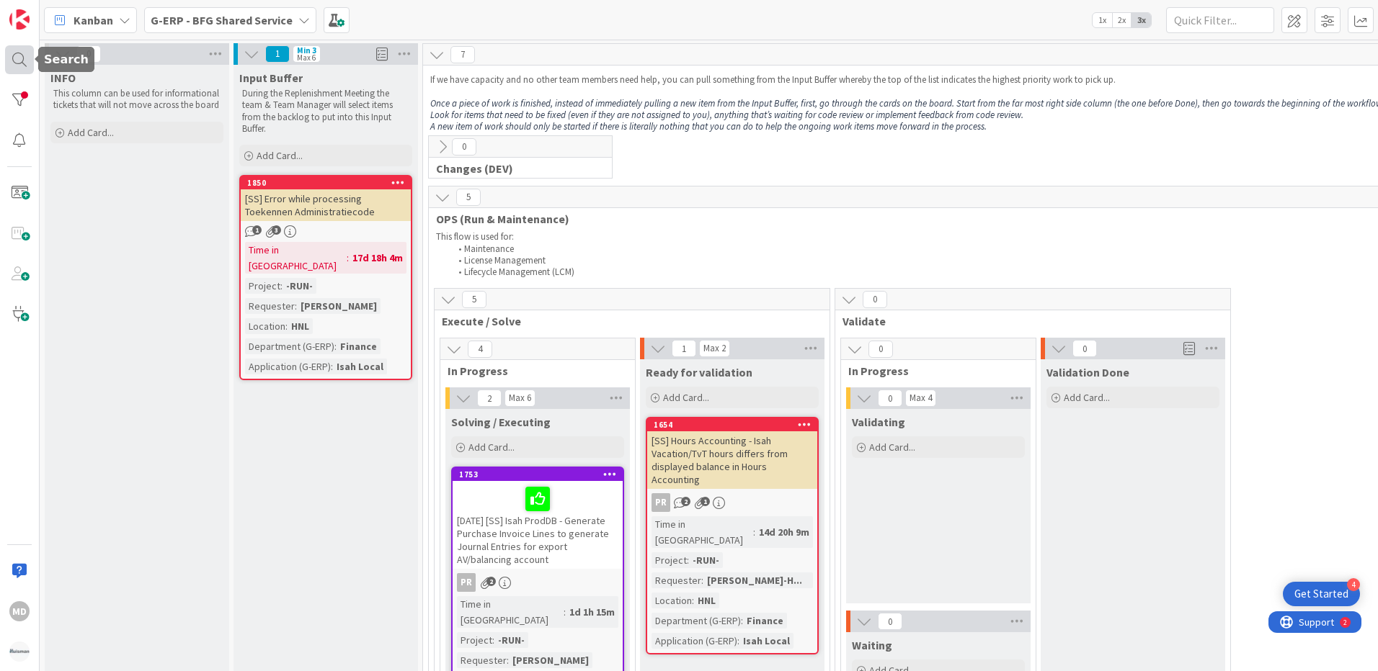
click at [19, 59] on div at bounding box center [19, 59] width 29 height 29
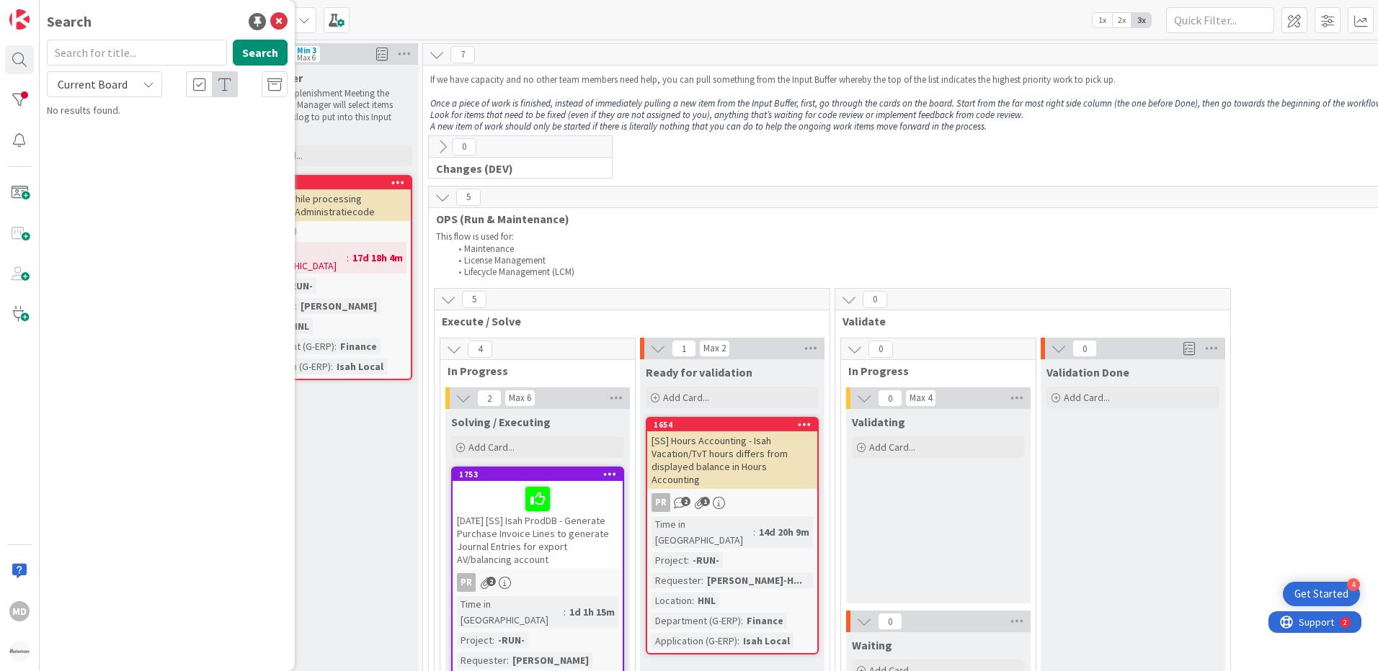
click at [136, 55] on input "text" at bounding box center [137, 53] width 180 height 26
type input "1654"
click at [130, 135] on p "[SS] Hours Accounting - Isah Vacation/TvT hours differs from displayed balance …" at bounding box center [177, 142] width 220 height 45
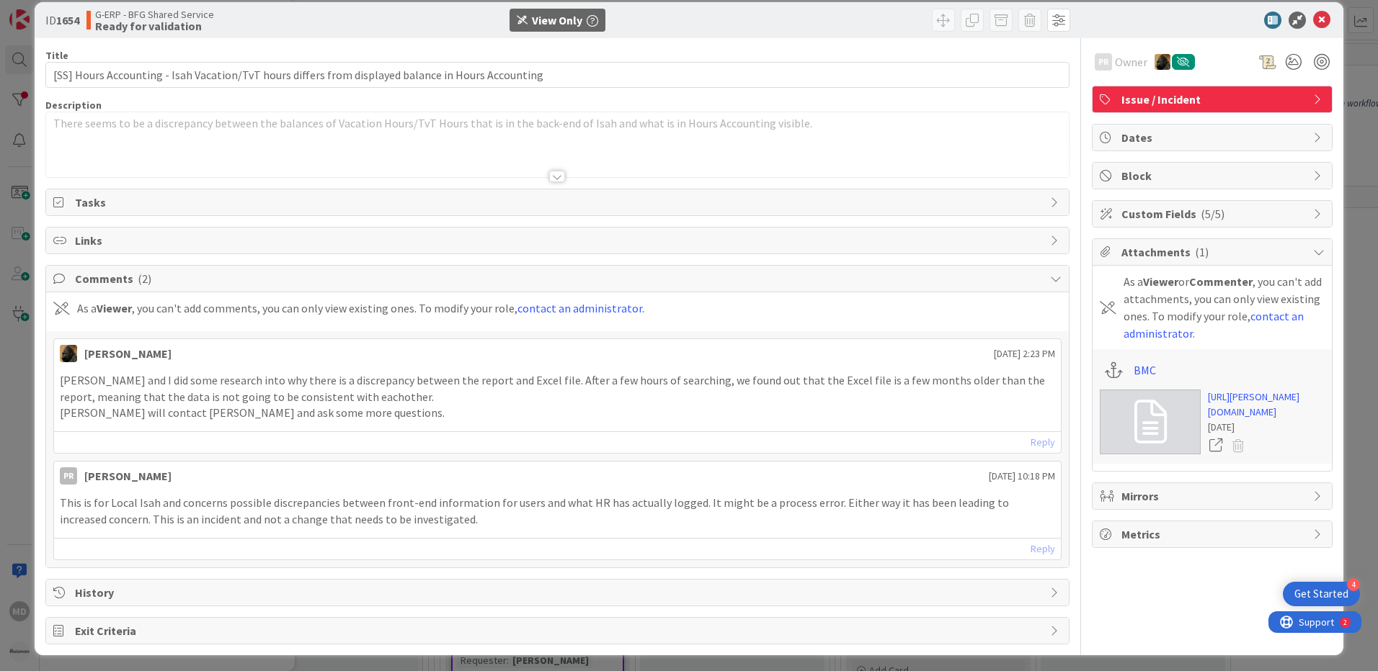
scroll to position [22, 0]
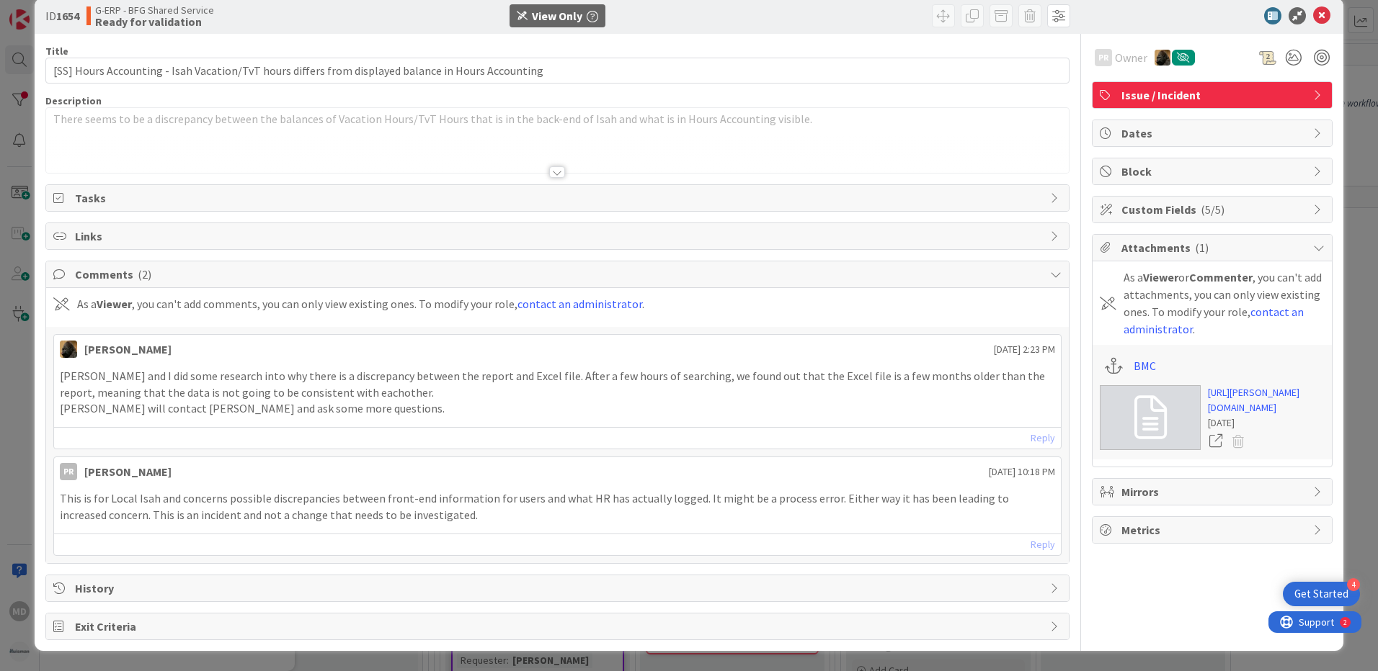
click at [102, 584] on span "History" at bounding box center [559, 588] width 968 height 17
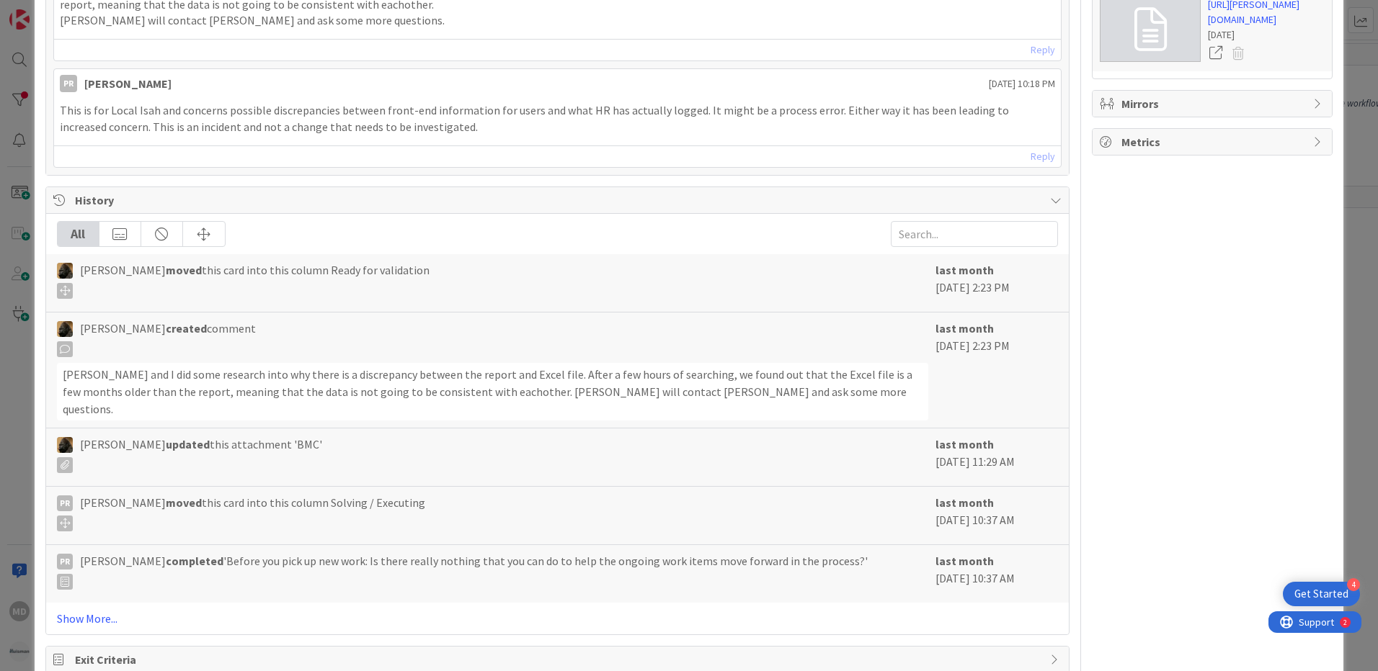
scroll to position [427, 0]
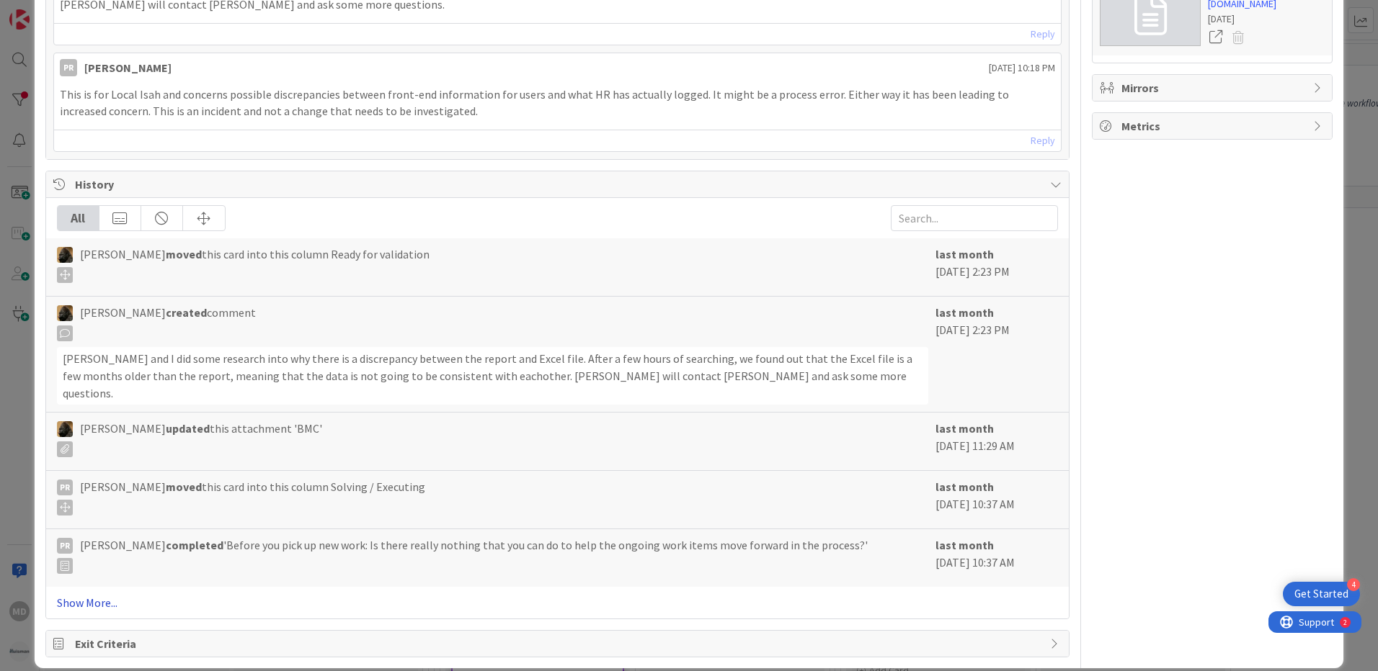
click at [67, 594] on link "Show More..." at bounding box center [557, 602] width 1001 height 17
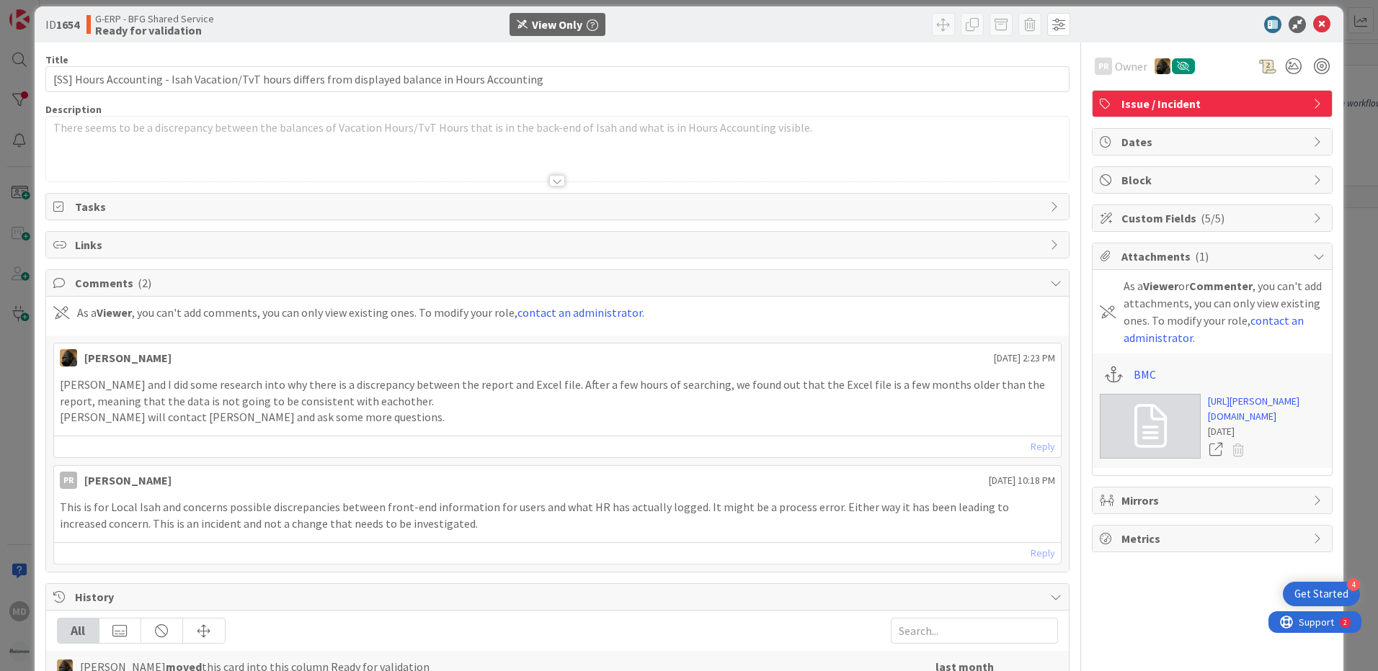
scroll to position [0, 0]
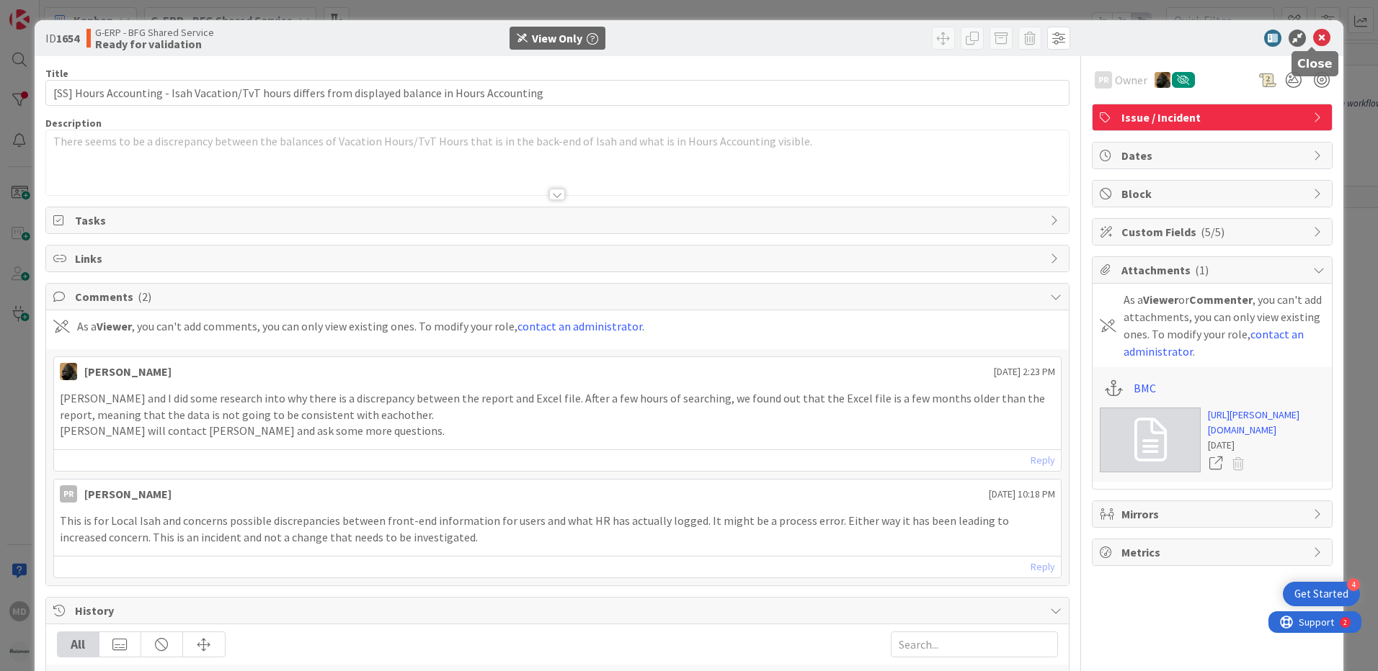
click at [1313, 38] on icon at bounding box center [1321, 38] width 17 height 17
